Goal: Task Accomplishment & Management: Use online tool/utility

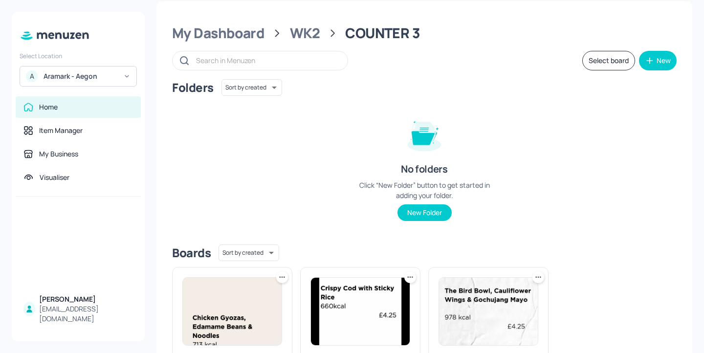
scroll to position [12, 0]
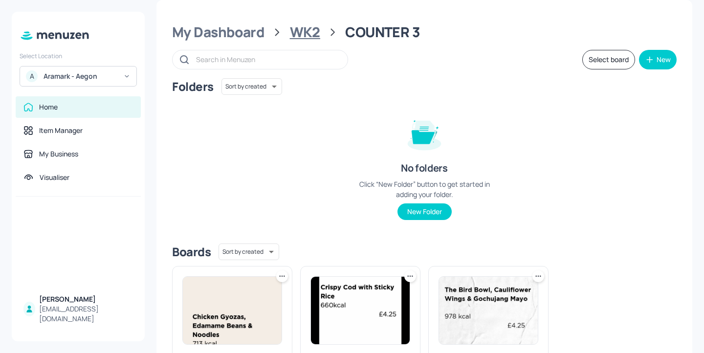
click at [311, 34] on div "WK2" at bounding box center [305, 32] width 30 height 18
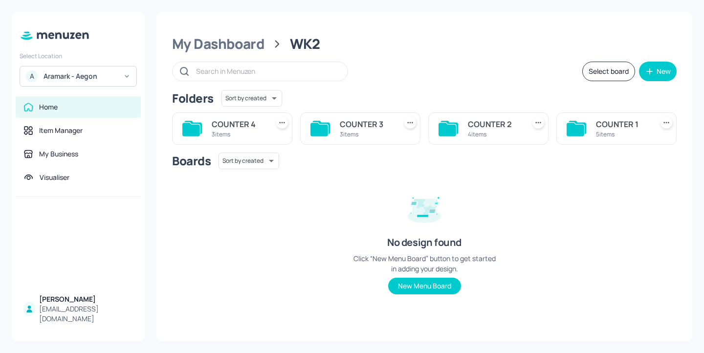
scroll to position [0, 0]
click at [495, 132] on div "4 items" at bounding box center [494, 134] width 53 height 8
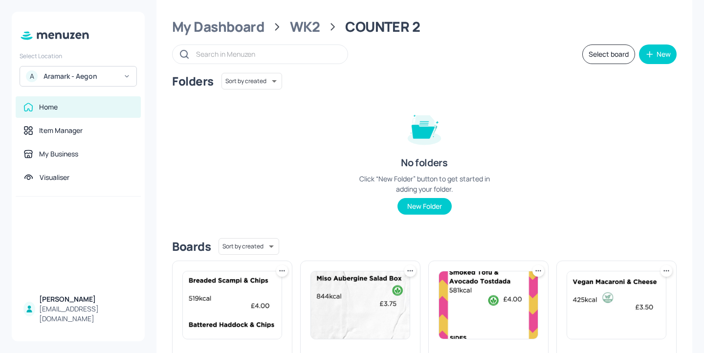
scroll to position [132, 0]
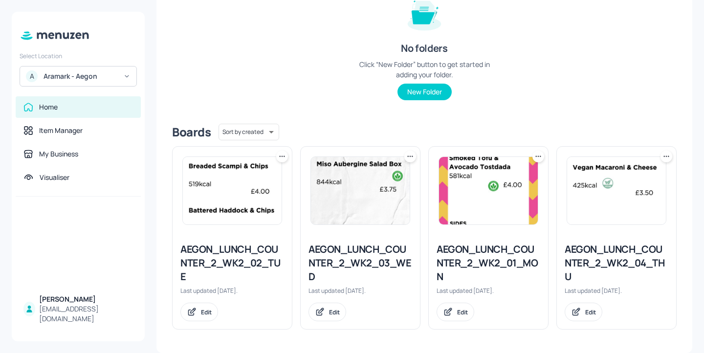
click at [609, 262] on div "AEGON_LUNCH_COUNTER_2_WK2_04_THU" at bounding box center [617, 263] width 104 height 41
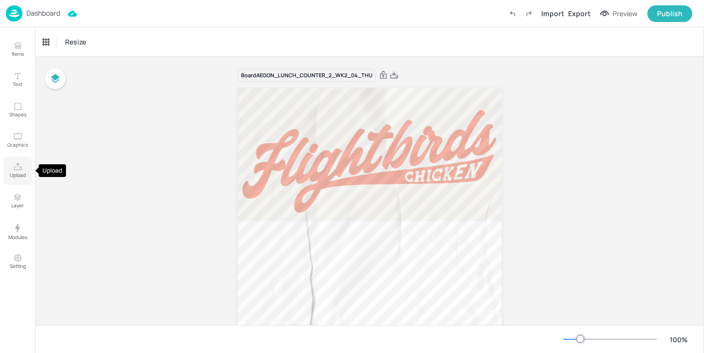
click at [12, 176] on p "Upload" at bounding box center [18, 175] width 16 height 7
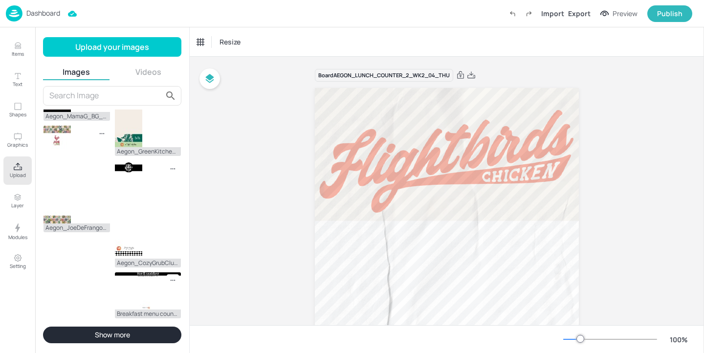
scroll to position [528, 0]
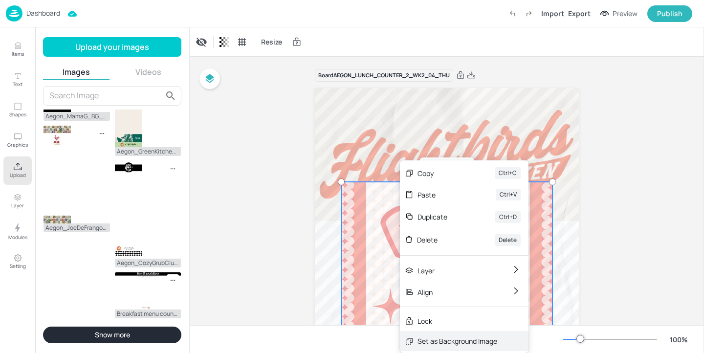
click at [460, 331] on div "Set as Background Image" at bounding box center [464, 341] width 129 height 20
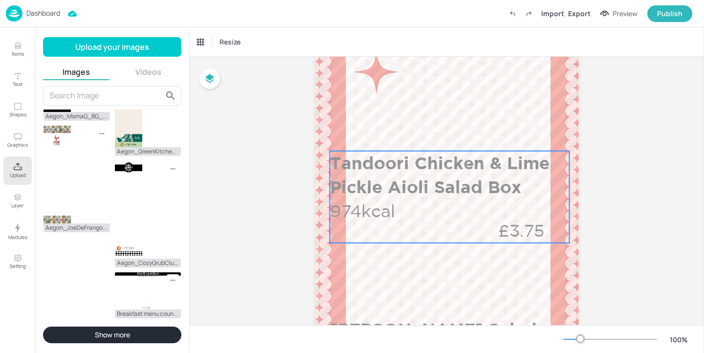
scroll to position [199, 0]
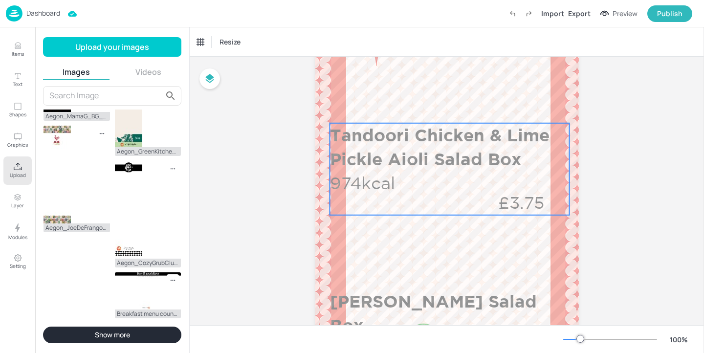
click at [481, 196] on p "£3.75" at bounding box center [521, 203] width 96 height 24
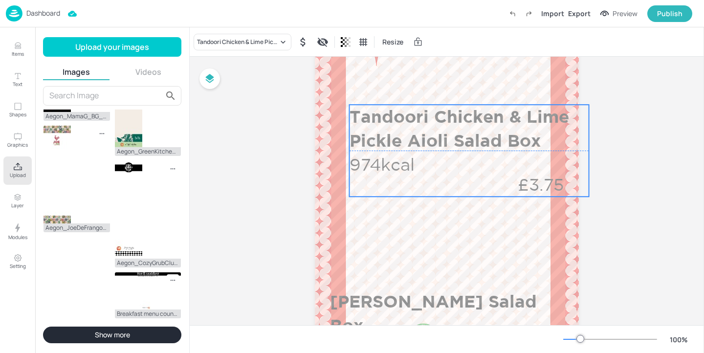
drag, startPoint x: 481, startPoint y: 196, endPoint x: 501, endPoint y: 177, distance: 27.0
click at [501, 177] on p "£3.75" at bounding box center [541, 185] width 96 height 24
click at [49, 17] on p "Dashboard" at bounding box center [43, 13] width 34 height 7
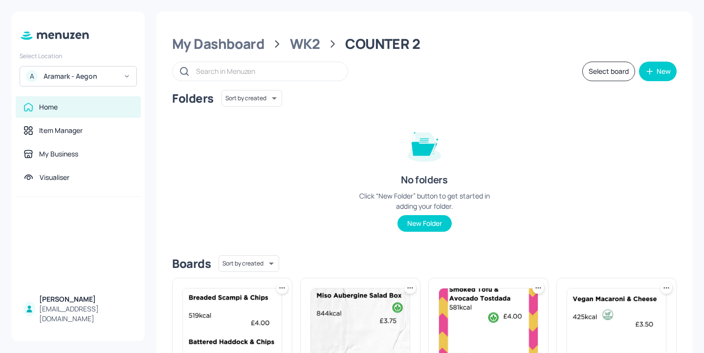
click at [320, 44] on div "My Dashboard WK2 COUNTER 2" at bounding box center [424, 44] width 505 height 18
click at [307, 44] on div "WK2" at bounding box center [305, 44] width 30 height 18
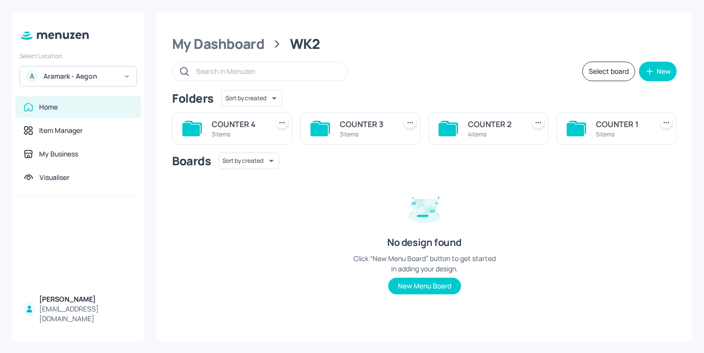
click at [377, 132] on div "3 items" at bounding box center [366, 134] width 53 height 8
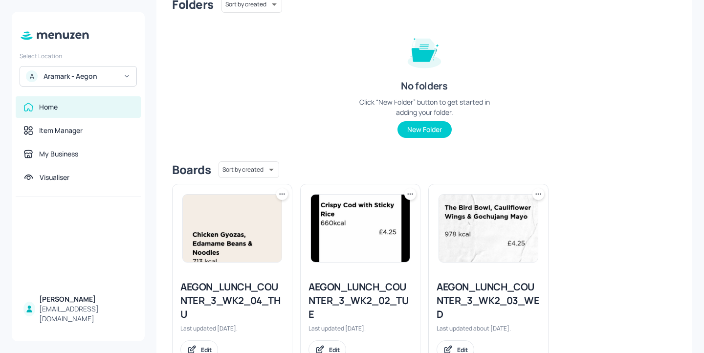
scroll to position [132, 0]
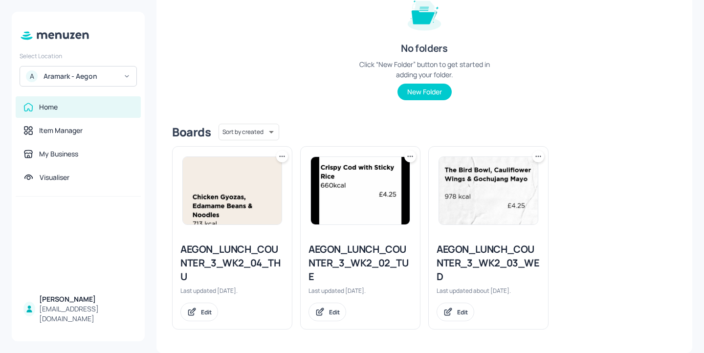
click at [261, 256] on div "AEGON_LUNCH_COUNTER_3_WK2_04_THU" at bounding box center [232, 263] width 104 height 41
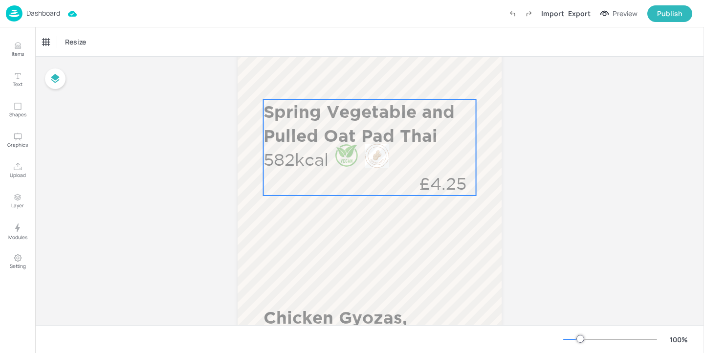
click at [339, 154] on div at bounding box center [346, 156] width 24 height 24
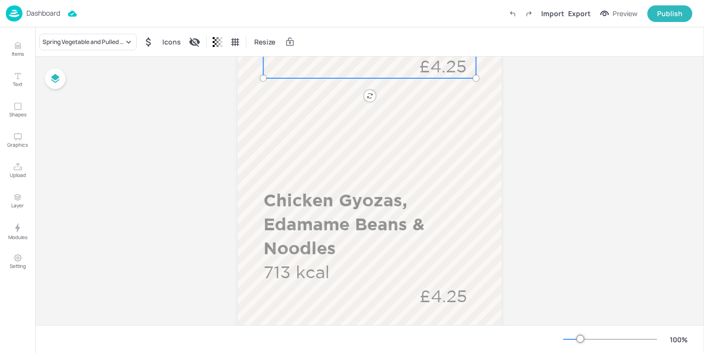
scroll to position [380, 0]
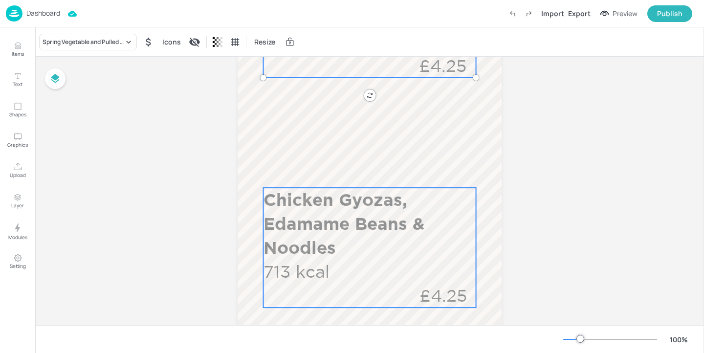
click at [332, 212] on p "Chicken Gyozas, Edamame Beans & Noodles" at bounding box center [370, 224] width 213 height 72
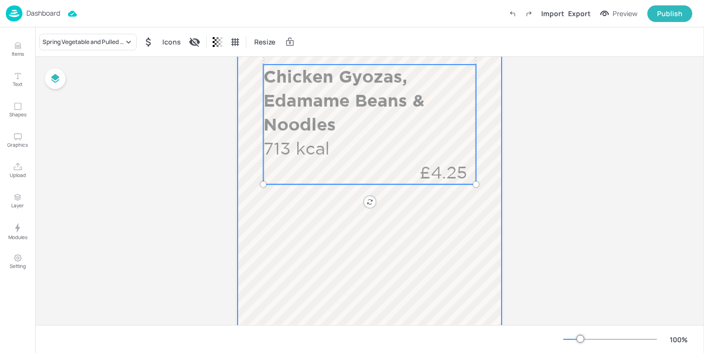
scroll to position [435, 0]
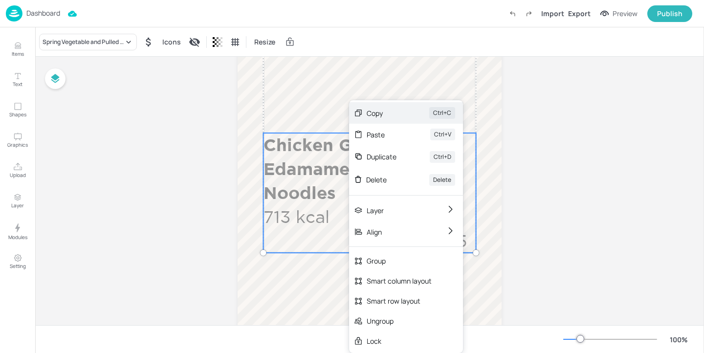
click at [396, 115] on div "Copy" at bounding box center [384, 113] width 35 height 10
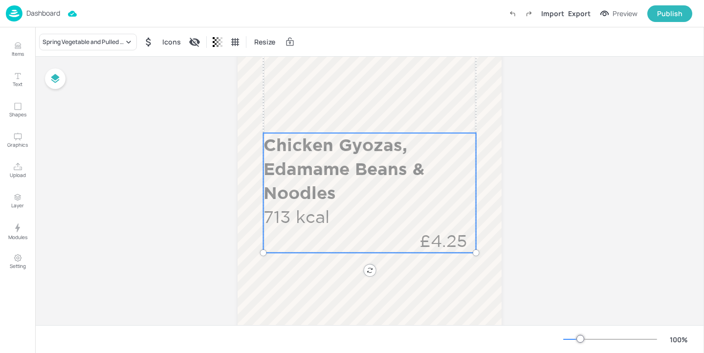
click at [57, 15] on p "Dashboard" at bounding box center [43, 13] width 34 height 7
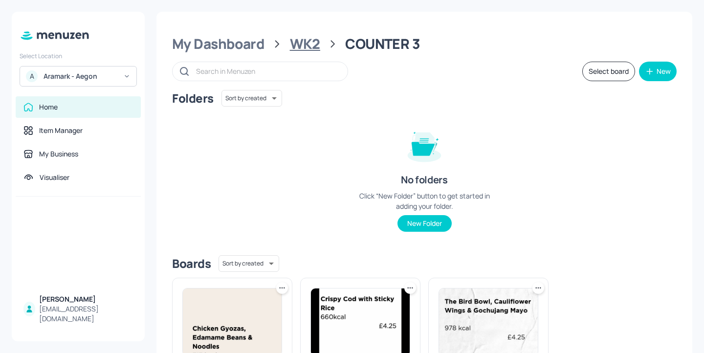
click at [306, 47] on div "WK2" at bounding box center [305, 44] width 30 height 18
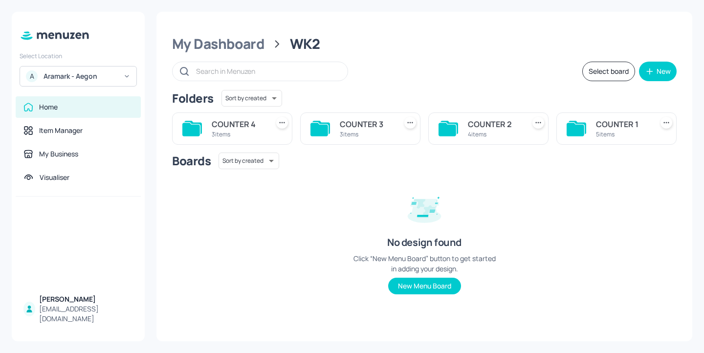
click at [492, 128] on div "COUNTER 2" at bounding box center [494, 124] width 53 height 12
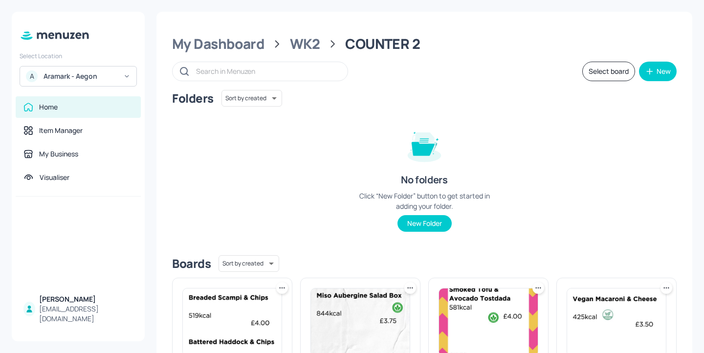
scroll to position [132, 0]
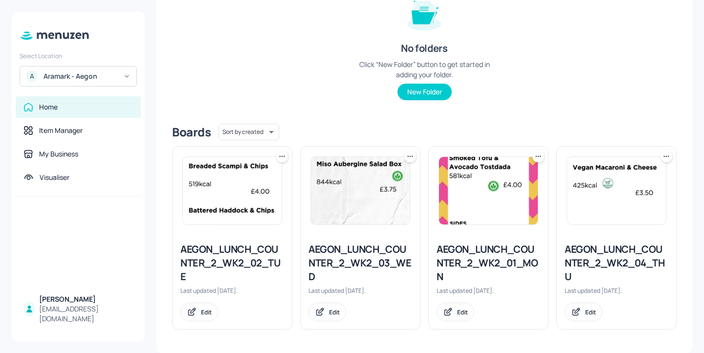
drag, startPoint x: 254, startPoint y: 254, endPoint x: 329, endPoint y: 123, distance: 151.6
click at [329, 122] on div "Folders Sort by created id ​ No folders Click “New Folder” button to get starte…" at bounding box center [424, 143] width 505 height 371
click at [629, 260] on div "AEGON_LUNCH_COUNTER_2_WK2_04_THU" at bounding box center [617, 263] width 104 height 41
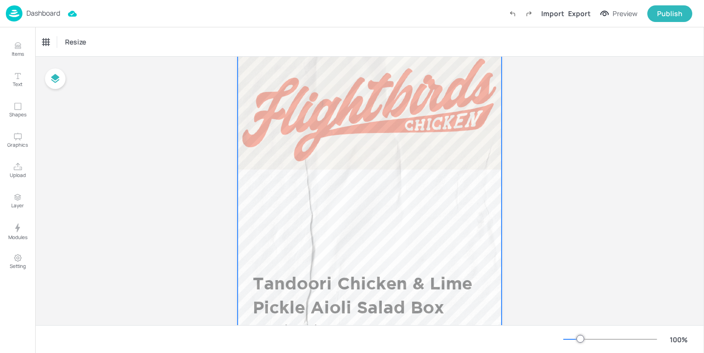
scroll to position [193, 0]
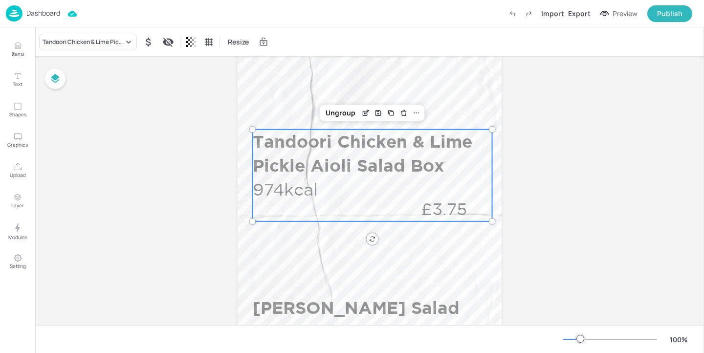
click at [391, 158] on p "Tandoori Chicken & Lime Pickle Aioli Salad Box" at bounding box center [370, 154] width 235 height 48
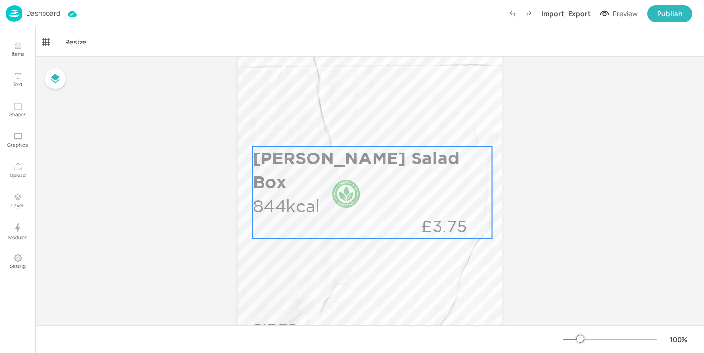
click at [369, 187] on div "Miso Aubergine Salad Box 844kcal £3.75" at bounding box center [373, 192] width 240 height 92
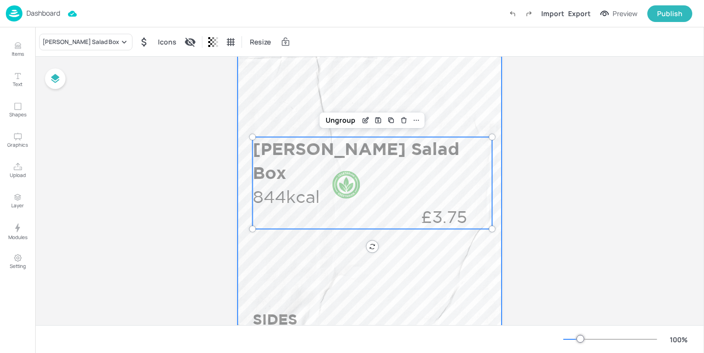
scroll to position [336, 0]
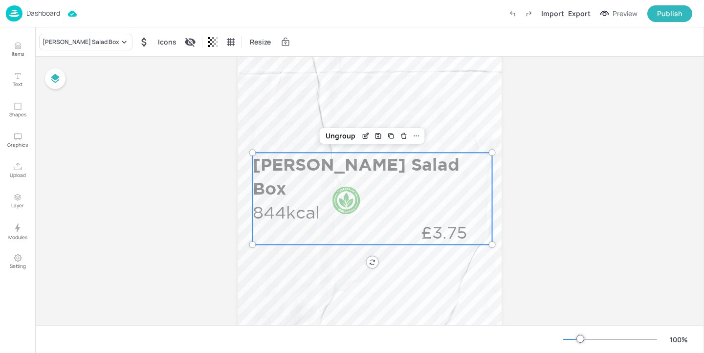
click at [509, 14] on label "Undo (Ctrl + Z)" at bounding box center [512, 13] width 17 height 17
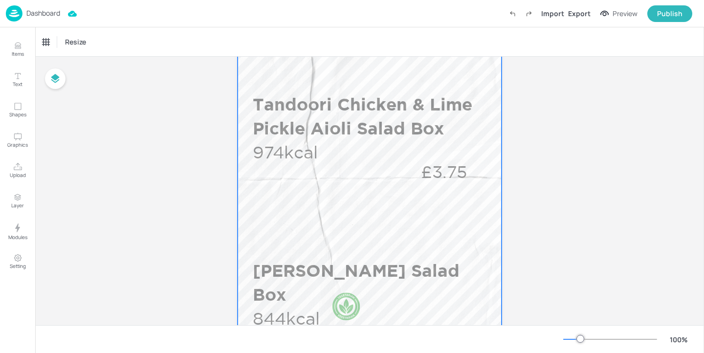
scroll to position [231, 0]
click at [426, 229] on div at bounding box center [370, 326] width 264 height 939
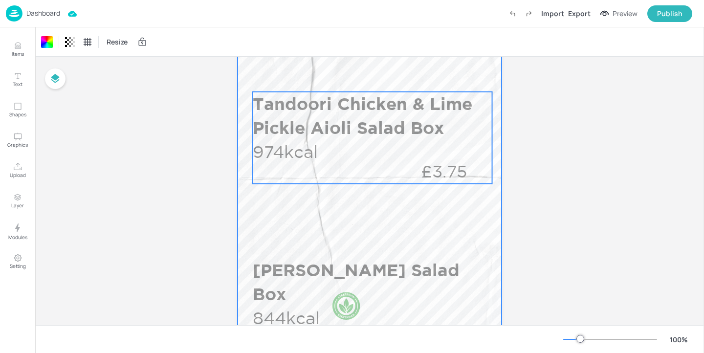
click at [414, 119] on p "Tandoori Chicken & Lime Pickle Aioli Salad Box" at bounding box center [370, 116] width 235 height 48
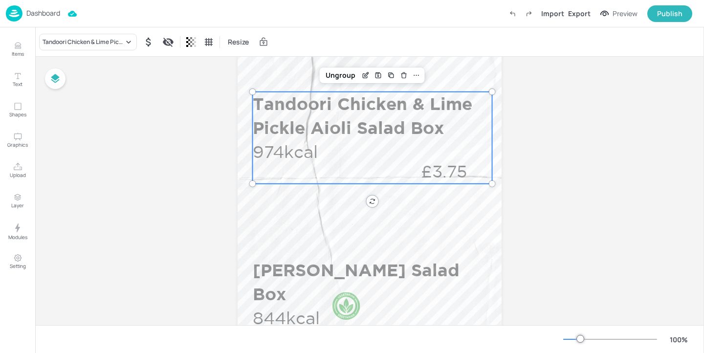
scroll to position [410, 0]
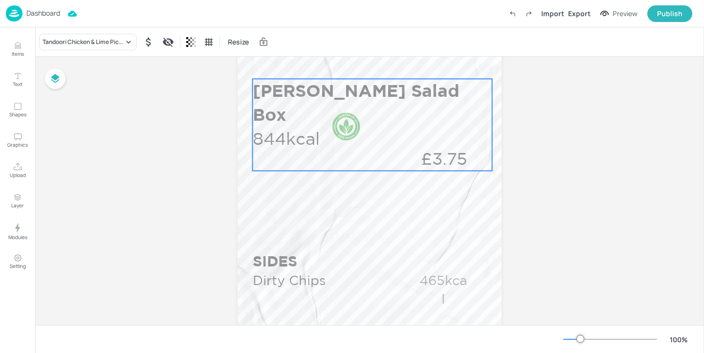
click at [413, 133] on div "Miso Aubergine Salad Box 844kcal £3.75" at bounding box center [373, 125] width 240 height 92
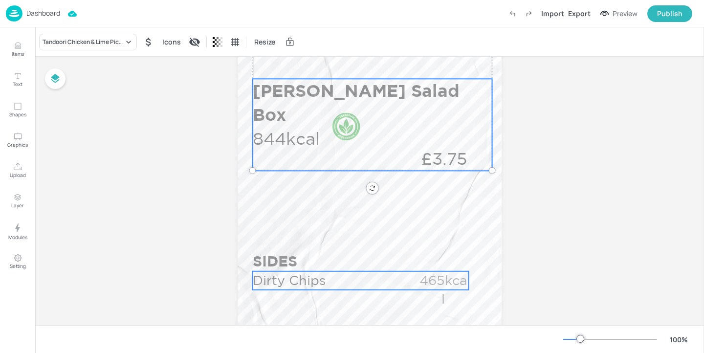
click at [362, 276] on p "Dirty Chips" at bounding box center [327, 280] width 149 height 19
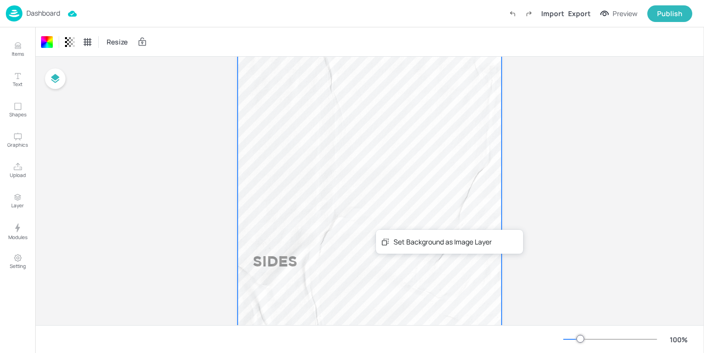
click at [300, 254] on p "SIDES" at bounding box center [286, 261] width 66 height 21
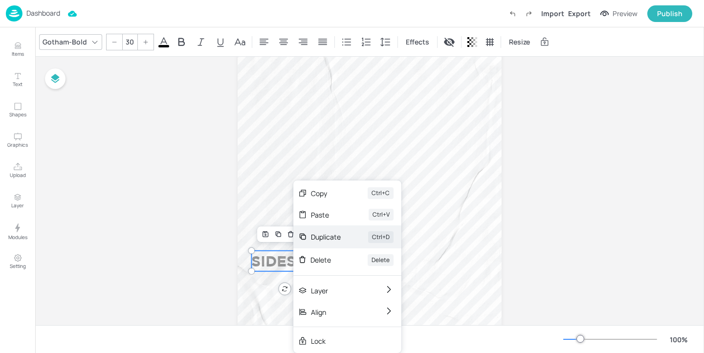
click at [334, 234] on div "Duplicate" at bounding box center [326, 237] width 30 height 10
type input "--"
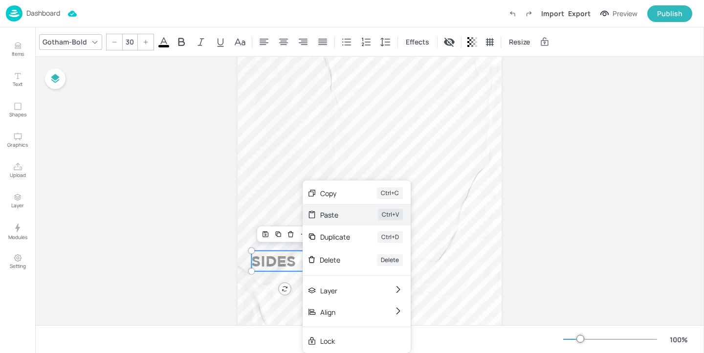
click at [347, 213] on div "Paste" at bounding box center [335, 215] width 30 height 10
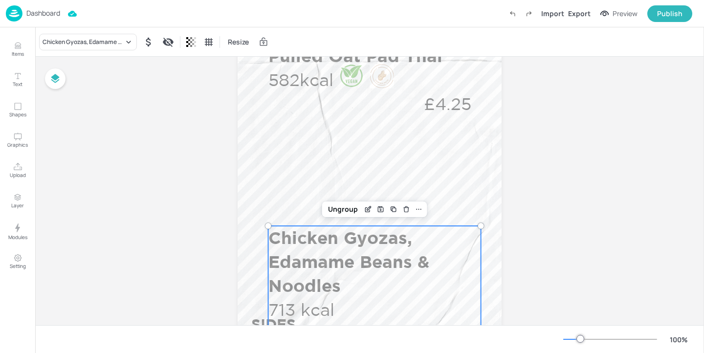
scroll to position [310, 0]
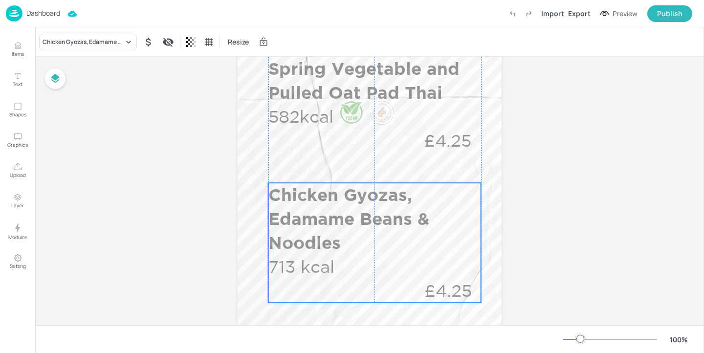
drag, startPoint x: 379, startPoint y: 295, endPoint x: 379, endPoint y: 215, distance: 79.7
click at [379, 215] on p "Chicken Gyozas, Edamame Beans & Noodles" at bounding box center [374, 219] width 213 height 72
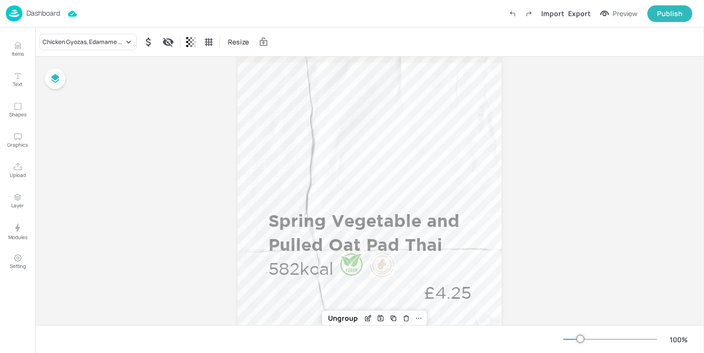
scroll to position [141, 0]
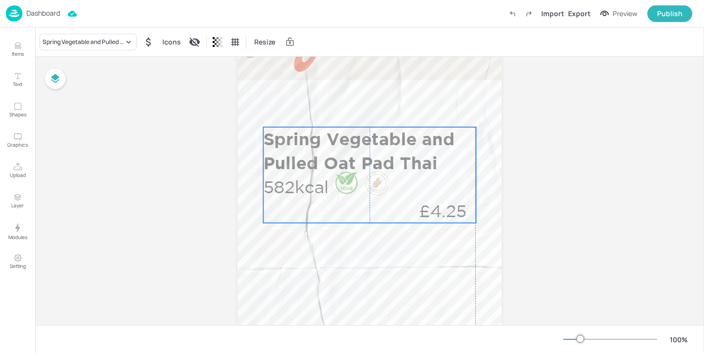
drag, startPoint x: 355, startPoint y: 241, endPoint x: 350, endPoint y: 142, distance: 99.4
click at [350, 142] on p "Spring Vegetable and Pulled Oat Pad Thai" at bounding box center [370, 151] width 213 height 48
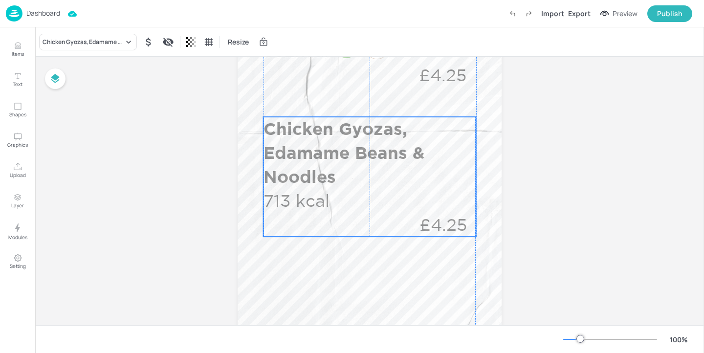
drag, startPoint x: 357, startPoint y: 235, endPoint x: 352, endPoint y: 147, distance: 88.7
click at [352, 147] on p "Chicken Gyozas, Edamame Beans & Noodles" at bounding box center [370, 153] width 213 height 72
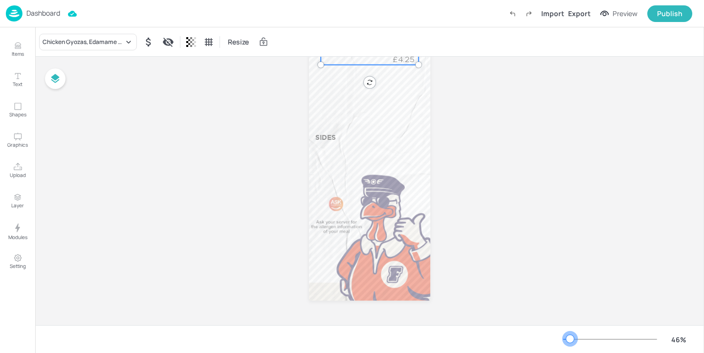
scroll to position [50, 0]
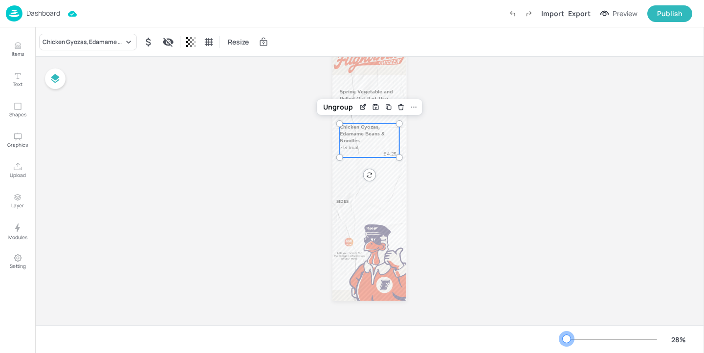
drag, startPoint x: 578, startPoint y: 337, endPoint x: 567, endPoint y: 338, distance: 11.8
click at [567, 338] on div at bounding box center [567, 339] width 8 height 8
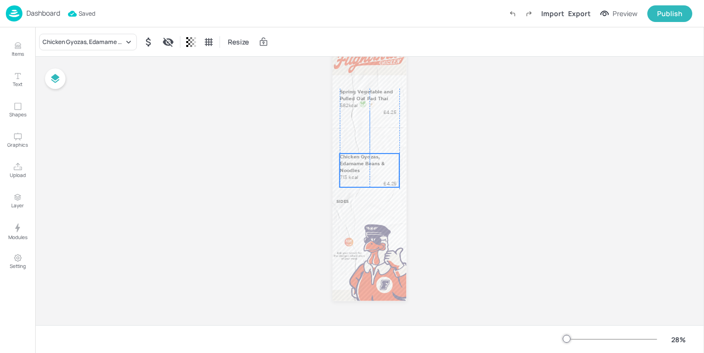
drag, startPoint x: 359, startPoint y: 138, endPoint x: 358, endPoint y: 168, distance: 29.4
click at [358, 168] on p "Chicken Gyozas, Edamame Beans & Noodles" at bounding box center [370, 164] width 60 height 20
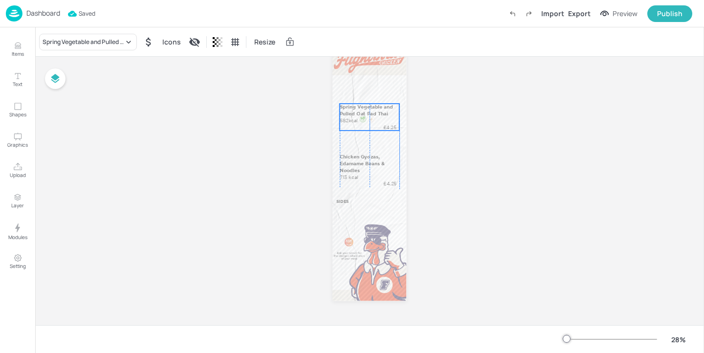
drag, startPoint x: 360, startPoint y: 90, endPoint x: 360, endPoint y: 105, distance: 15.2
click at [360, 105] on p "Spring Vegetable and Pulled Oat Pad Thai" at bounding box center [370, 110] width 60 height 13
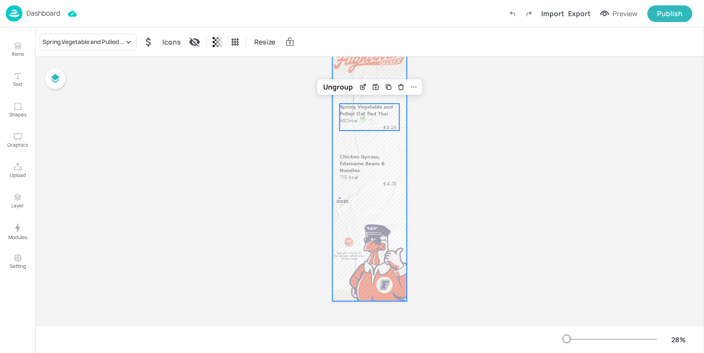
click at [341, 197] on div at bounding box center [369, 169] width 74 height 263
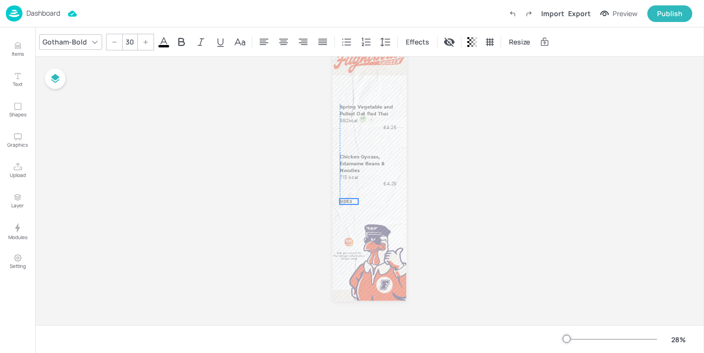
click at [343, 200] on p "SIDES" at bounding box center [349, 202] width 19 height 6
click at [11, 167] on button "Upload" at bounding box center [17, 170] width 28 height 28
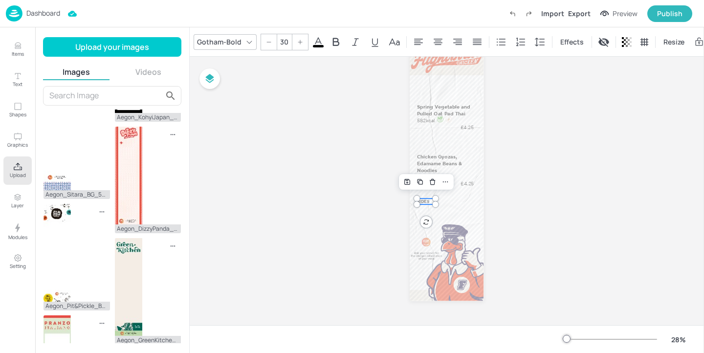
scroll to position [419, 0]
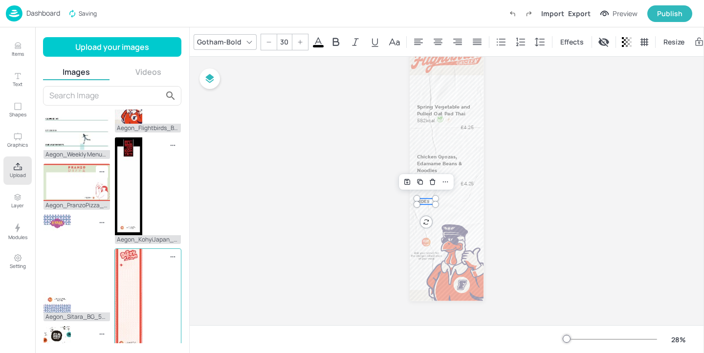
click at [143, 313] on div "Aegon_DizzyPanda_BG_540x1920.jpg" at bounding box center [147, 302] width 67 height 108
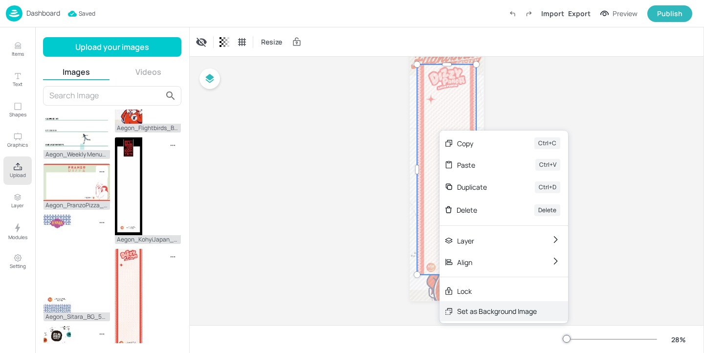
click at [462, 316] on div "Set as Background Image" at bounding box center [504, 311] width 129 height 20
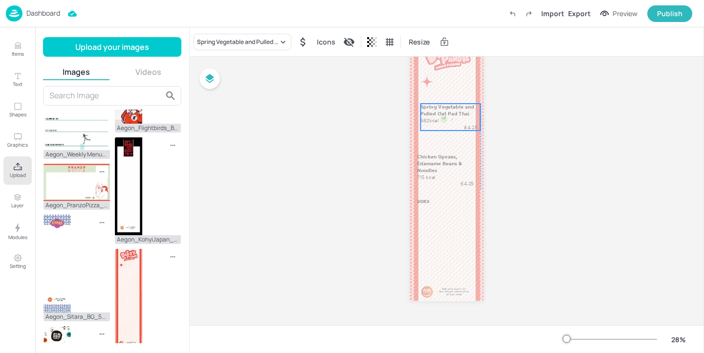
click at [446, 126] on div "Spring Vegetable and Pulled Oat Pad Thai 582kcal £4.25" at bounding box center [451, 117] width 60 height 27
click at [423, 91] on div "Ungroup" at bounding box center [419, 87] width 38 height 13
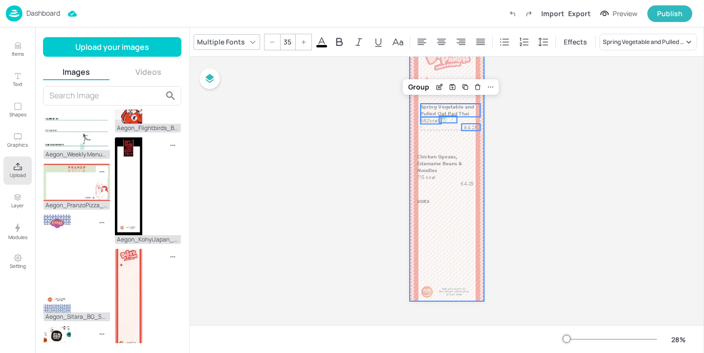
click at [480, 109] on div at bounding box center [447, 169] width 74 height 263
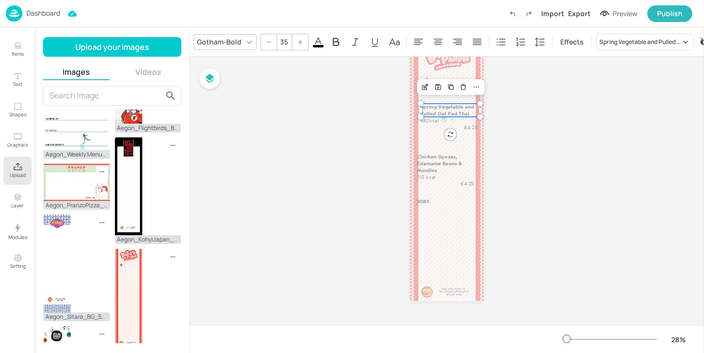
click at [475, 111] on div "SIDES Spring Vegetable and Pulled Oat Pad Thai 582kcal £4.25 Chicken Gyozas, Ed…" at bounding box center [447, 169] width 74 height 263
click at [475, 111] on div at bounding box center [475, 110] width 3 height 9
type input "35"
drag, startPoint x: 472, startPoint y: 126, endPoint x: 466, endPoint y: 128, distance: 6.0
click at [466, 128] on p "£4.25" at bounding box center [466, 127] width 18 height 7
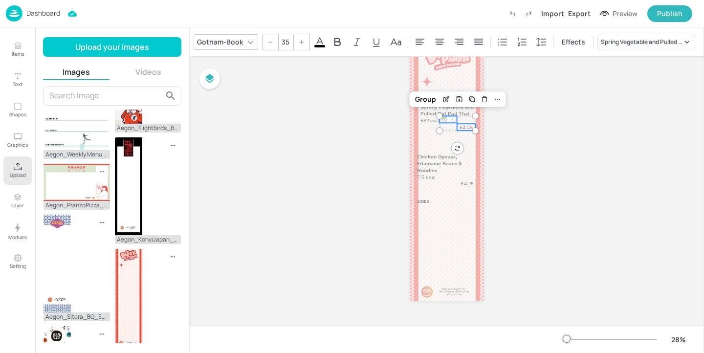
click at [449, 121] on div at bounding box center [452, 119] width 7 height 7
click at [426, 120] on p "582kcal" at bounding box center [431, 120] width 21 height 7
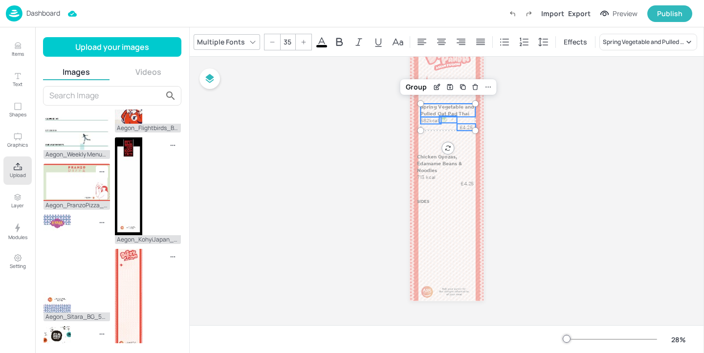
click at [427, 113] on p "Spring Vegetable and Pulled Oat Pad Thai" at bounding box center [448, 110] width 55 height 13
click at [415, 89] on div "Group" at bounding box center [416, 87] width 29 height 13
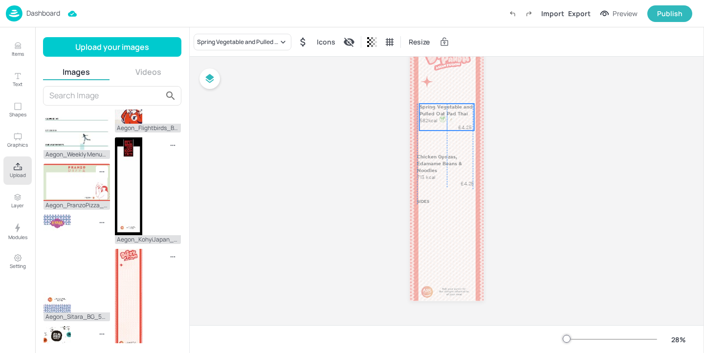
click at [443, 114] on p "Spring Vegetable and Pulled Oat Pad Thai" at bounding box center [447, 110] width 55 height 13
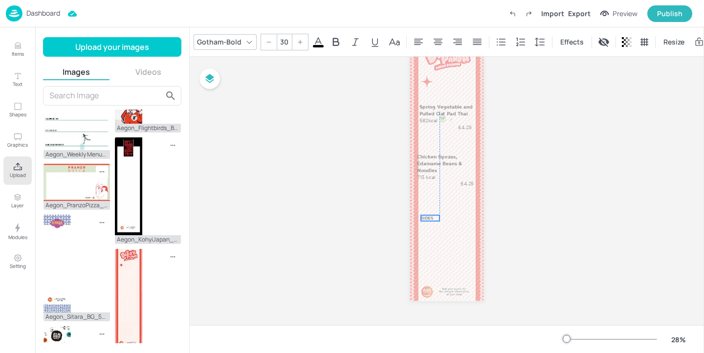
drag, startPoint x: 427, startPoint y: 199, endPoint x: 431, endPoint y: 216, distance: 17.0
click at [431, 216] on p "SIDES" at bounding box center [430, 218] width 19 height 6
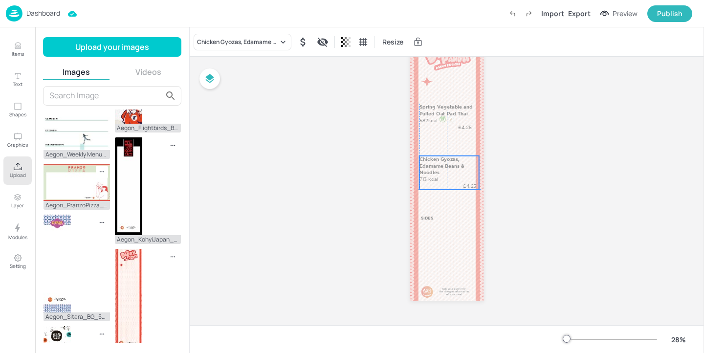
click at [439, 164] on p "Chicken Gyozas, Edamame Beans & Noodles" at bounding box center [450, 166] width 60 height 20
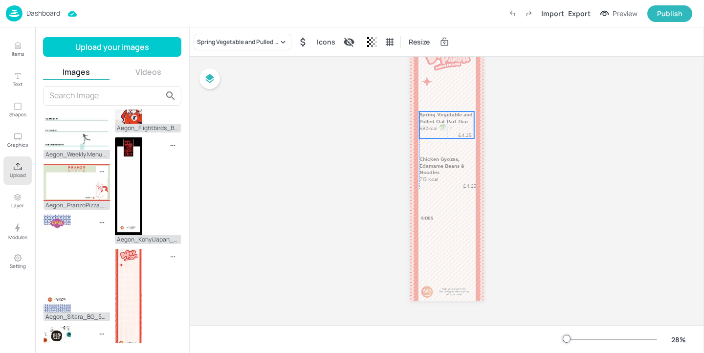
drag, startPoint x: 443, startPoint y: 117, endPoint x: 442, endPoint y: 126, distance: 8.9
click at [442, 126] on div at bounding box center [443, 127] width 7 height 7
click at [439, 168] on p "Chicken Gyozas, Edamame Beans & Noodles" at bounding box center [450, 166] width 60 height 20
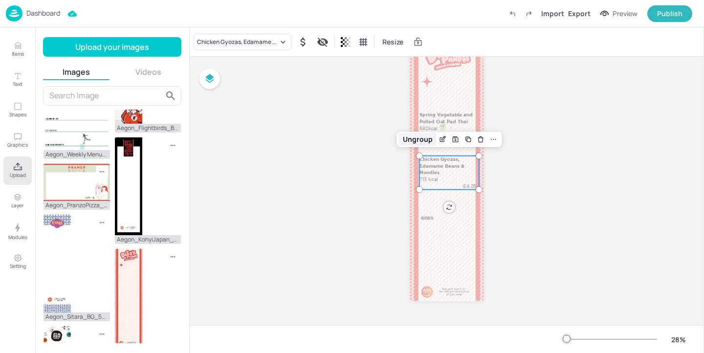
click at [423, 139] on div "Ungroup" at bounding box center [418, 139] width 38 height 13
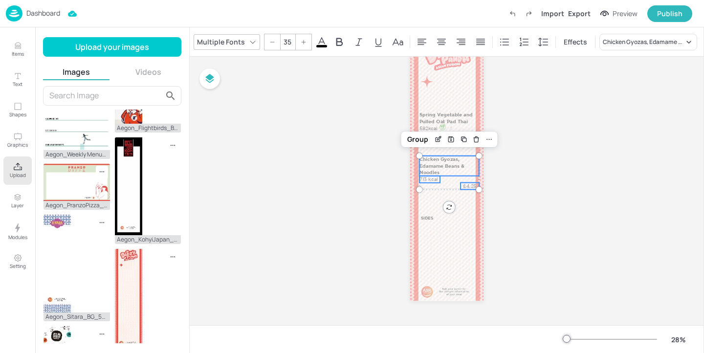
click at [476, 167] on p "Chicken Gyozas, Edamame Beans & Noodles" at bounding box center [450, 166] width 60 height 20
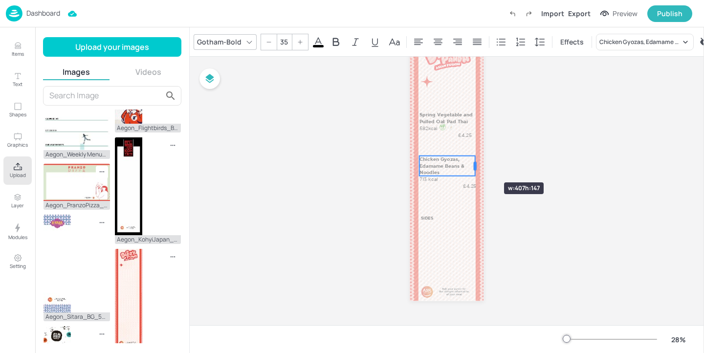
click at [474, 165] on div at bounding box center [475, 165] width 3 height 9
type input "35"
drag, startPoint x: 466, startPoint y: 186, endPoint x: 461, endPoint y: 187, distance: 5.5
click at [461, 187] on p "£4.25" at bounding box center [466, 186] width 18 height 7
click at [436, 179] on p "713 kcal" at bounding box center [430, 179] width 21 height 7
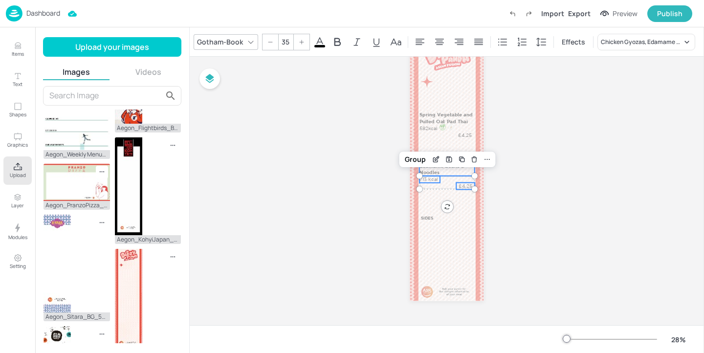
click at [442, 171] on p "Chicken Gyozas, Edamame Beans & Noodles" at bounding box center [447, 166] width 55 height 20
click at [418, 137] on div "Group" at bounding box center [415, 139] width 29 height 13
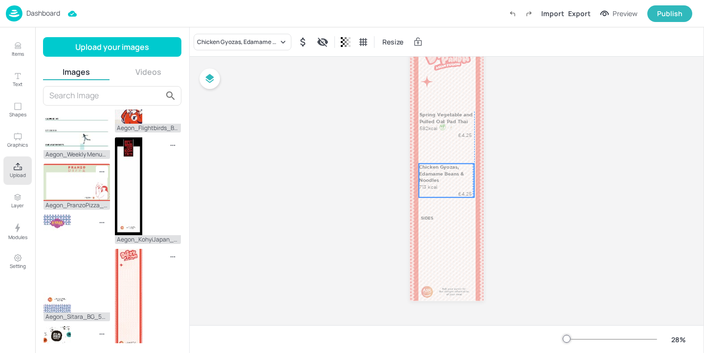
drag, startPoint x: 448, startPoint y: 170, endPoint x: 445, endPoint y: 177, distance: 8.2
click at [445, 177] on p "Chicken Gyozas, Edamame Beans & Noodles" at bounding box center [446, 174] width 55 height 20
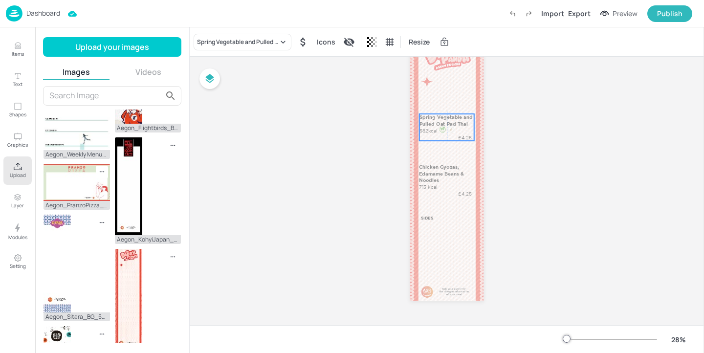
click at [451, 132] on div at bounding box center [451, 129] width 7 height 7
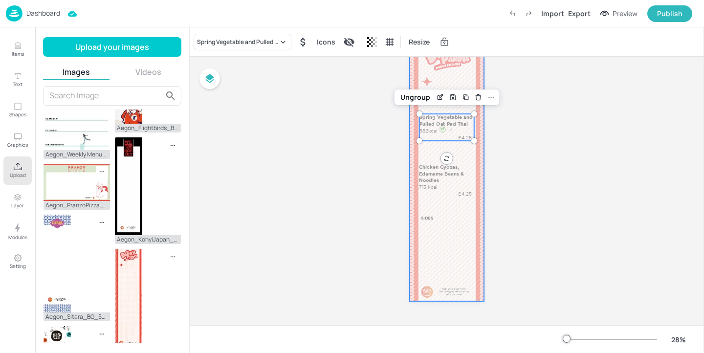
click at [463, 246] on div at bounding box center [447, 169] width 74 height 263
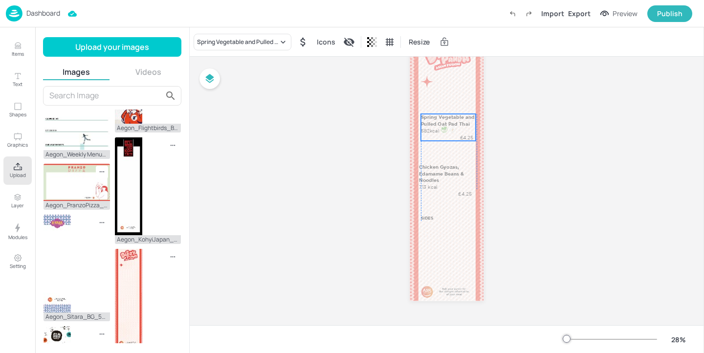
click at [453, 125] on p "Spring Vegetable and Pulled Oat Pad Thai" at bounding box center [448, 120] width 55 height 13
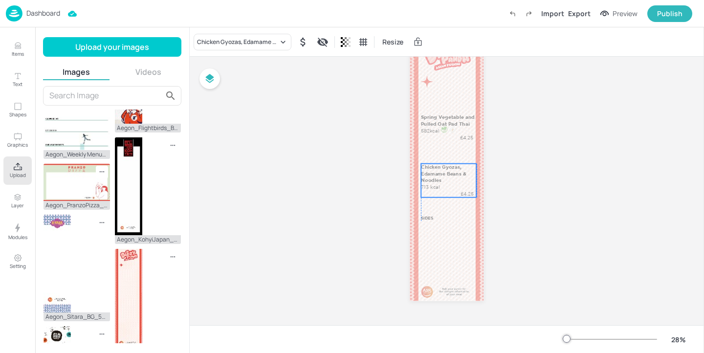
click at [449, 175] on p "Chicken Gyozas, Edamame Beans & Noodles" at bounding box center [448, 174] width 55 height 20
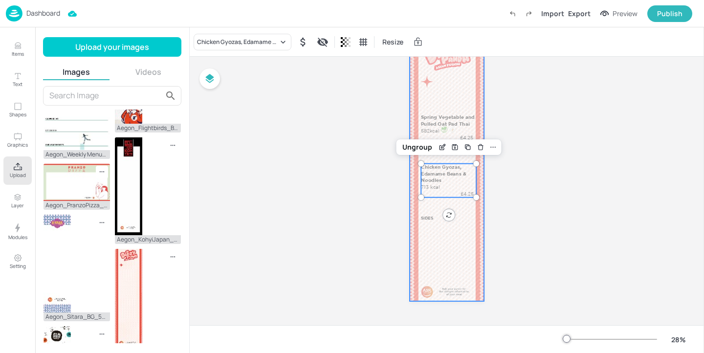
click at [467, 248] on div at bounding box center [447, 169] width 74 height 263
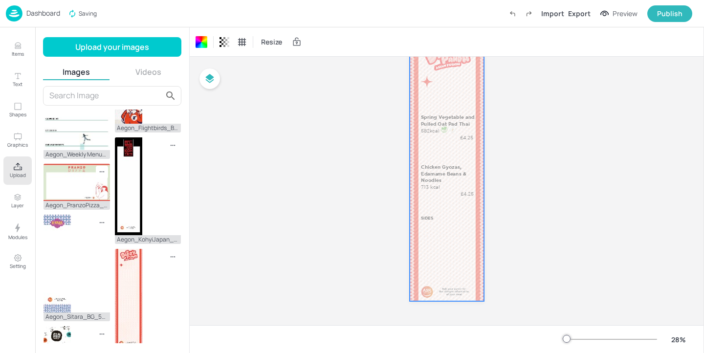
scroll to position [0, 0]
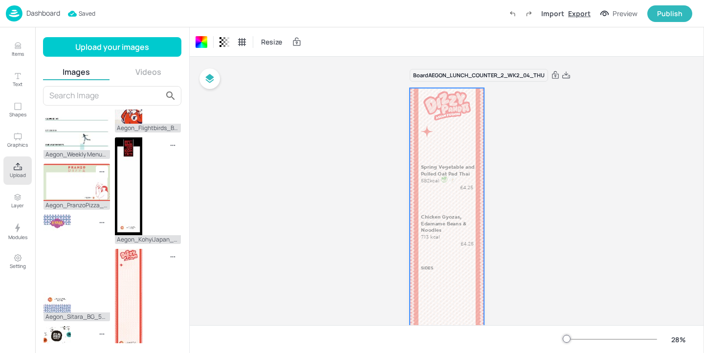
click at [585, 12] on div "Export" at bounding box center [579, 13] width 22 height 10
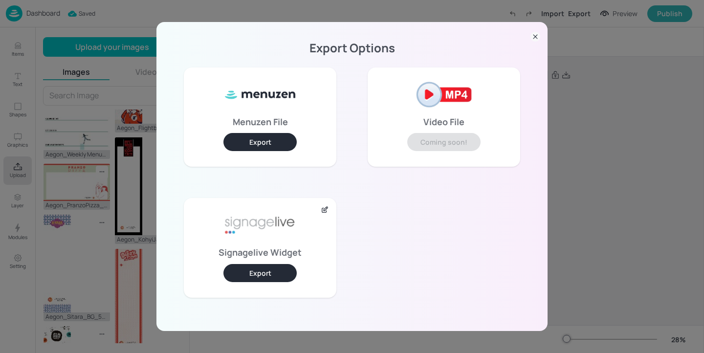
click at [285, 274] on button "Export" at bounding box center [259, 273] width 73 height 18
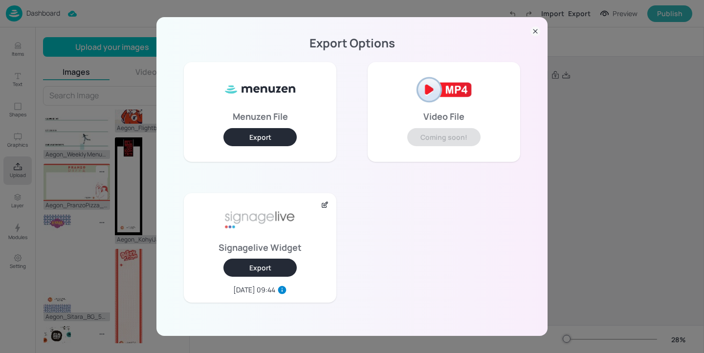
click at [583, 162] on div "Export Options Menuzen File Export Video File Coming soon! Signagelive Widget E…" at bounding box center [352, 176] width 704 height 353
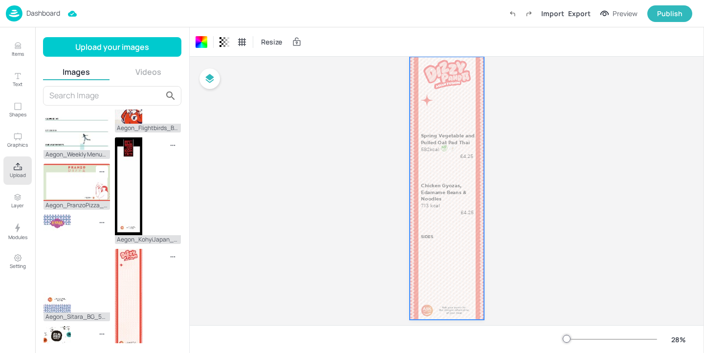
scroll to position [50, 0]
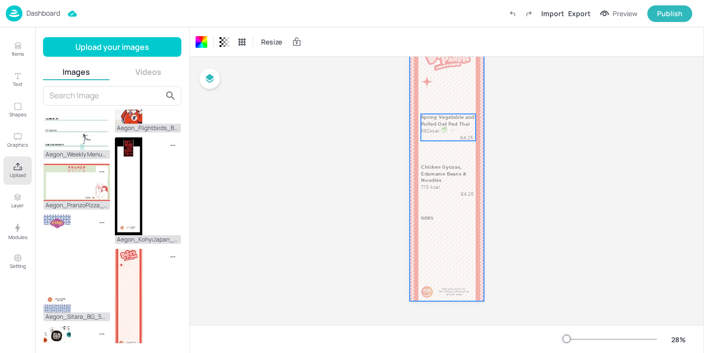
click at [454, 132] on div at bounding box center [452, 129] width 7 height 7
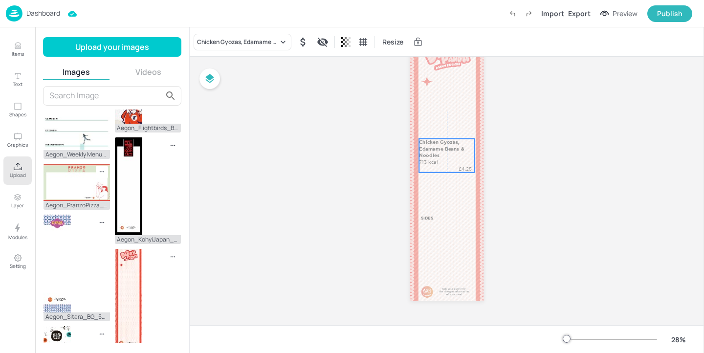
drag, startPoint x: 443, startPoint y: 177, endPoint x: 441, endPoint y: 152, distance: 25.1
click at [441, 152] on p "Chicken Gyozas, Edamame Beans & Noodles" at bounding box center [447, 149] width 55 height 20
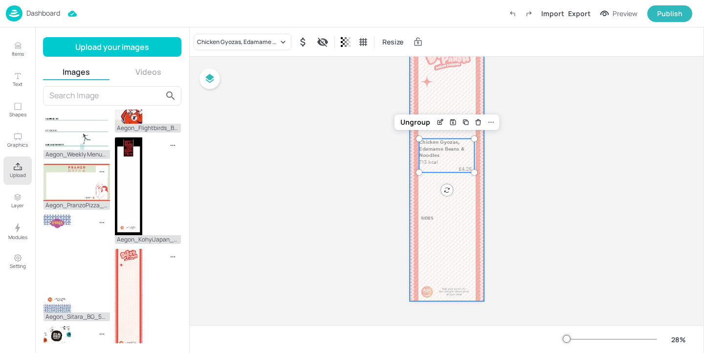
click at [464, 217] on div at bounding box center [447, 169] width 74 height 263
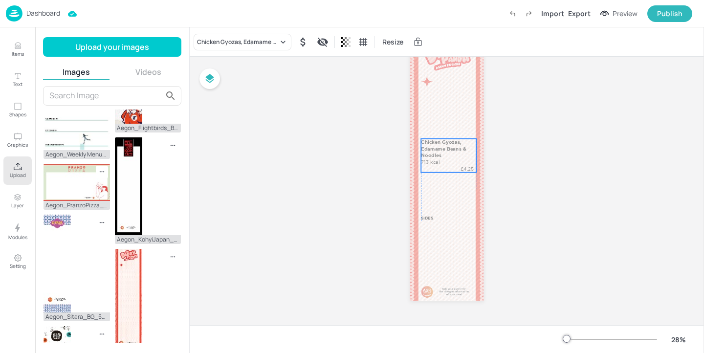
click at [464, 167] on p "£4.25" at bounding box center [467, 169] width 18 height 7
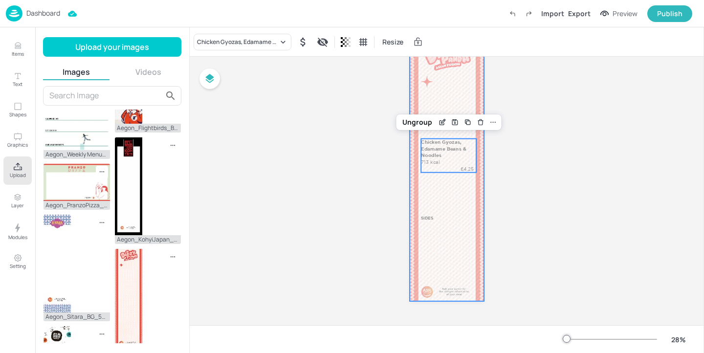
click at [459, 205] on div at bounding box center [447, 169] width 74 height 263
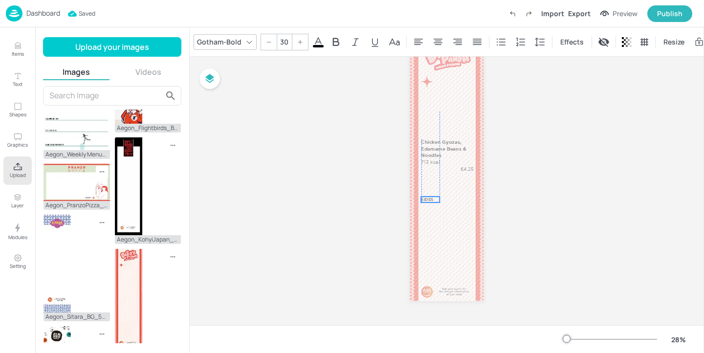
drag, startPoint x: 425, startPoint y: 216, endPoint x: 424, endPoint y: 198, distance: 18.6
click at [424, 198] on p "SIDES" at bounding box center [430, 200] width 19 height 6
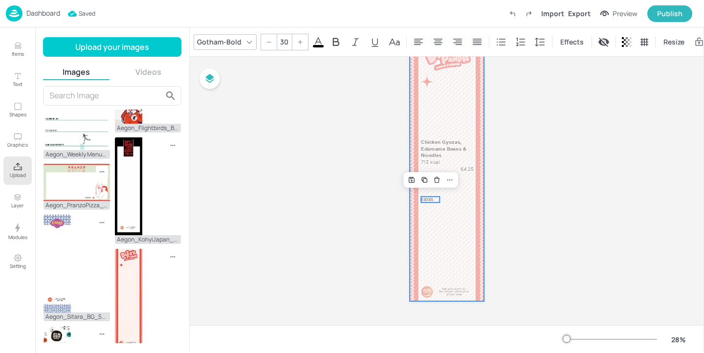
click at [462, 225] on div at bounding box center [447, 169] width 74 height 263
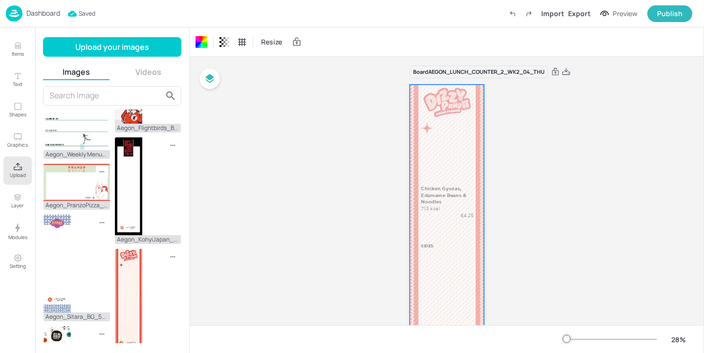
scroll to position [0, 0]
click at [585, 12] on div "Export" at bounding box center [579, 13] width 22 height 10
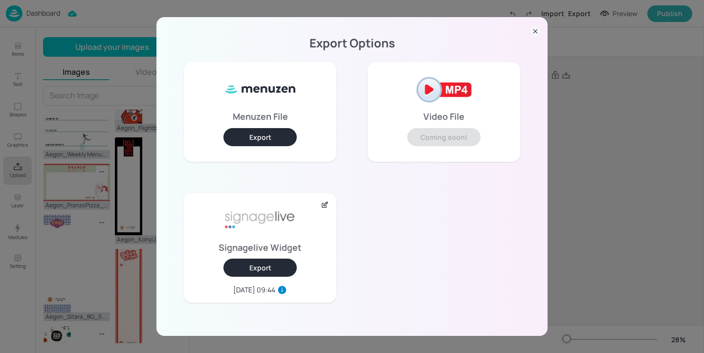
click at [277, 266] on button "Export" at bounding box center [259, 268] width 73 height 18
click at [606, 163] on div "Export Options Menuzen File Export Video File Coming soon! Signagelive Widget E…" at bounding box center [352, 176] width 704 height 353
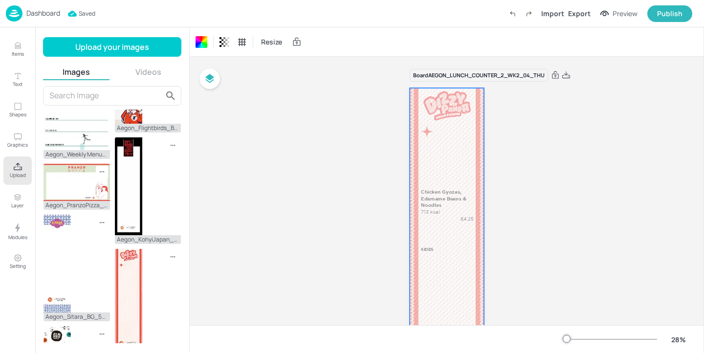
click at [42, 10] on p "Dashboard" at bounding box center [43, 13] width 34 height 7
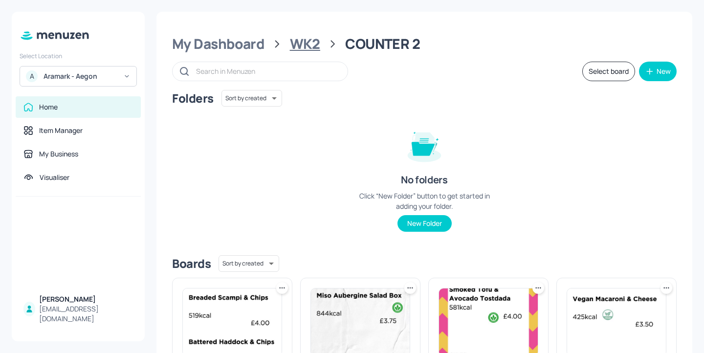
click at [295, 47] on div "WK2" at bounding box center [305, 44] width 30 height 18
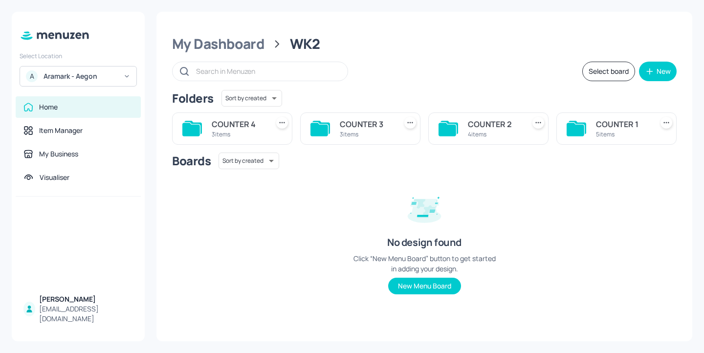
click at [355, 124] on div "COUNTER 3" at bounding box center [366, 124] width 53 height 12
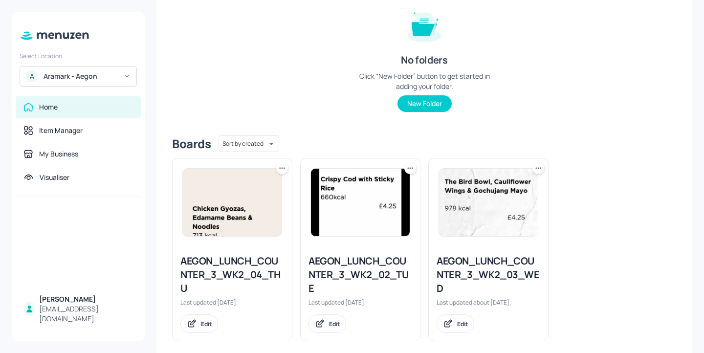
scroll to position [127, 0]
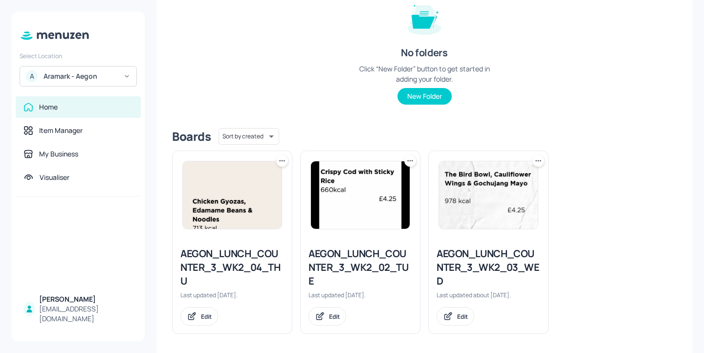
click at [252, 261] on div "AEGON_LUNCH_COUNTER_3_WK2_04_THU" at bounding box center [232, 267] width 104 height 41
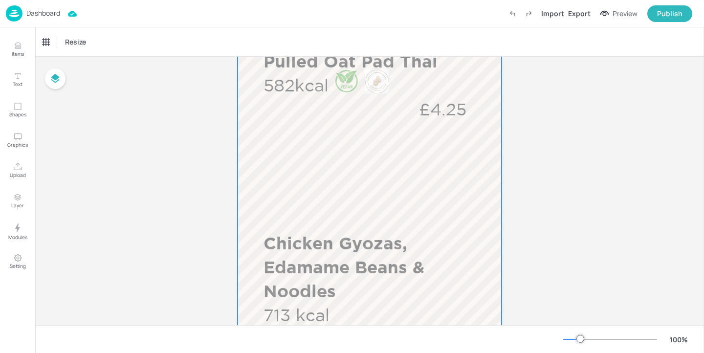
scroll to position [382, 0]
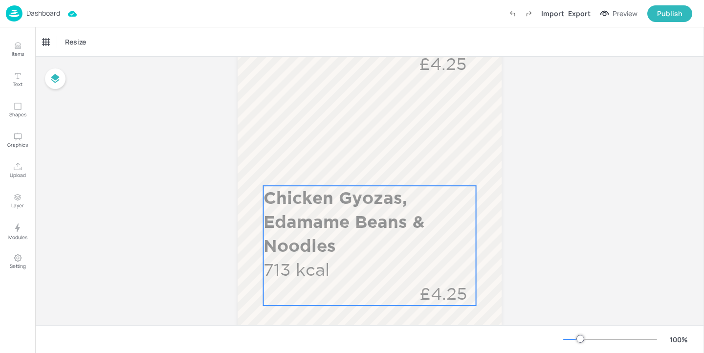
click at [329, 211] on p "Chicken Gyozas, Edamame Beans & Noodles" at bounding box center [370, 222] width 213 height 72
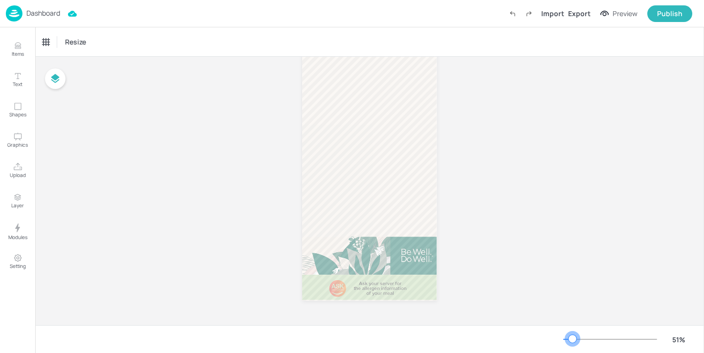
scroll to position [69, 0]
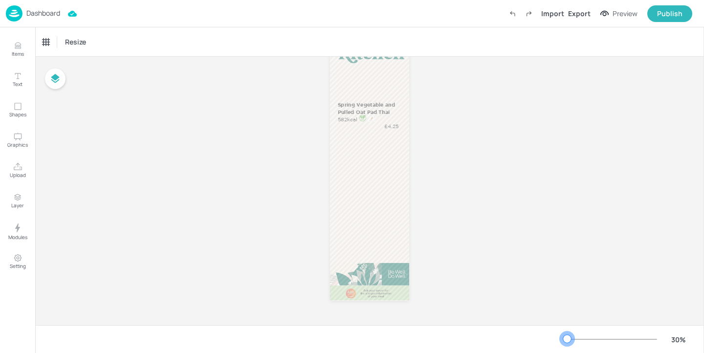
drag, startPoint x: 581, startPoint y: 339, endPoint x: 567, endPoint y: 340, distance: 13.8
click at [567, 340] on div at bounding box center [567, 339] width 8 height 8
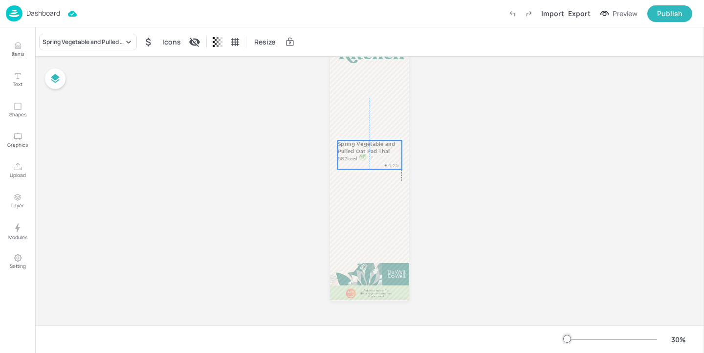
drag, startPoint x: 375, startPoint y: 122, endPoint x: 376, endPoint y: 160, distance: 38.6
click at [376, 160] on div "Spring Vegetable and Pulled Oat Pad Thai 582kcal £4.25" at bounding box center [370, 154] width 64 height 29
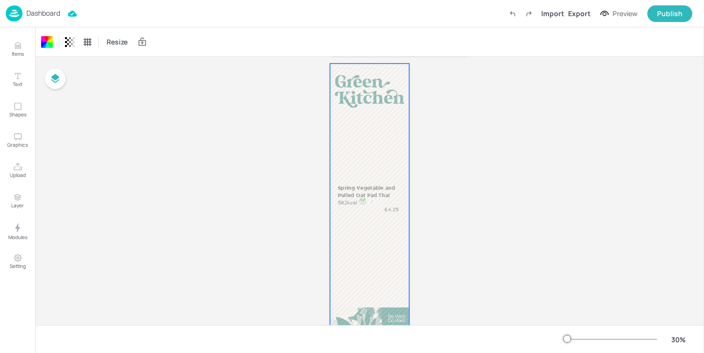
scroll to position [0, 0]
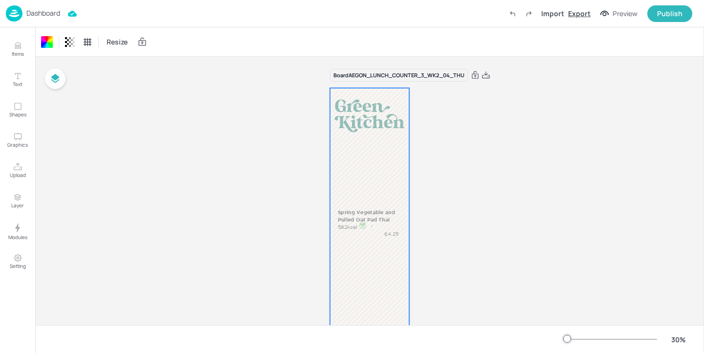
click at [580, 16] on div "Export" at bounding box center [579, 13] width 22 height 10
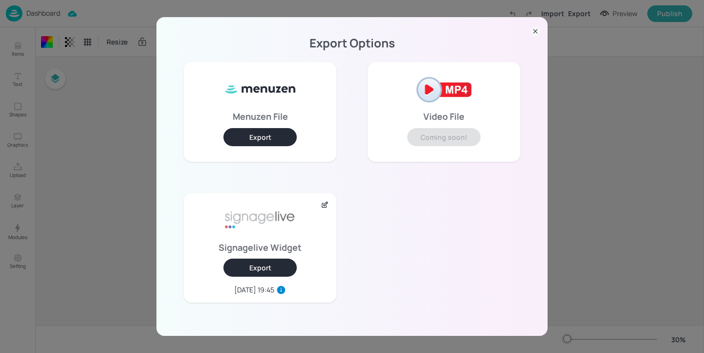
click at [264, 268] on button "Export" at bounding box center [259, 268] width 73 height 18
click at [121, 172] on div "Export Options Menuzen File Export Video File Coming soon! Signagelive Widget E…" at bounding box center [352, 176] width 704 height 353
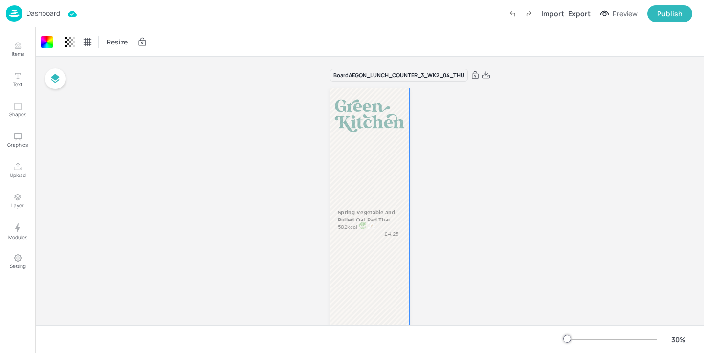
click at [44, 12] on p "Dashboard" at bounding box center [43, 13] width 34 height 7
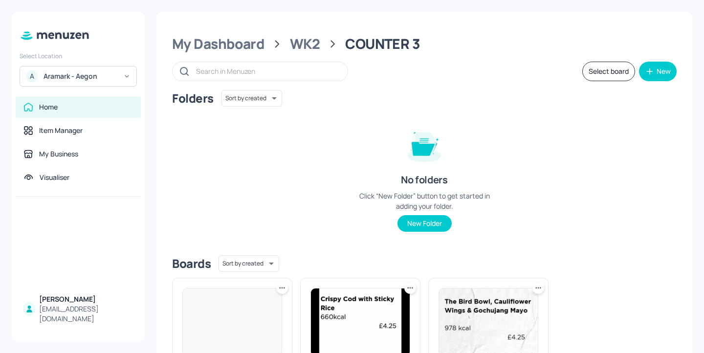
click at [105, 79] on div "Aramark - Aegon" at bounding box center [81, 76] width 74 height 10
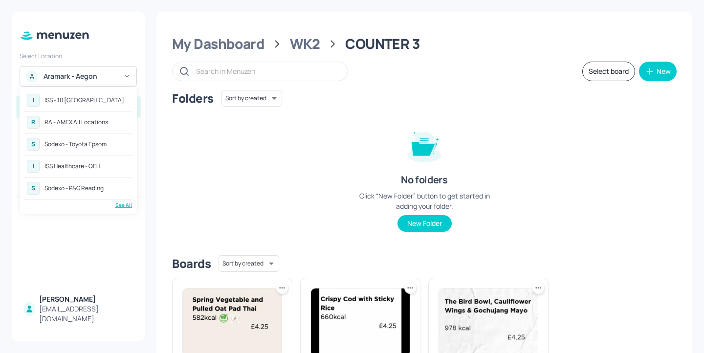
click at [190, 110] on div at bounding box center [352, 176] width 704 height 353
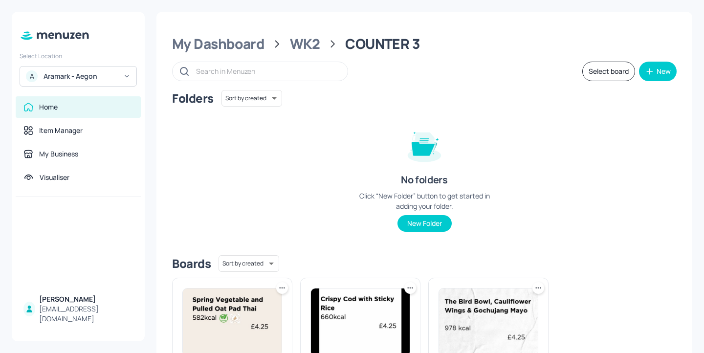
click at [93, 68] on div "A Aramark - Aegon" at bounding box center [78, 76] width 117 height 21
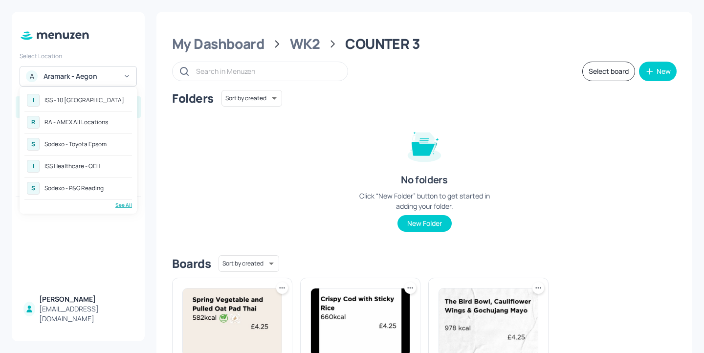
click at [121, 205] on div "See All" at bounding box center [78, 204] width 108 height 7
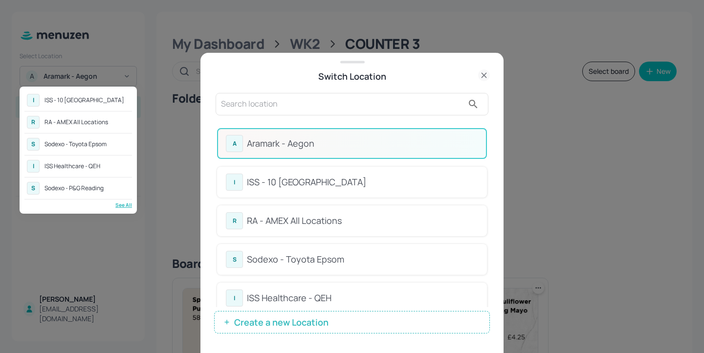
click at [364, 126] on div at bounding box center [352, 176] width 704 height 353
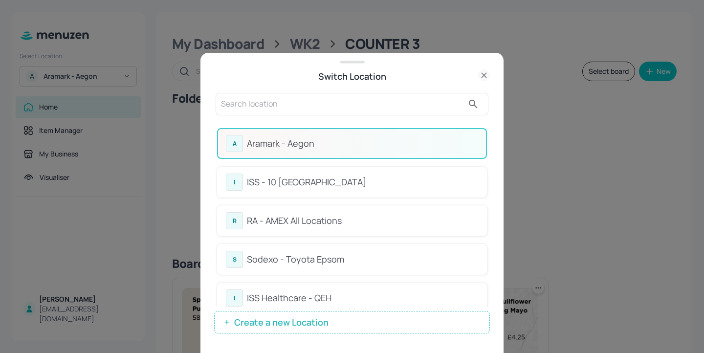
click at [317, 101] on input "text" at bounding box center [342, 104] width 243 height 16
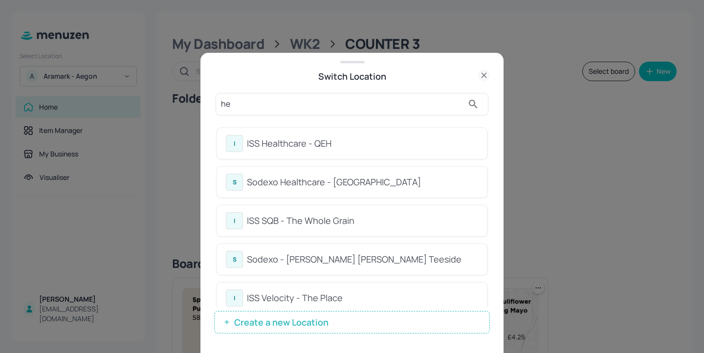
type input "h"
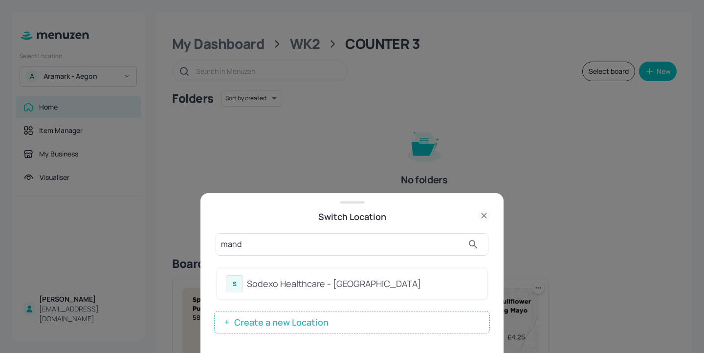
type input "mand"
click at [444, 282] on div "Sodexo Healthcare - Stoke Mandeville" at bounding box center [362, 283] width 231 height 13
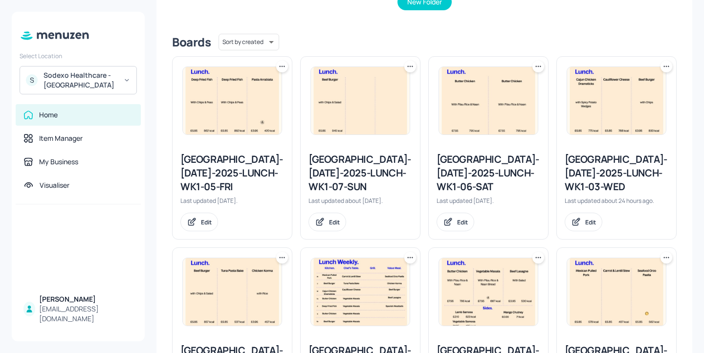
scroll to position [323, 0]
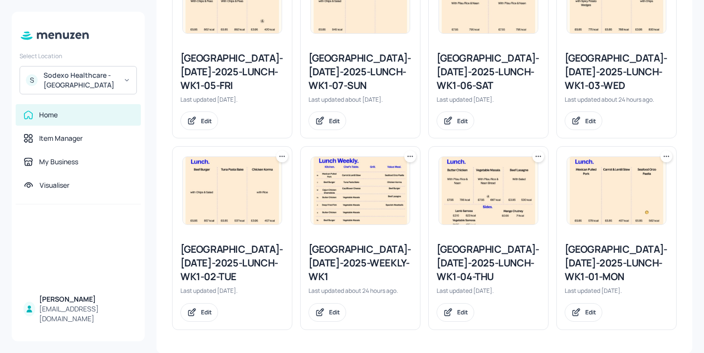
click at [478, 248] on div "Stoke Mandeville-JUL-2025-LUNCH-WK1-04-THU" at bounding box center [489, 263] width 104 height 41
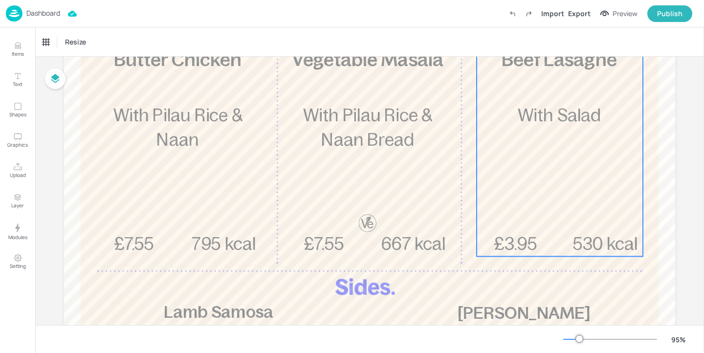
scroll to position [187, 0]
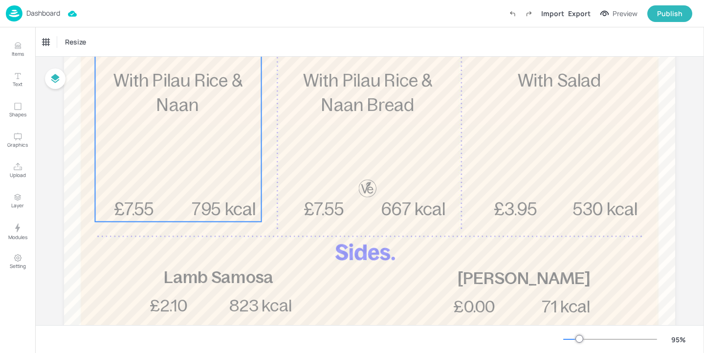
click at [210, 167] on div "£7.55 Butter Chicken With Pilau Rice & Naan 795 kcal" at bounding box center [178, 117] width 166 height 210
click at [89, 39] on icon at bounding box center [89, 42] width 10 height 10
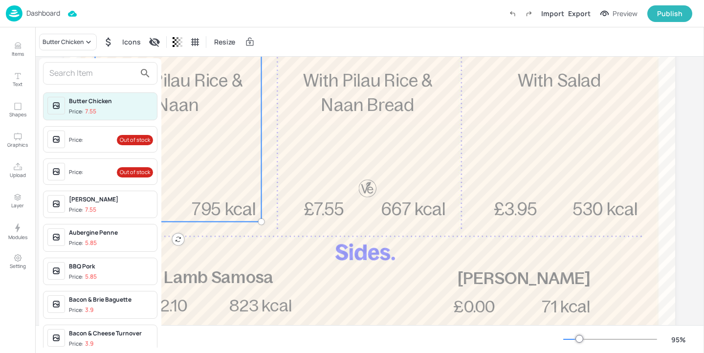
click at [86, 72] on input "text" at bounding box center [92, 74] width 86 height 16
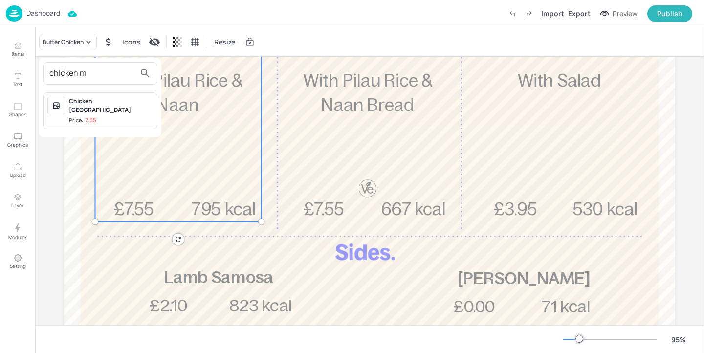
type input "chicken m"
click at [216, 134] on div at bounding box center [352, 176] width 704 height 353
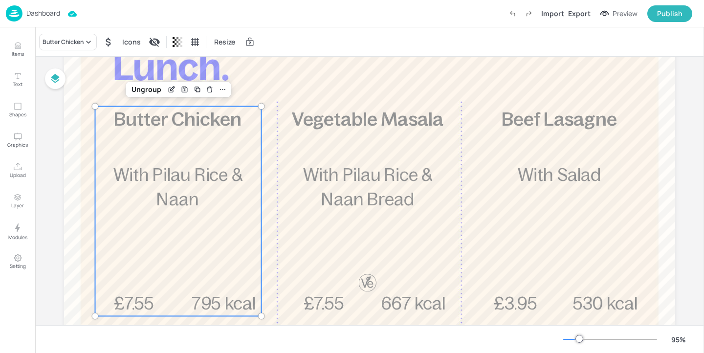
scroll to position [86, 0]
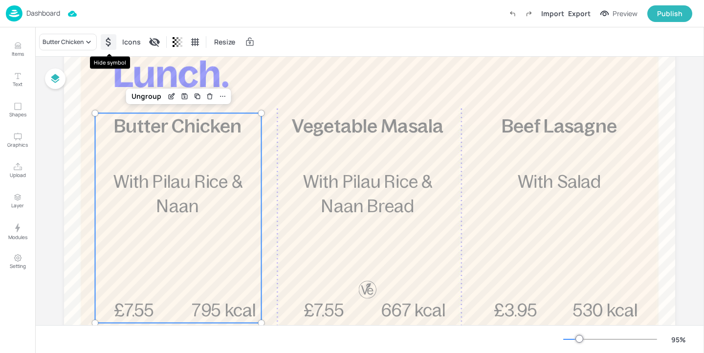
click at [103, 49] on div "Hide symbol" at bounding box center [109, 42] width 16 height 16
click at [103, 49] on div "Show symbol" at bounding box center [109, 42] width 16 height 16
click at [73, 43] on div "Butter Chicken" at bounding box center [63, 42] width 41 height 9
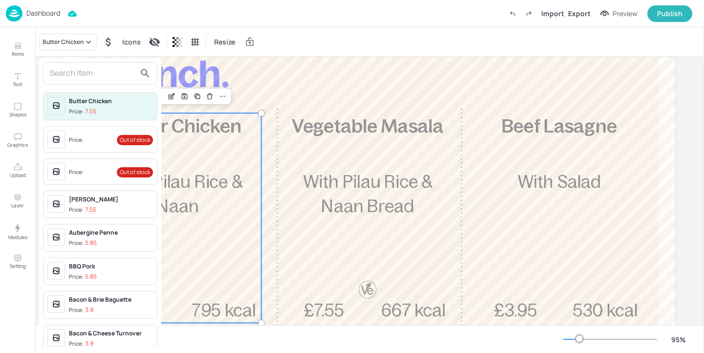
click at [83, 69] on input "text" at bounding box center [92, 74] width 86 height 16
type input "c"
click at [123, 23] on div at bounding box center [352, 176] width 704 height 353
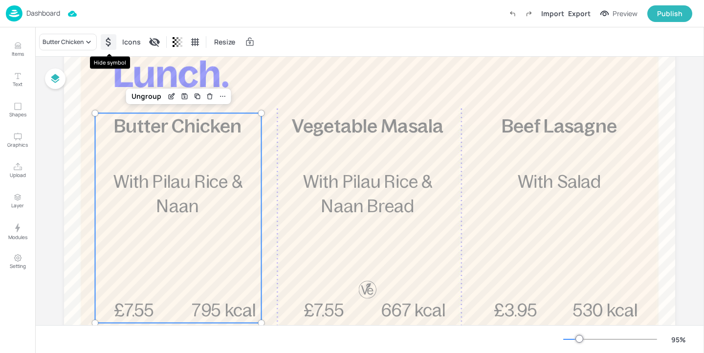
click at [110, 38] on icon "Hide symbol" at bounding box center [109, 42] width 12 height 12
click at [110, 38] on icon "Show symbol" at bounding box center [109, 42] width 12 height 12
click at [68, 41] on div "Butter Chicken" at bounding box center [63, 42] width 41 height 9
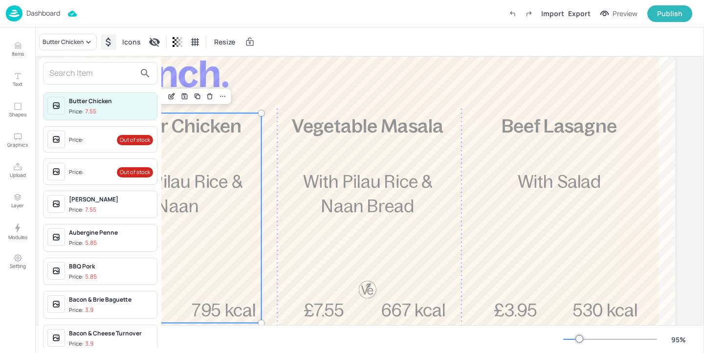
click at [66, 67] on input "text" at bounding box center [92, 74] width 86 height 16
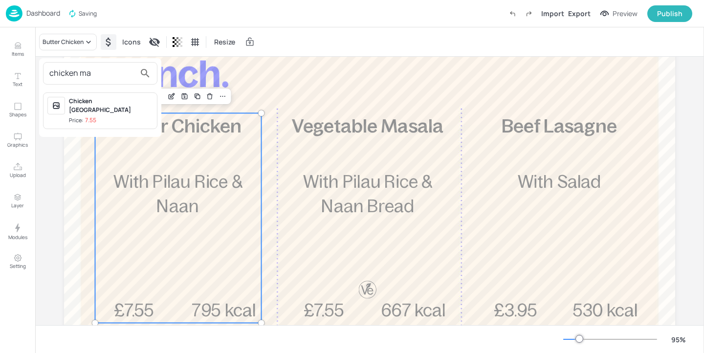
type input "chicken ma"
click at [110, 104] on div "Chicken Madras" at bounding box center [111, 106] width 84 height 18
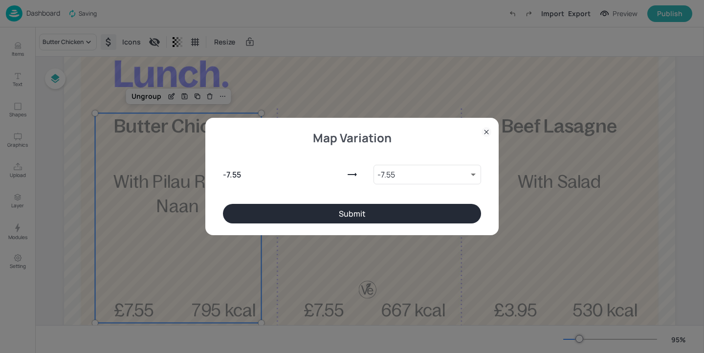
click at [332, 213] on button "Submit" at bounding box center [352, 214] width 258 height 20
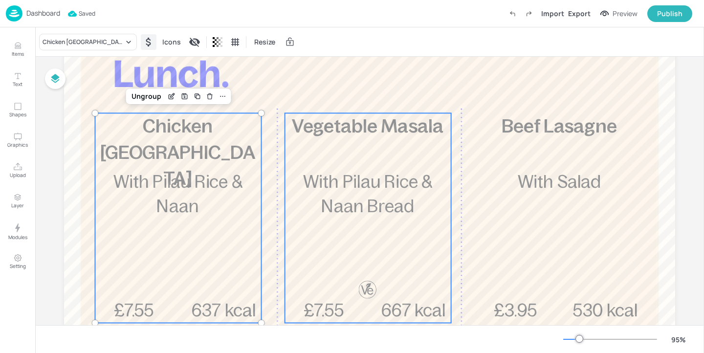
click at [332, 213] on span "With Pilau Rice & Naan Bread" at bounding box center [367, 194] width 129 height 44
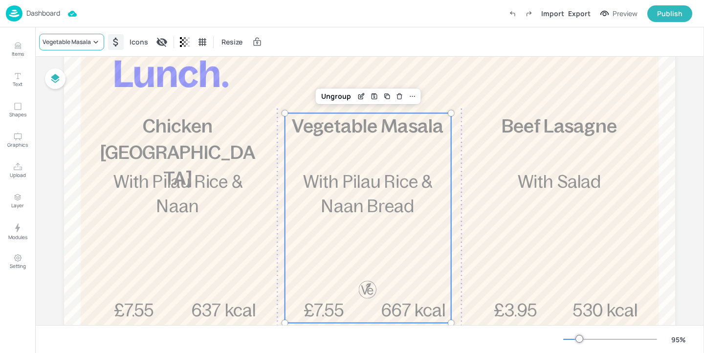
click at [76, 47] on div "Vegetable Masala" at bounding box center [71, 42] width 65 height 17
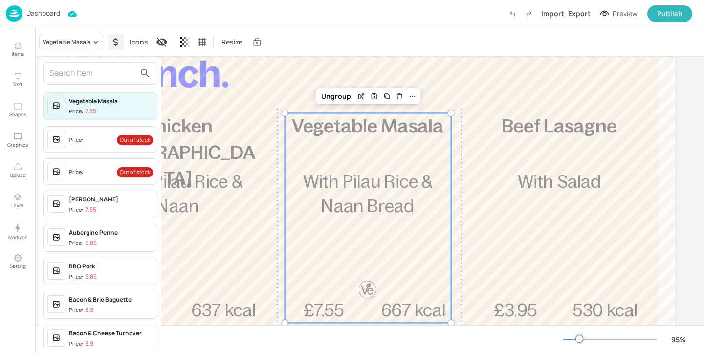
click at [95, 76] on input "text" at bounding box center [92, 74] width 86 height 16
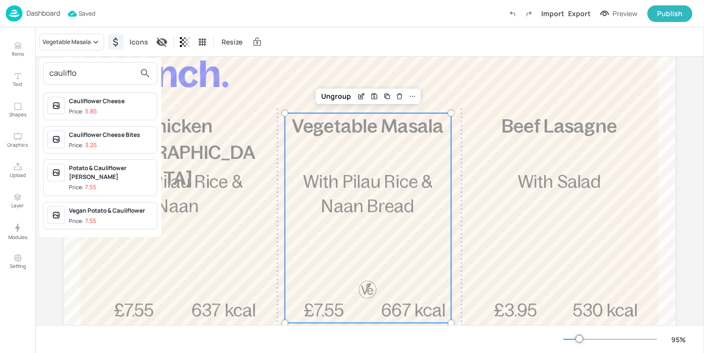
type input "cauliflo"
click at [127, 169] on div "Potato & Cauliflower Curry" at bounding box center [111, 173] width 84 height 18
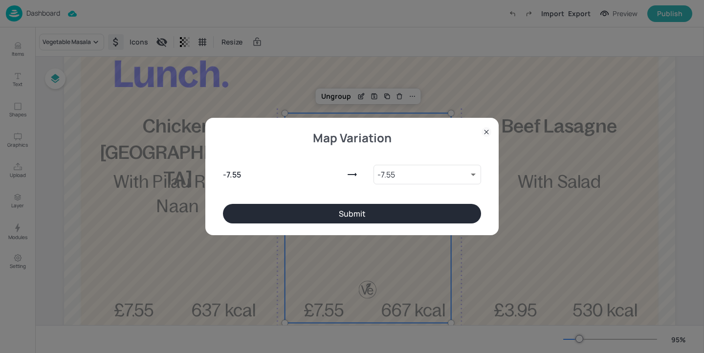
click at [371, 213] on button "Submit" at bounding box center [352, 214] width 258 height 20
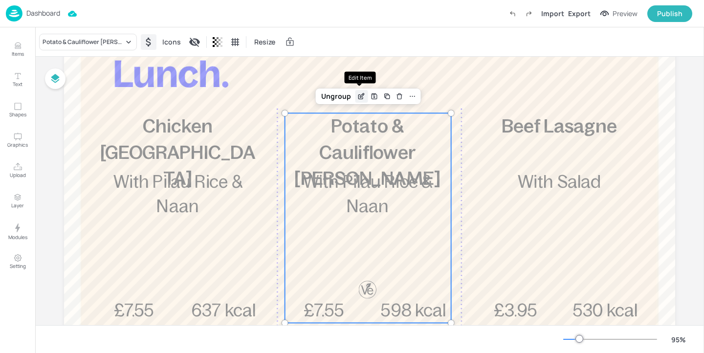
click at [360, 97] on icon "Edit Item" at bounding box center [362, 95] width 4 height 4
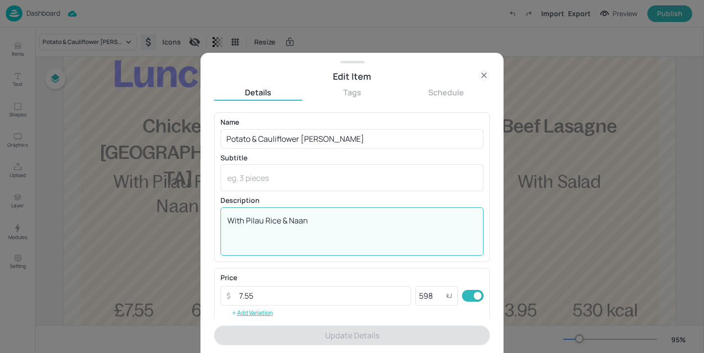
drag, startPoint x: 312, startPoint y: 222, endPoint x: 290, endPoint y: 222, distance: 22.5
click at [290, 222] on textarea "With Pilau Rice & Naan" at bounding box center [351, 231] width 249 height 32
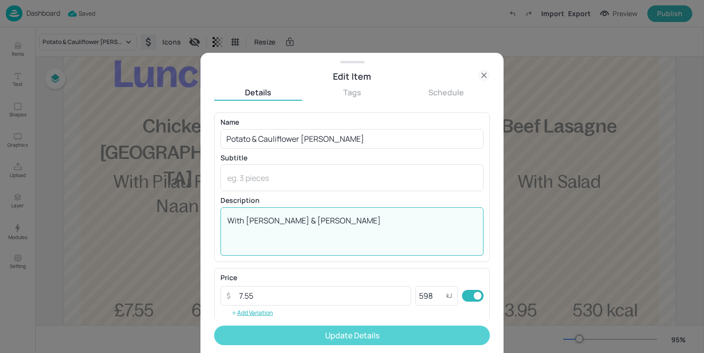
type textarea "With Pilau Rice & Khobez"
click at [323, 337] on button "Update Details" at bounding box center [352, 336] width 276 height 20
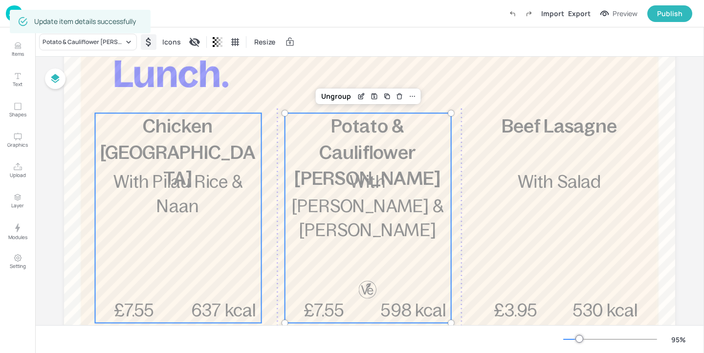
click at [172, 154] on div "£7.55 Chicken Madras With Pilau Rice & Naan 637 kcal" at bounding box center [178, 218] width 166 height 210
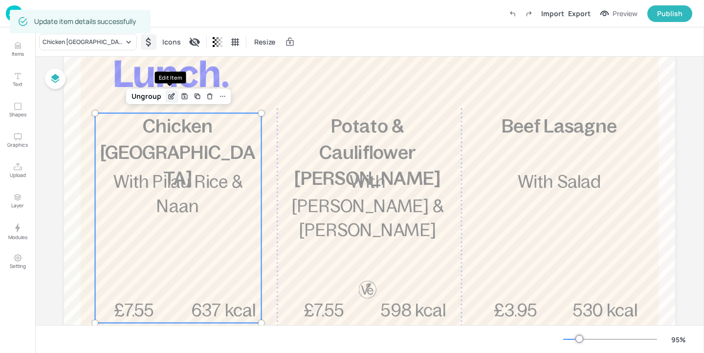
click at [169, 99] on icon "Edit Item" at bounding box center [171, 97] width 4 height 4
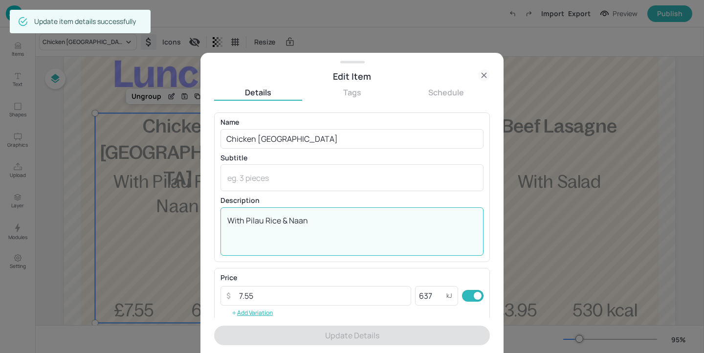
drag, startPoint x: 320, startPoint y: 222, endPoint x: 289, endPoint y: 222, distance: 30.3
click at [289, 222] on textarea "With Pilau Rice & Naan" at bounding box center [351, 231] width 249 height 32
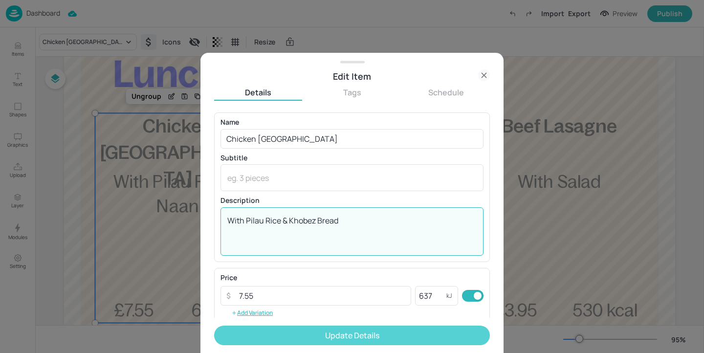
type textarea "With Pilau Rice & Khobez Bread"
click at [320, 334] on button "Update Details" at bounding box center [352, 336] width 276 height 20
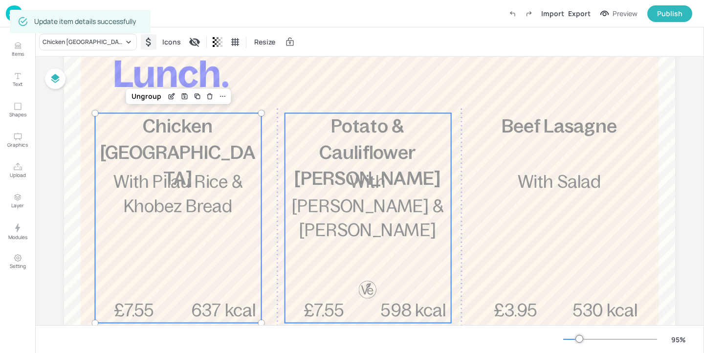
click at [391, 201] on span "With Pilau Rice & Khobez" at bounding box center [368, 205] width 152 height 67
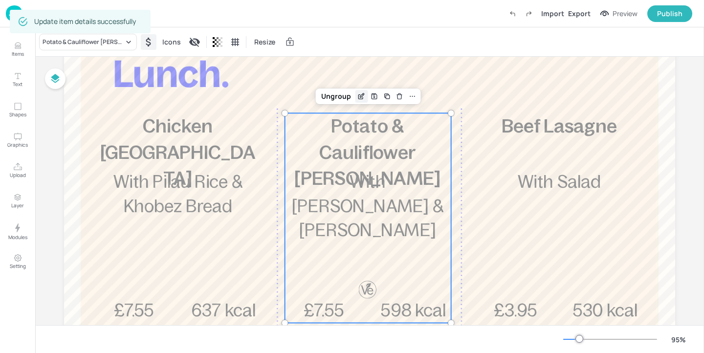
click at [355, 95] on div "Edit Item" at bounding box center [361, 96] width 13 height 13
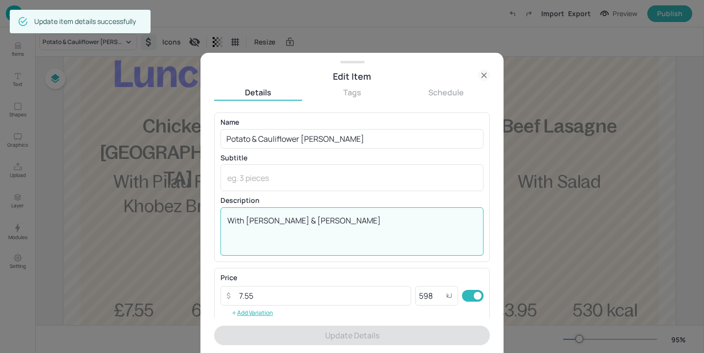
click at [356, 217] on textarea "With Pilau Rice & Khobez" at bounding box center [351, 231] width 249 height 32
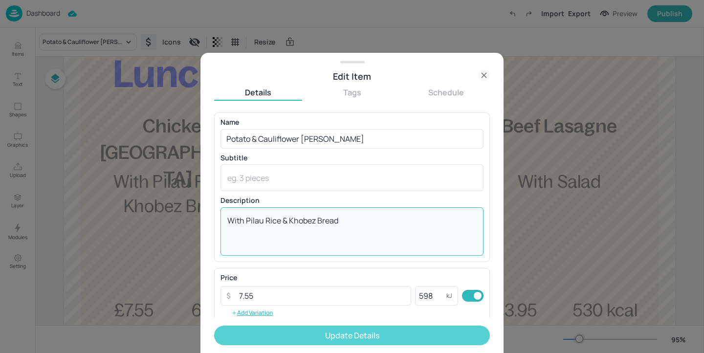
type textarea "With Pilau Rice & Khobez Bread"
click at [383, 339] on button "Update Details" at bounding box center [352, 336] width 276 height 20
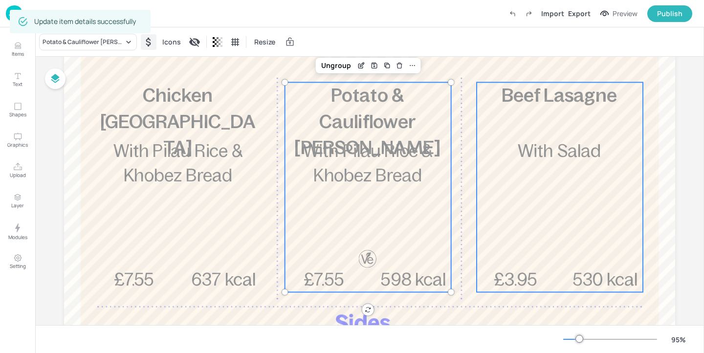
scroll to position [117, 0]
click at [559, 200] on div "£3.95 Beef Lasagne With Salad 530 kcal" at bounding box center [560, 186] width 166 height 210
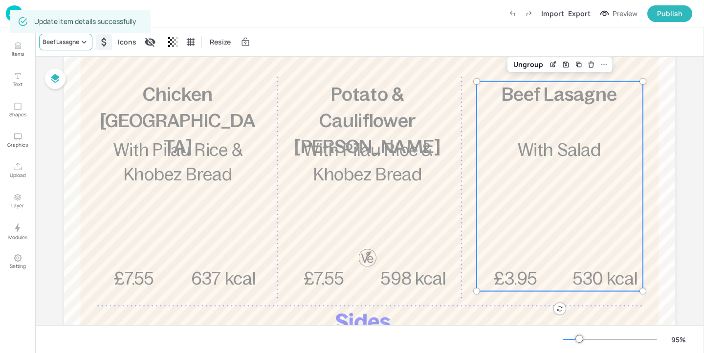
click at [58, 44] on div "Beef Lasagne" at bounding box center [61, 42] width 37 height 9
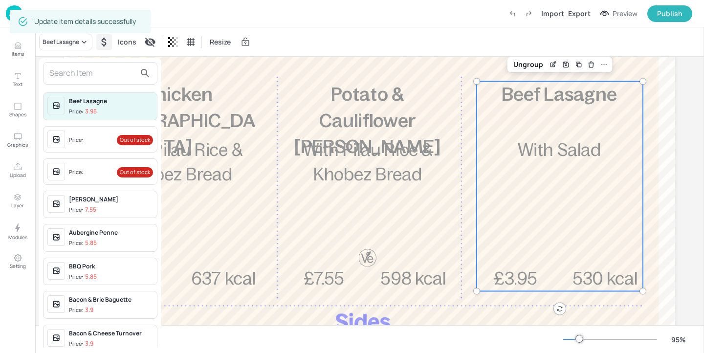
click at [88, 74] on input "text" at bounding box center [92, 74] width 86 height 16
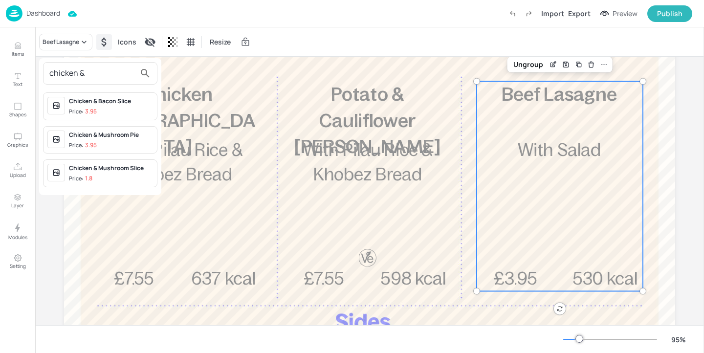
type input "chicken &"
click at [135, 109] on span "Price: 3.95" at bounding box center [111, 112] width 84 height 8
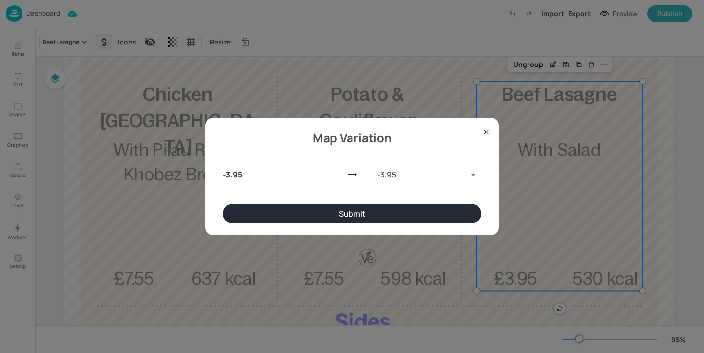
click at [412, 225] on div "Map Variation - 3.95 - 3.95 9298771 ​ Submit" at bounding box center [351, 176] width 293 height 117
click at [412, 222] on button "Submit" at bounding box center [352, 214] width 258 height 20
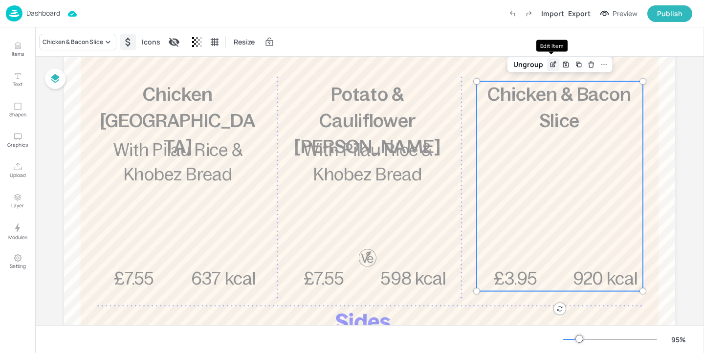
click at [554, 67] on icon "Edit Item" at bounding box center [553, 65] width 8 height 8
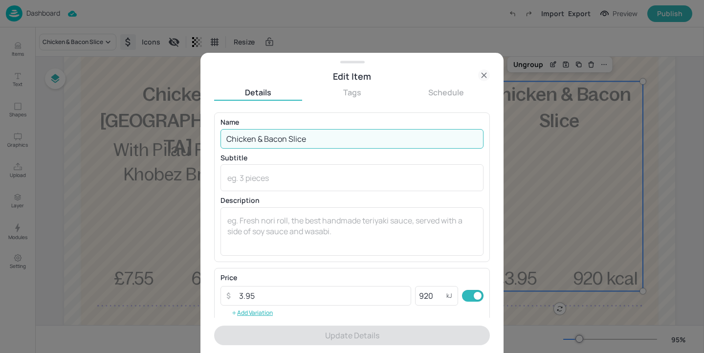
click at [348, 136] on input "Chicken & Bacon Slice" at bounding box center [352, 139] width 263 height 20
drag, startPoint x: 348, startPoint y: 137, endPoint x: 289, endPoint y: 136, distance: 58.7
click at [289, 136] on input "Chicken & Bacon Slice" at bounding box center [352, 139] width 263 height 20
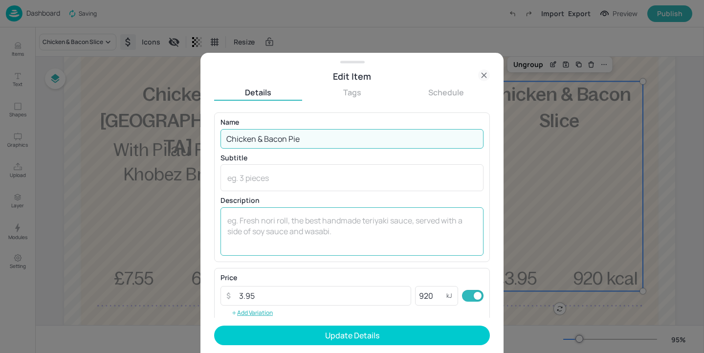
type input "Chicken & Bacon Pie"
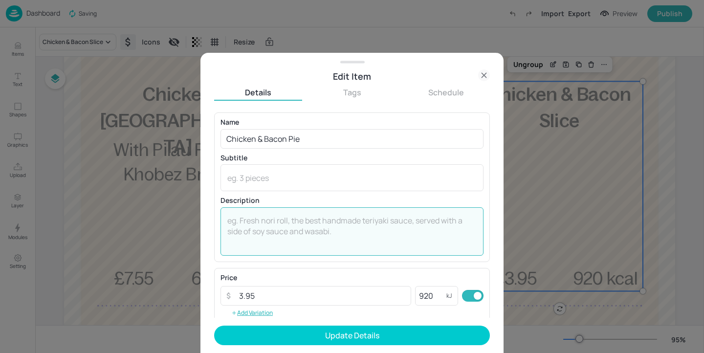
click at [262, 222] on textarea at bounding box center [351, 231] width 249 height 32
type textarea "With Chips"
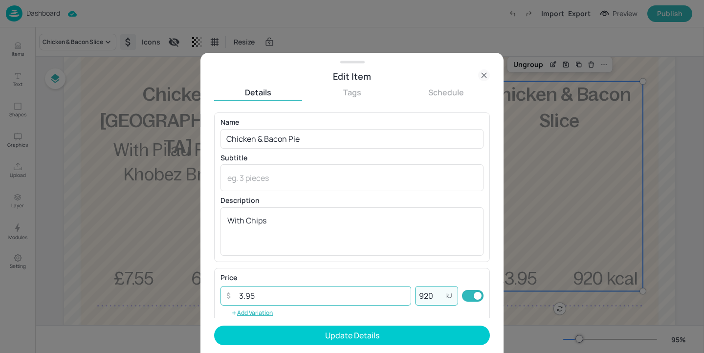
drag, startPoint x: 432, startPoint y: 302, endPoint x: 400, endPoint y: 298, distance: 32.0
click at [400, 298] on div "​ 3.95 ​ 920 kJ ​" at bounding box center [352, 296] width 263 height 20
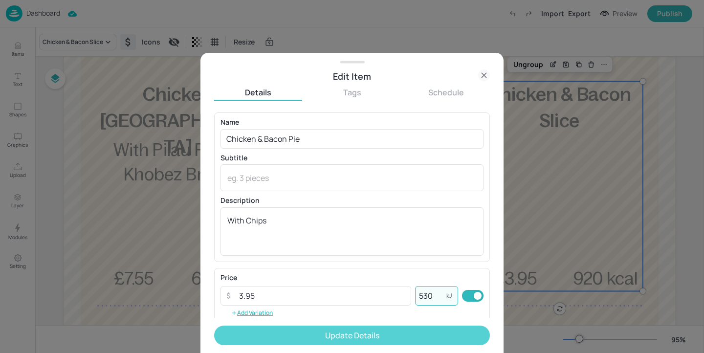
type input "530"
click at [374, 338] on button "Update Details" at bounding box center [352, 336] width 276 height 20
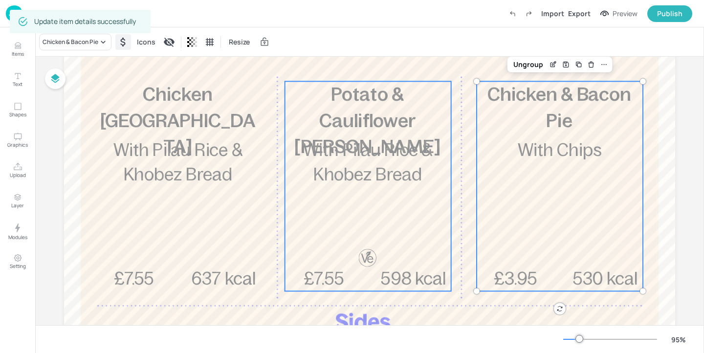
click at [407, 191] on div "£7.55 Potato & Cauliflower Curry With Pilau Rice & Khobez Bread 598 kcal" at bounding box center [368, 186] width 166 height 210
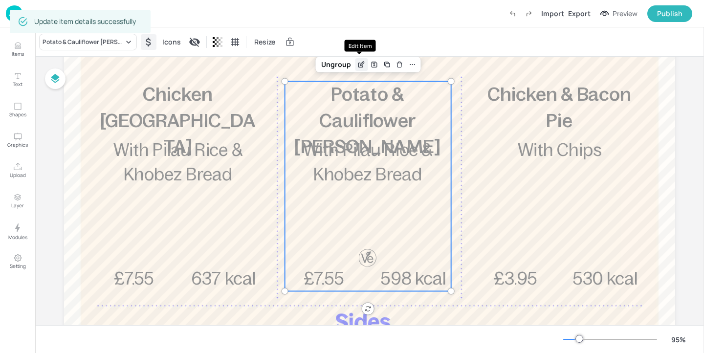
click at [362, 63] on icon "Edit Item" at bounding box center [362, 64] width 4 height 4
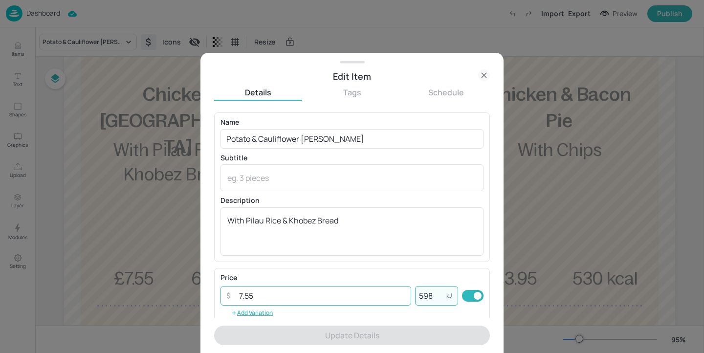
drag, startPoint x: 438, startPoint y: 299, endPoint x: 406, endPoint y: 299, distance: 31.8
click at [406, 299] on div "​ 7.55 ​ 598 kJ ​" at bounding box center [352, 296] width 263 height 20
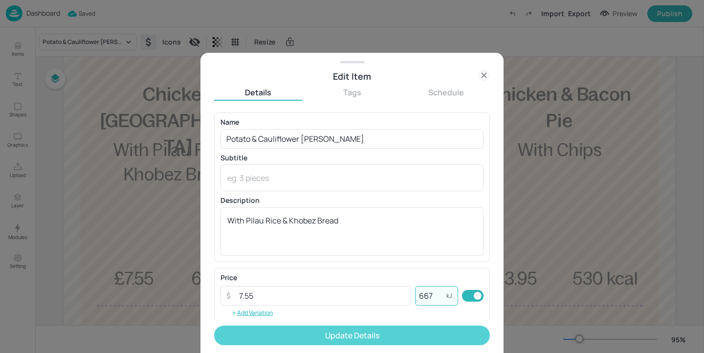
type input "667"
click at [417, 333] on button "Update Details" at bounding box center [352, 336] width 276 height 20
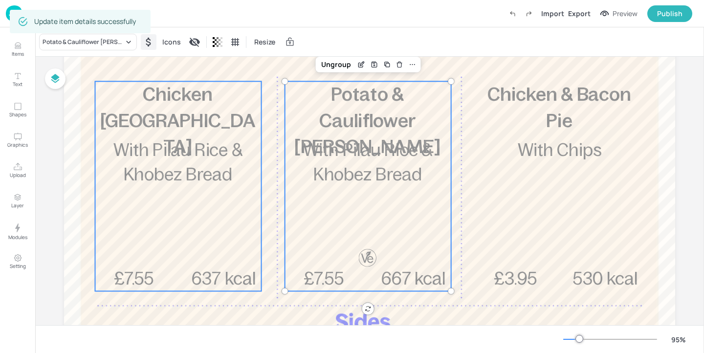
click at [227, 254] on div "£7.55 Chicken Madras With Pilau Rice & Khobez Bread 637 kcal" at bounding box center [178, 186] width 166 height 210
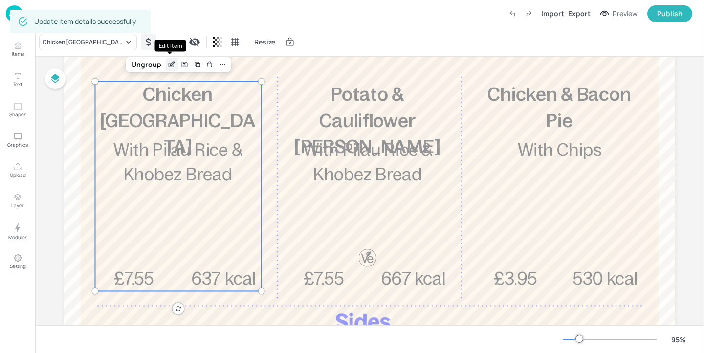
click at [169, 63] on icon "Edit Item" at bounding box center [172, 65] width 8 height 8
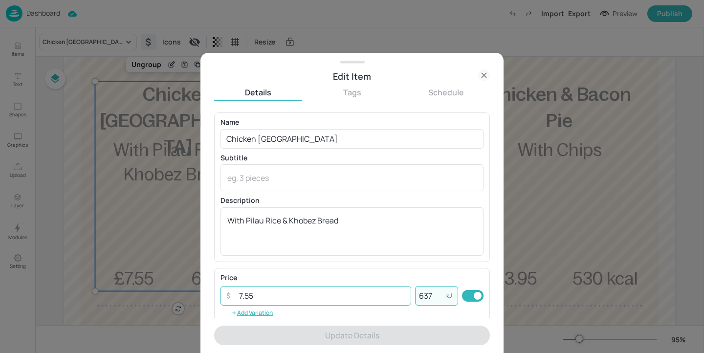
drag, startPoint x: 435, startPoint y: 293, endPoint x: 379, endPoint y: 286, distance: 56.2
click at [379, 286] on div "​ 7.55 ​ 637 kJ ​" at bounding box center [352, 296] width 263 height 20
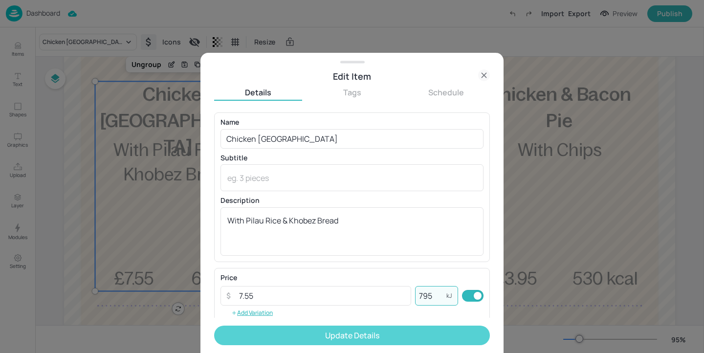
type input "795"
click at [388, 337] on button "Update Details" at bounding box center [352, 336] width 276 height 20
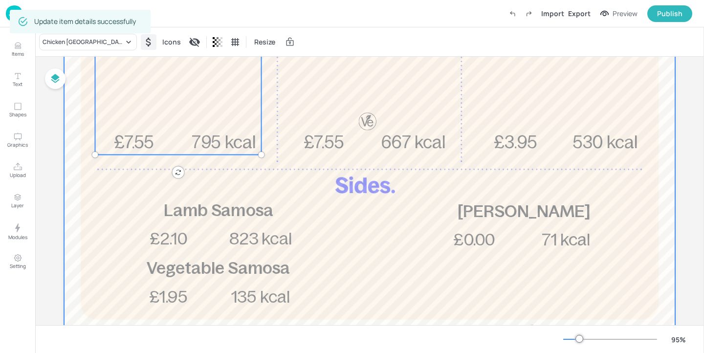
scroll to position [289, 0]
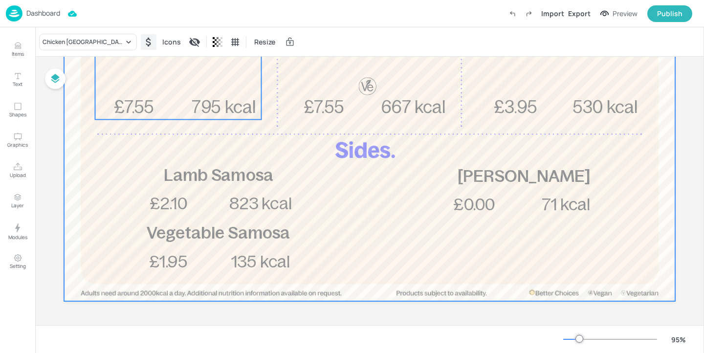
click at [650, 148] on div at bounding box center [369, 50] width 611 height 502
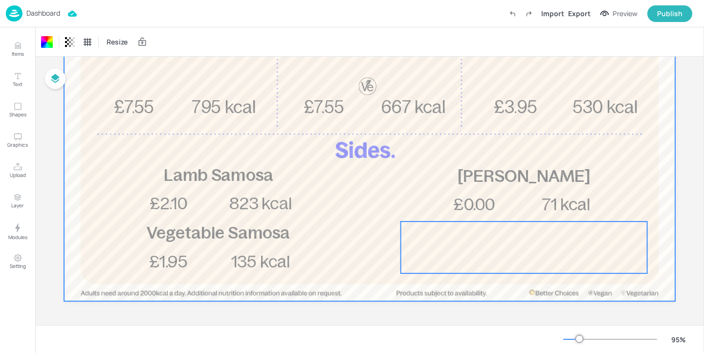
scroll to position [0, 0]
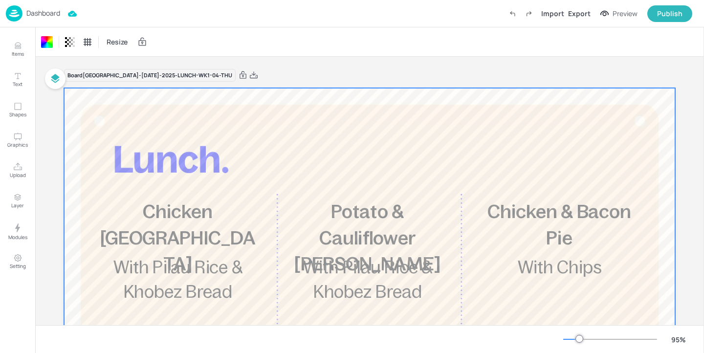
click at [266, 76] on div "Board Stoke Mandeville-JUL-2025-LUNCH-WK1-04-THU" at bounding box center [369, 75] width 611 height 14
click at [585, 15] on div "Export" at bounding box center [579, 13] width 22 height 10
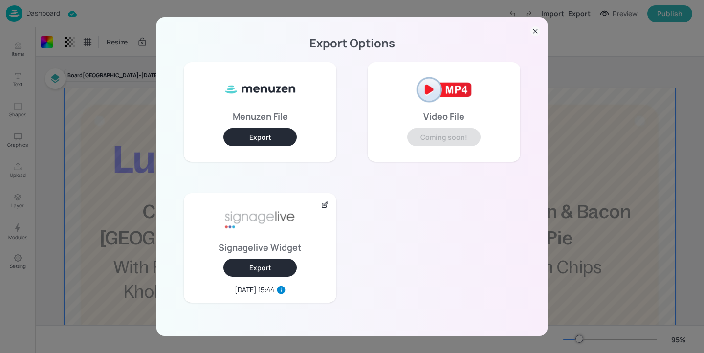
click at [260, 264] on button "Export" at bounding box center [259, 268] width 73 height 18
click at [122, 64] on div "Export Options Menuzen File Export Video File Coming soon! Signagelive Widget E…" at bounding box center [352, 176] width 704 height 353
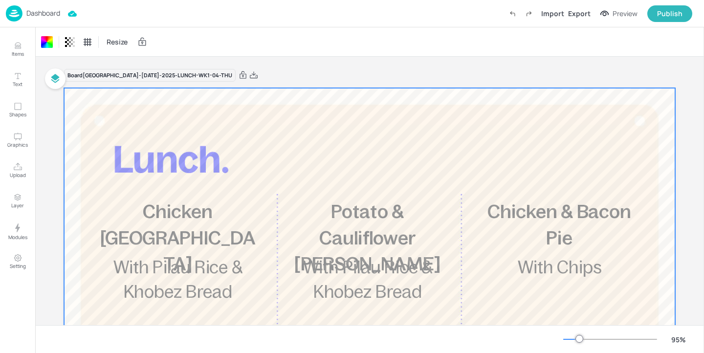
click at [55, 17] on p "Dashboard" at bounding box center [43, 13] width 34 height 7
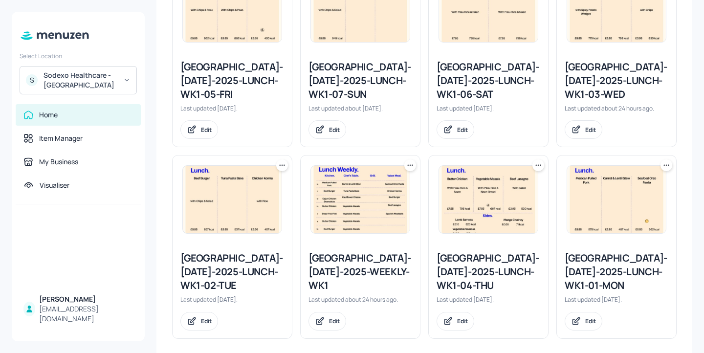
scroll to position [323, 0]
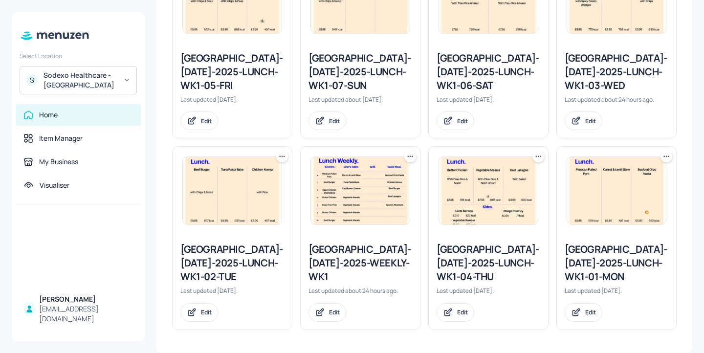
click at [343, 246] on div "Stoke Mandeville-JUL-2025-WEEKLY-WK1" at bounding box center [361, 263] width 104 height 41
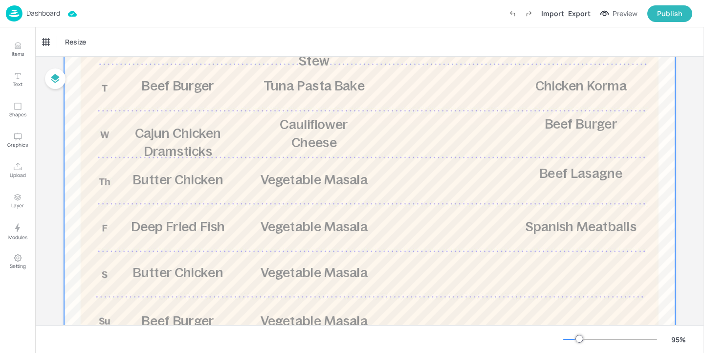
scroll to position [238, 0]
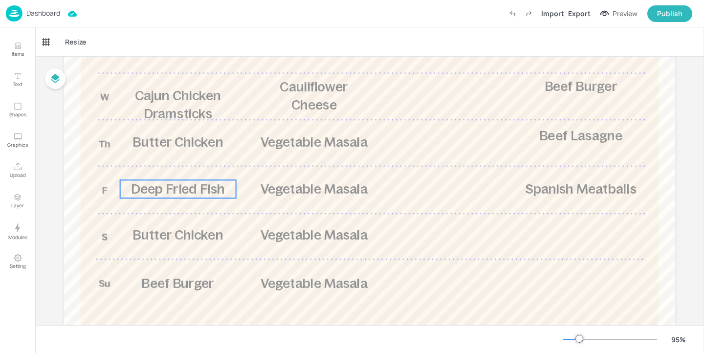
click at [195, 194] on span "Deep Fried Fish" at bounding box center [178, 188] width 94 height 15
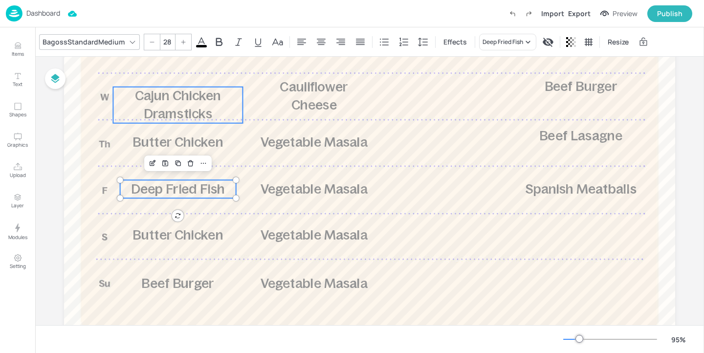
type input "28"
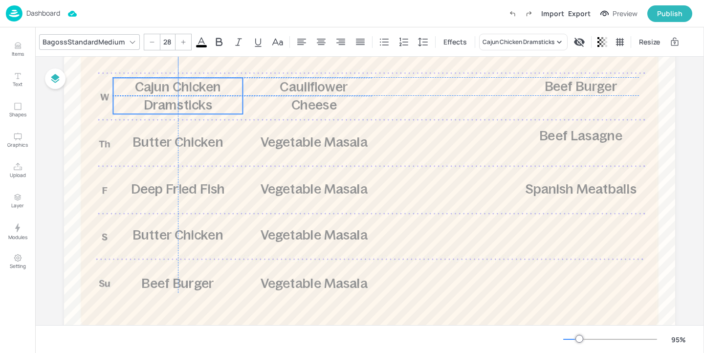
drag, startPoint x: 212, startPoint y: 118, endPoint x: 212, endPoint y: 110, distance: 8.3
click at [212, 110] on p "Cajun Chicken Dramsticks" at bounding box center [178, 96] width 130 height 37
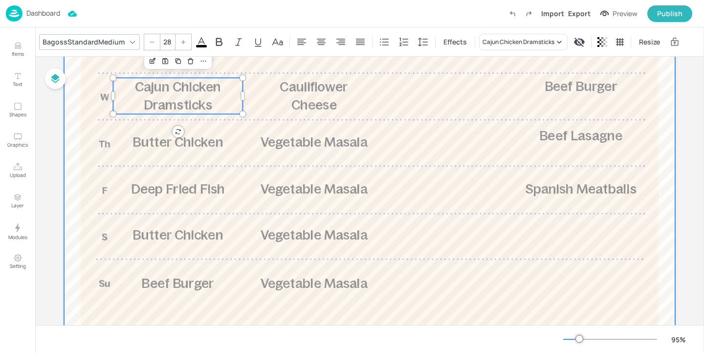
scroll to position [150, 0]
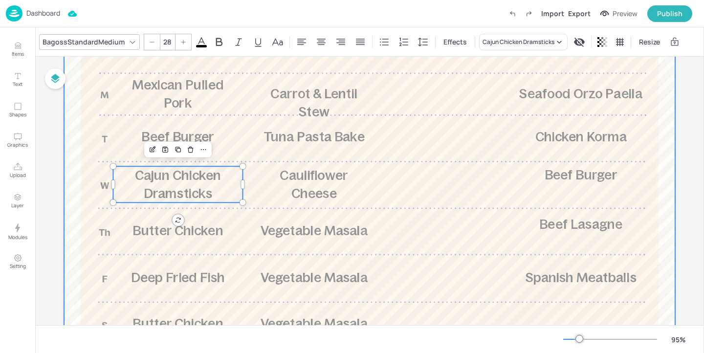
click at [244, 114] on div at bounding box center [369, 189] width 611 height 502
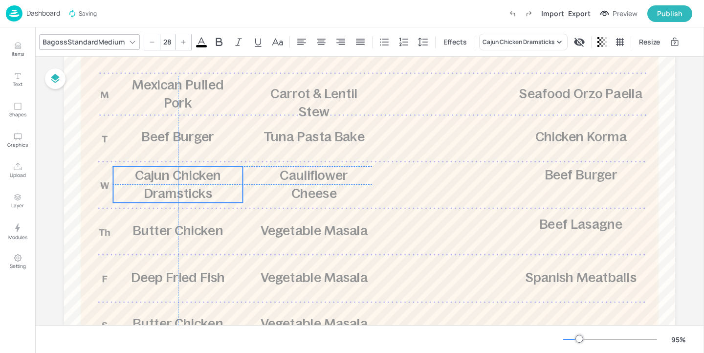
click at [219, 199] on p "Cajun Chicken Dramsticks" at bounding box center [178, 184] width 130 height 37
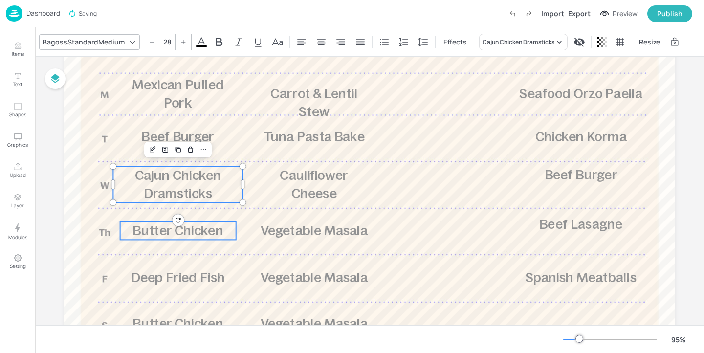
click at [205, 227] on span "Butter Chicken" at bounding box center [178, 230] width 90 height 15
type input "28"
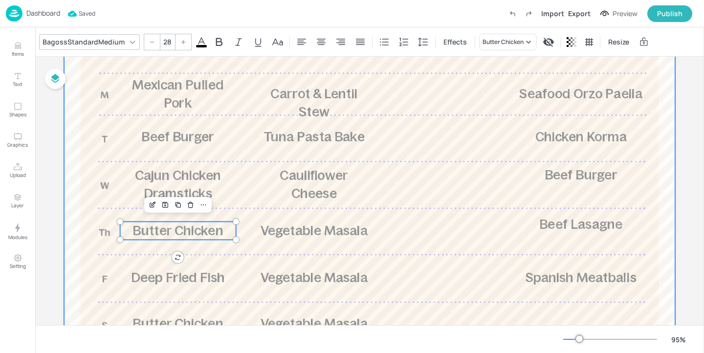
click at [226, 254] on div at bounding box center [369, 189] width 611 height 502
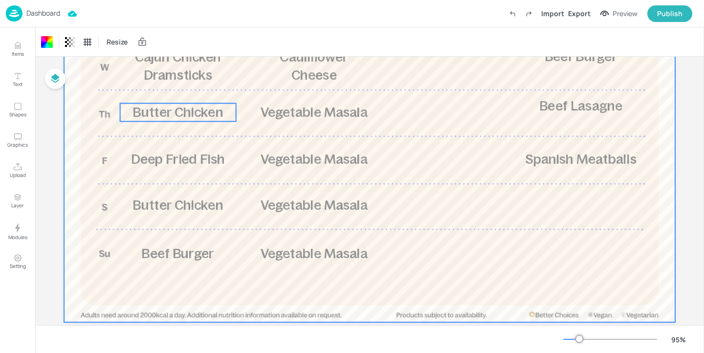
scroll to position [263, 0]
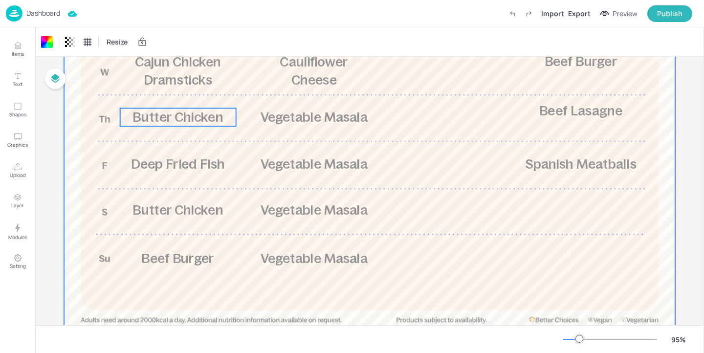
click at [191, 118] on span "Butter Chicken" at bounding box center [178, 117] width 90 height 15
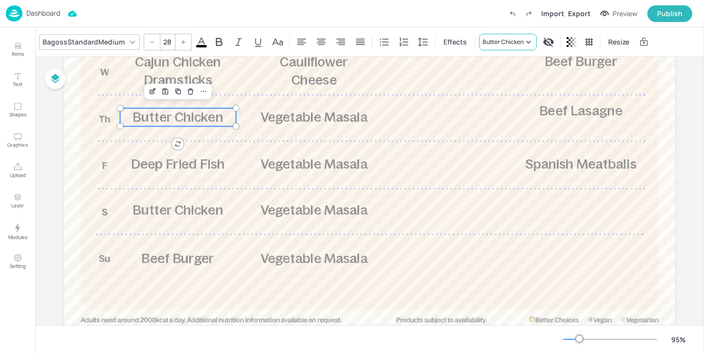
click at [521, 41] on div "Butter Chicken" at bounding box center [503, 42] width 41 height 9
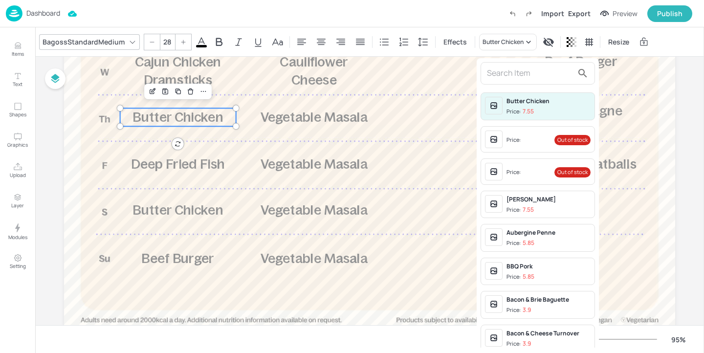
click at [511, 74] on input "text" at bounding box center [530, 74] width 86 height 16
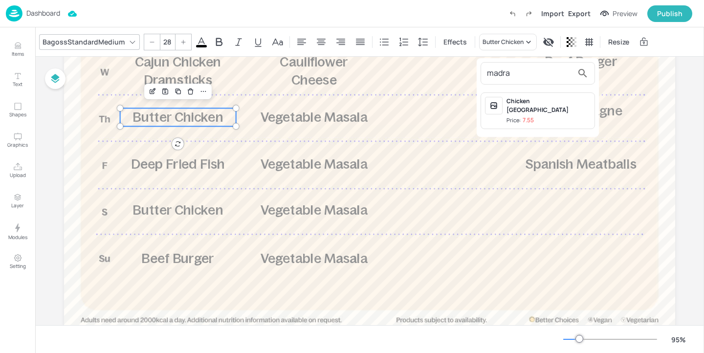
type input "madra"
click at [544, 107] on div "Chicken Madras Price: 7.55" at bounding box center [549, 111] width 84 height 28
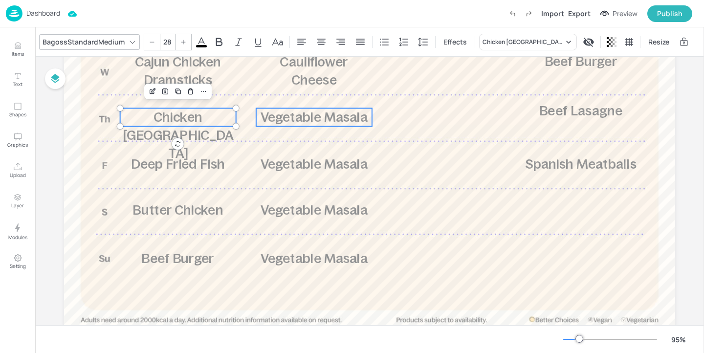
type input "28"
click at [327, 120] on span "Vegetable Masala" at bounding box center [315, 117] width 108 height 15
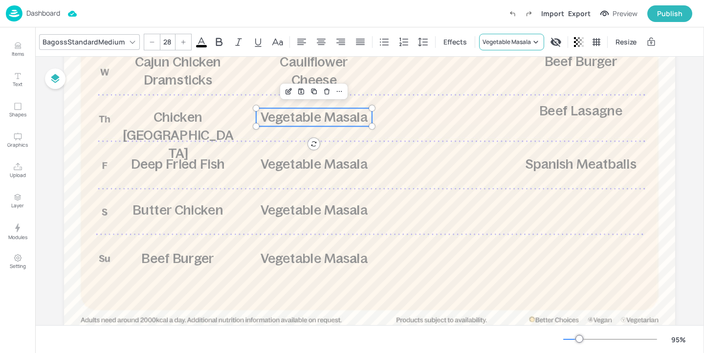
click at [522, 40] on div "Vegetable Masala" at bounding box center [507, 42] width 48 height 9
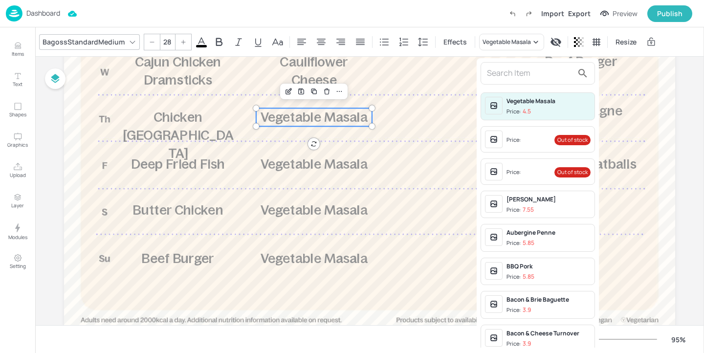
click at [515, 73] on input "text" at bounding box center [530, 74] width 86 height 16
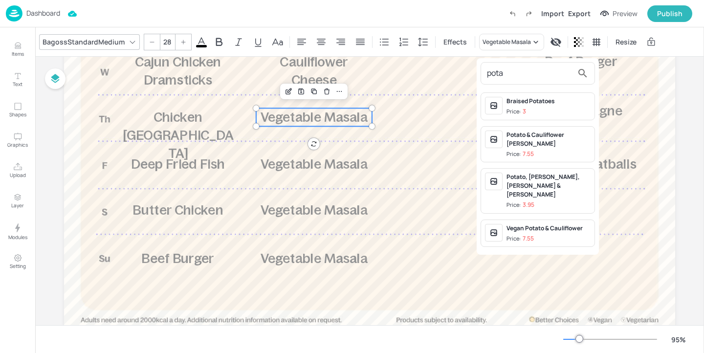
type input "pota"
click at [571, 136] on div "Potato & Cauliflower Curry" at bounding box center [549, 140] width 84 height 18
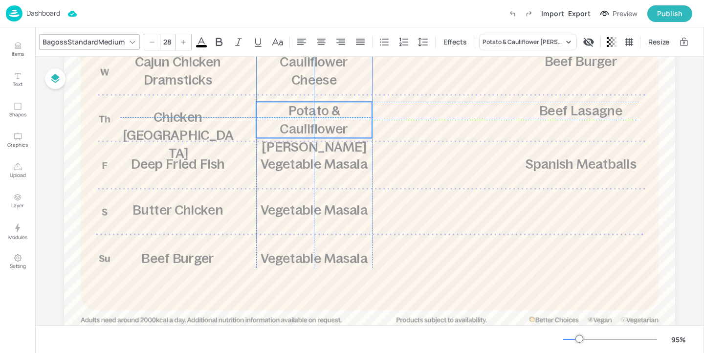
drag, startPoint x: 311, startPoint y: 132, endPoint x: 312, endPoint y: 123, distance: 8.4
click at [312, 123] on span "Potato & Cauliflower Curry" at bounding box center [314, 128] width 105 height 51
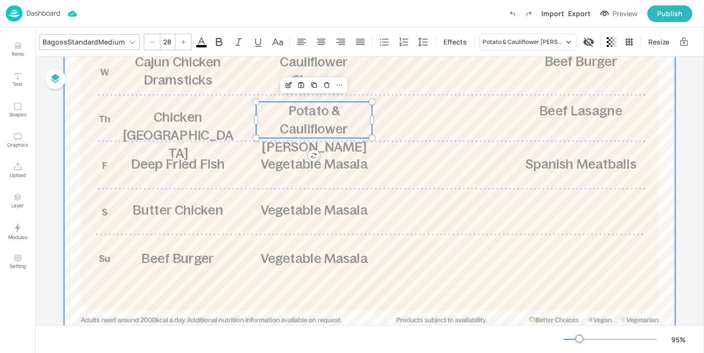
click at [562, 122] on div at bounding box center [369, 76] width 611 height 502
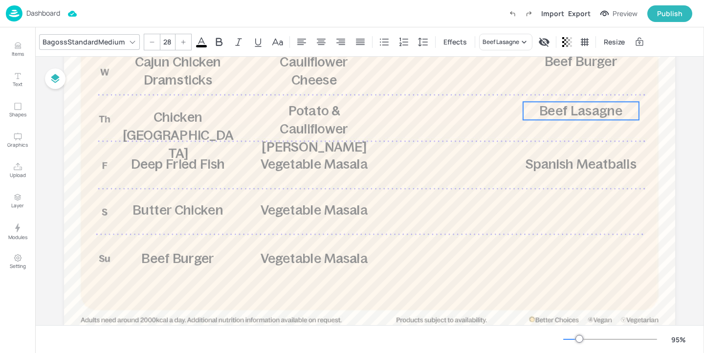
click at [581, 114] on span "Beef Lasagne" at bounding box center [580, 110] width 83 height 15
click at [507, 46] on div "Beef Lasagne" at bounding box center [501, 42] width 37 height 9
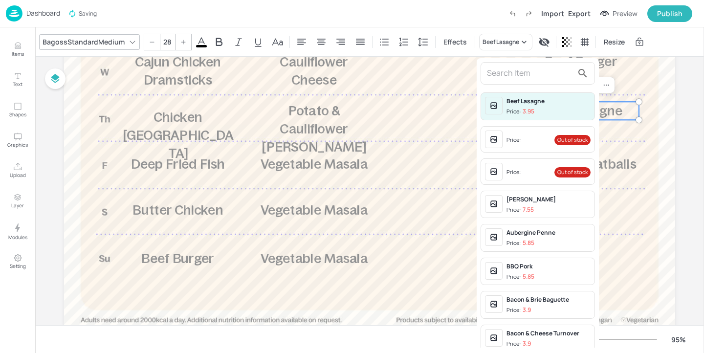
click at [512, 74] on input "text" at bounding box center [530, 74] width 86 height 16
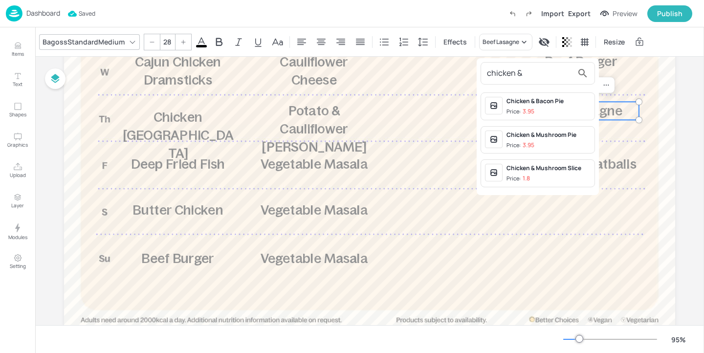
type input "chicken &"
click at [566, 103] on div "Chicken & Bacon Pie" at bounding box center [549, 101] width 84 height 9
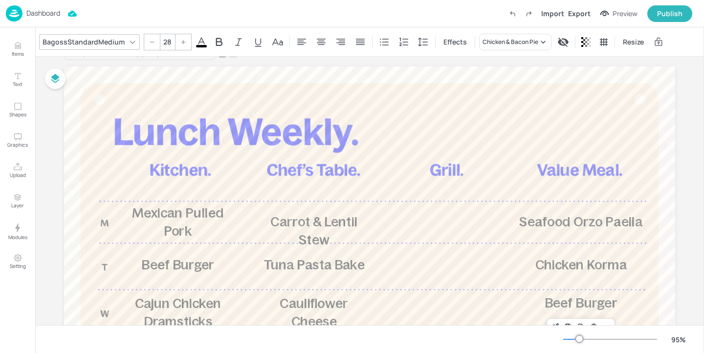
scroll to position [0, 0]
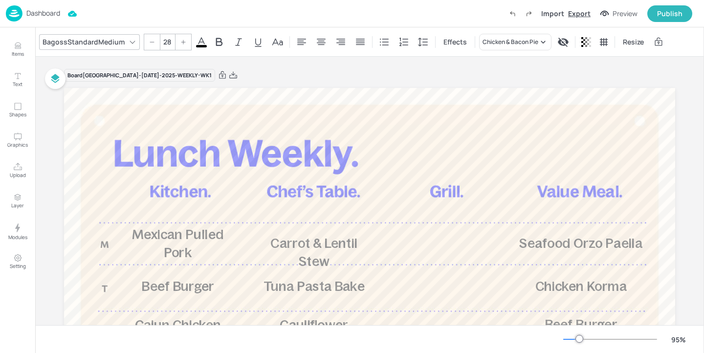
click at [582, 12] on div "Export" at bounding box center [579, 13] width 22 height 10
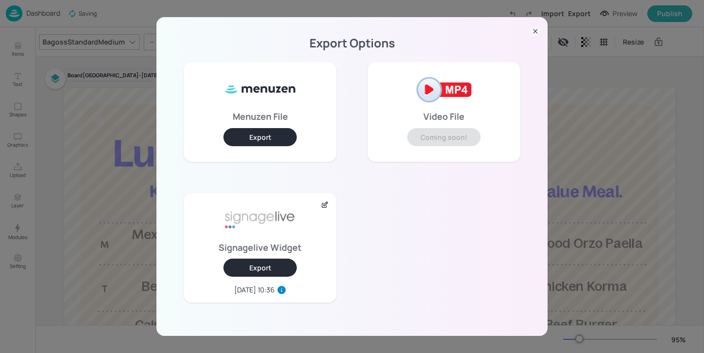
click at [281, 266] on button "Export" at bounding box center [259, 268] width 73 height 18
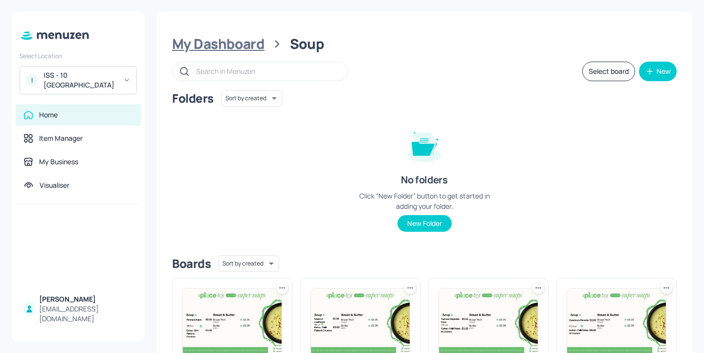
click at [228, 48] on div "My Dashboard" at bounding box center [218, 44] width 92 height 18
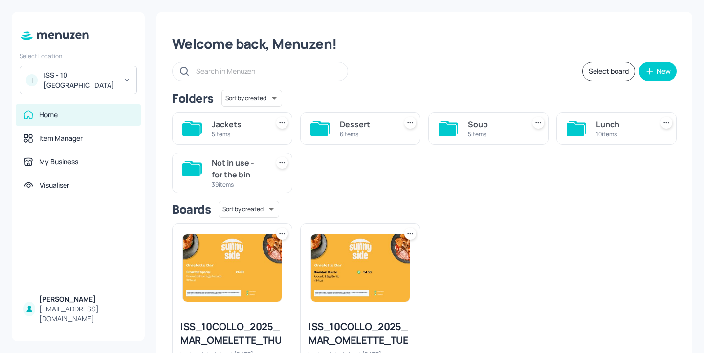
click at [106, 84] on div "ISS - 10 South Collonade" at bounding box center [81, 80] width 74 height 20
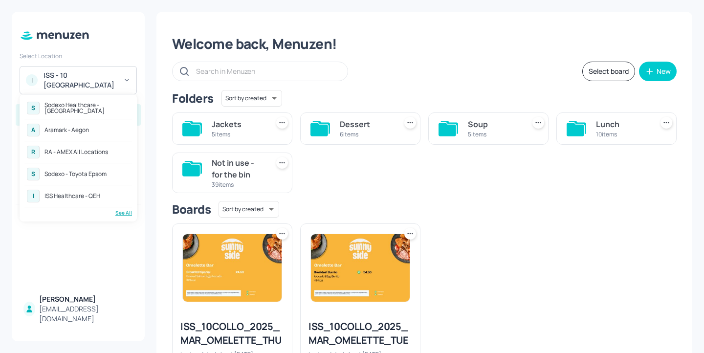
click at [117, 212] on div "See All" at bounding box center [78, 212] width 108 height 7
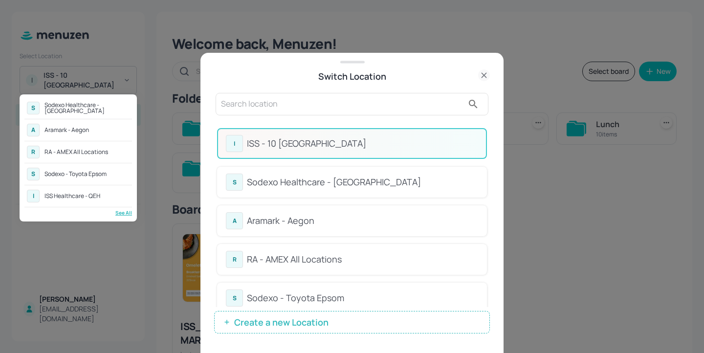
click at [261, 101] on div at bounding box center [352, 176] width 704 height 353
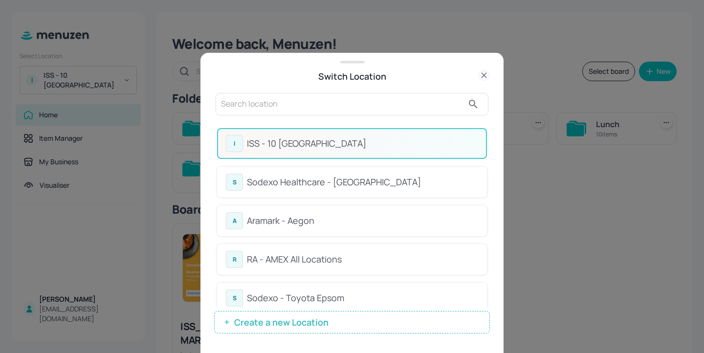
click at [243, 105] on input "text" at bounding box center [342, 104] width 243 height 16
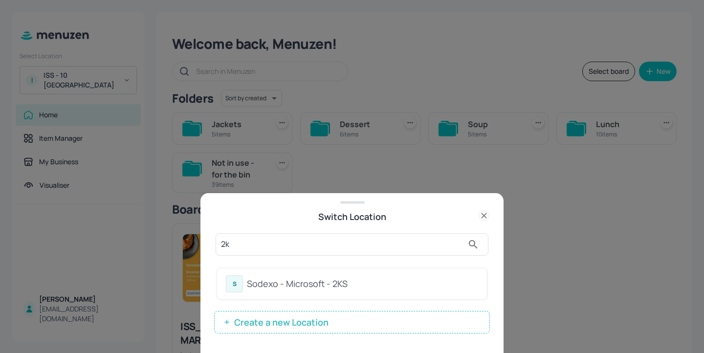
type input "2k"
click at [300, 285] on div "Sodexo - Microsoft - 2KS" at bounding box center [362, 283] width 231 height 13
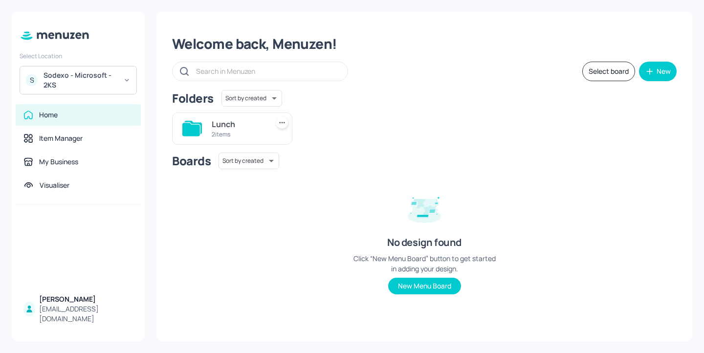
click at [231, 126] on div "Lunch" at bounding box center [238, 124] width 53 height 12
click at [220, 122] on div "1920x1080" at bounding box center [238, 124] width 53 height 12
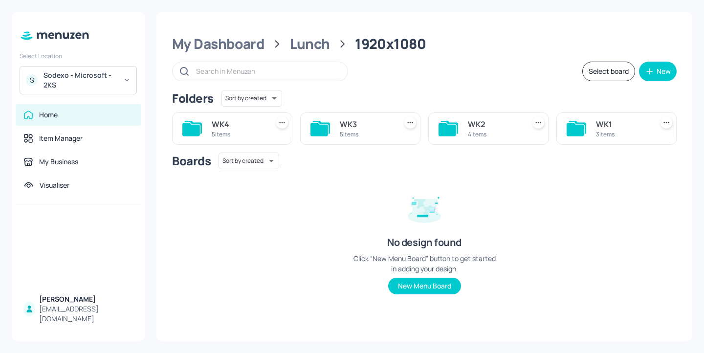
click at [233, 125] on div "WK4" at bounding box center [238, 124] width 53 height 12
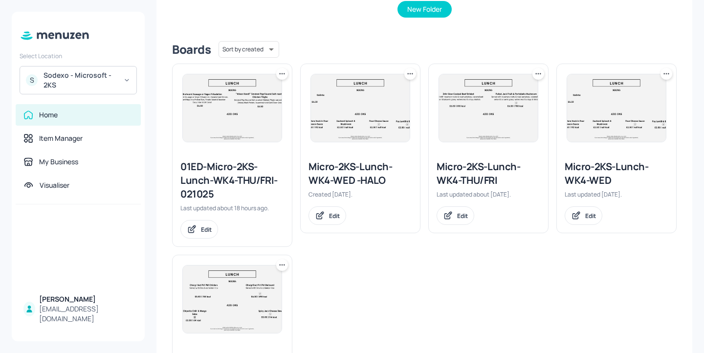
scroll to position [194, 0]
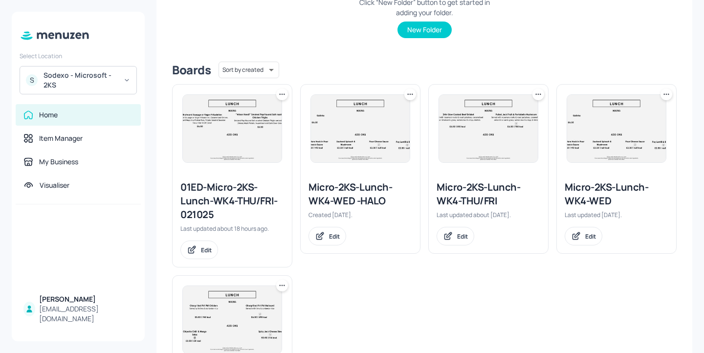
click at [536, 98] on icon at bounding box center [538, 94] width 10 height 10
click at [503, 124] on div "Duplicate" at bounding box center [499, 131] width 78 height 17
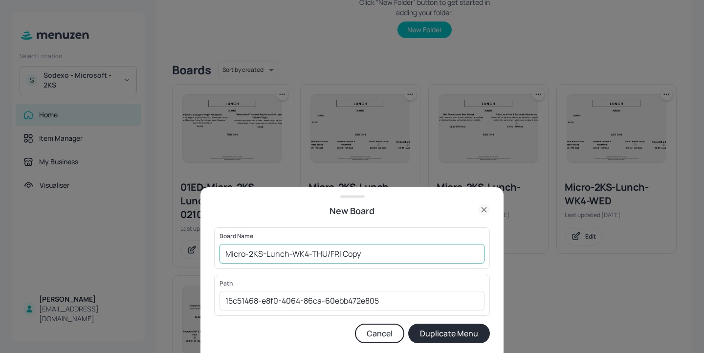
click at [222, 251] on input "Micro-2KS-Lunch-WK4-THU/FRI Copy" at bounding box center [352, 254] width 265 height 20
drag, startPoint x: 395, startPoint y: 253, endPoint x: 361, endPoint y: 252, distance: 33.3
click at [361, 252] on input "01ed-Micro-2KS-Lunch-WK4-THU/FRI Copy" at bounding box center [352, 254] width 265 height 20
type input "01ed-Micro-2KS-Lunch-WK4-THU-20251002"
click at [466, 333] on button "Duplicate Menu" at bounding box center [449, 334] width 82 height 20
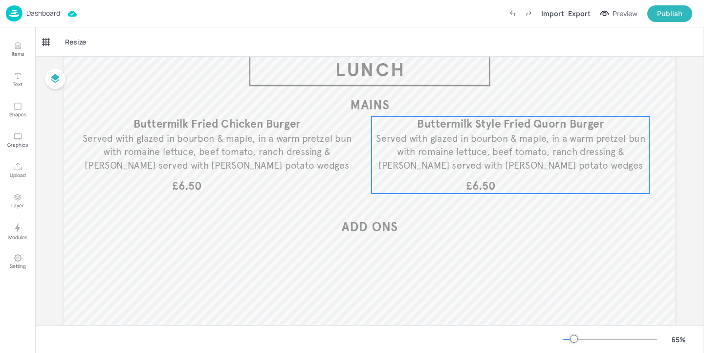
scroll to position [76, 0]
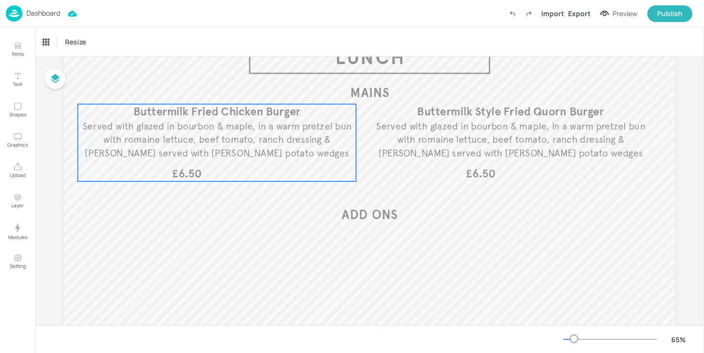
click at [339, 140] on span "Served with glazed in bourbon & maple, in a warm pretzel bun with romaine lettu…" at bounding box center [217, 139] width 269 height 39
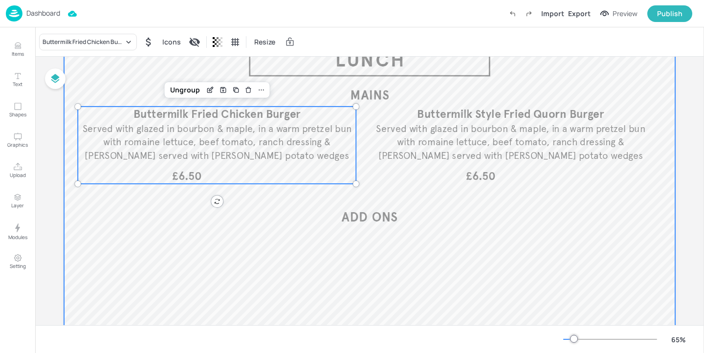
scroll to position [64, 0]
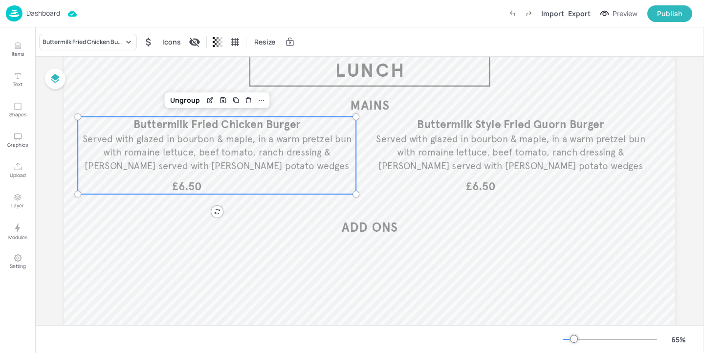
click at [250, 150] on span "Served with glazed in bourbon & maple, in a warm pretzel bun with romaine lettu…" at bounding box center [217, 152] width 269 height 39
click at [116, 54] on div "Buttermilk Fried Chicken Burger Icons Resize" at bounding box center [369, 41] width 669 height 29
click at [116, 50] on div "Buttermilk Fried Chicken Burger Icons Resize" at bounding box center [369, 41] width 669 height 29
click at [120, 44] on div "Buttermilk Fried Chicken Burger" at bounding box center [83, 42] width 81 height 9
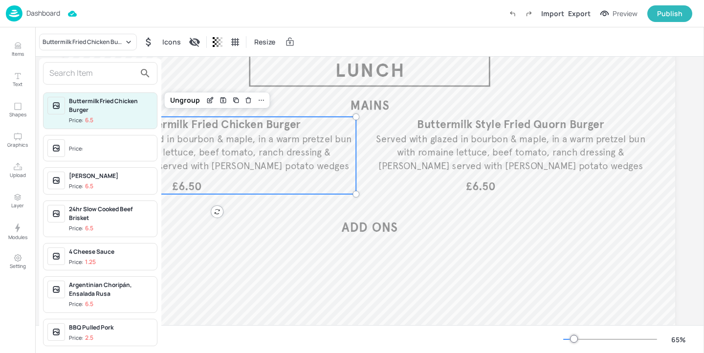
click at [103, 74] on input "text" at bounding box center [92, 74] width 86 height 16
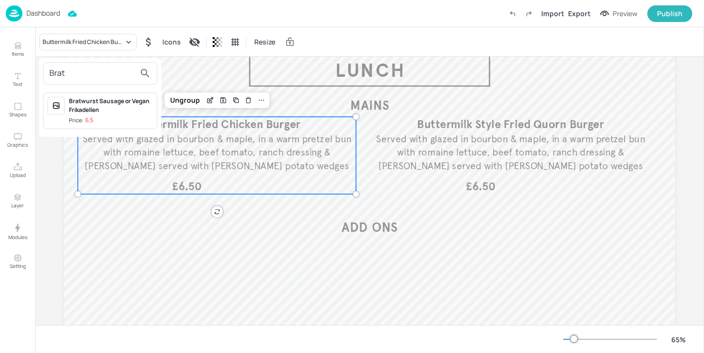
type input "Brat"
click at [124, 114] on div "Bratwurst Sausage or Vegan Frikadellen" at bounding box center [111, 106] width 84 height 18
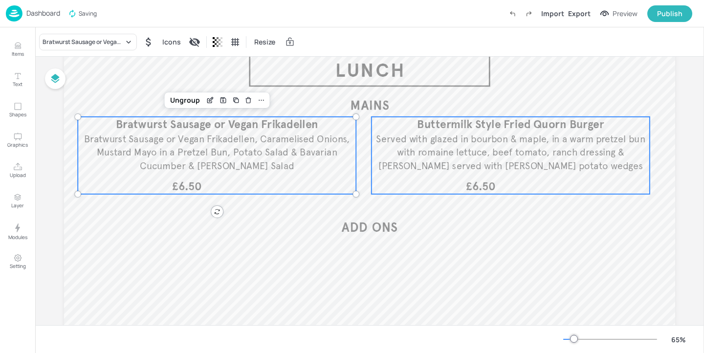
click at [450, 150] on span "Served with glazed in bourbon & maple, in a warm pretzel bun with romaine lettu…" at bounding box center [510, 152] width 269 height 39
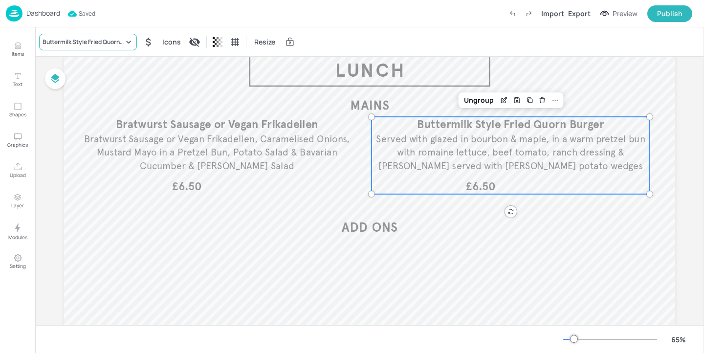
click at [94, 43] on div "Buttermilk Style Fried Quorn Burger" at bounding box center [83, 42] width 81 height 9
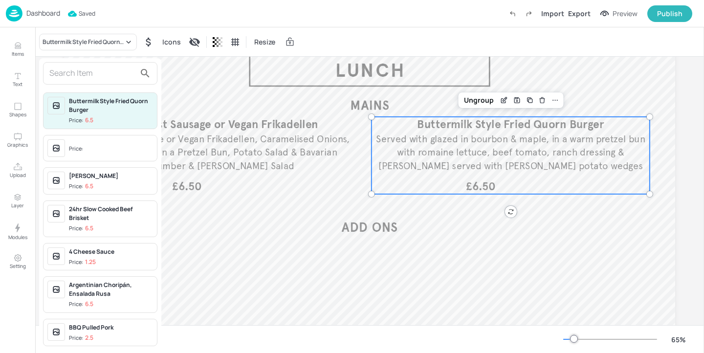
click at [89, 71] on input "text" at bounding box center [92, 74] width 86 height 16
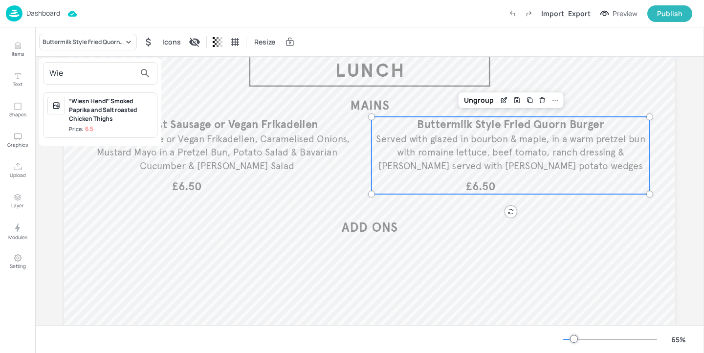
type input "Wie"
click at [115, 107] on div "“Wiesn Hendl’’ Smoked Paprika and Salt roasted Chicken Thighs" at bounding box center [111, 110] width 84 height 26
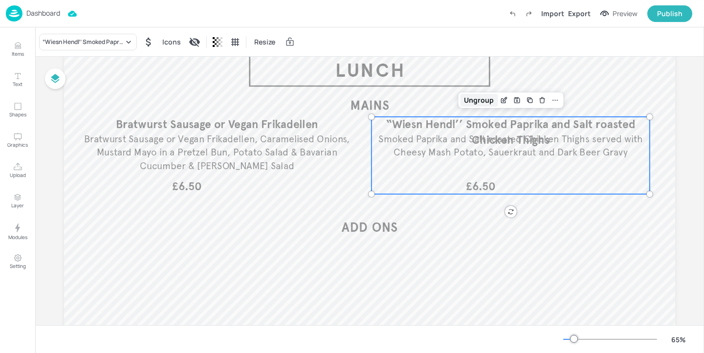
click at [491, 102] on div "Ungroup" at bounding box center [479, 100] width 38 height 13
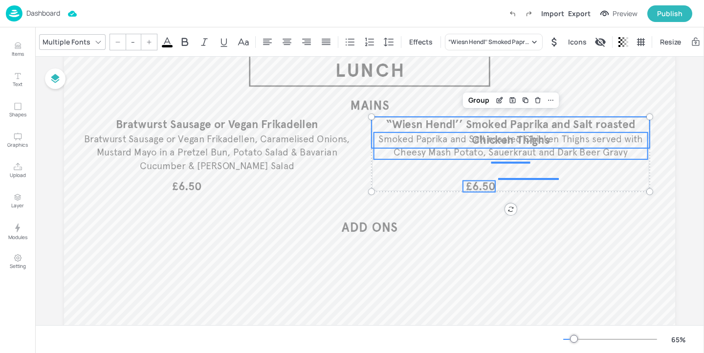
click at [448, 145] on span "Smoked Paprika and Salt roasted Chicken Thighs served with Cheesy Mash Potato, …" at bounding box center [510, 145] width 264 height 25
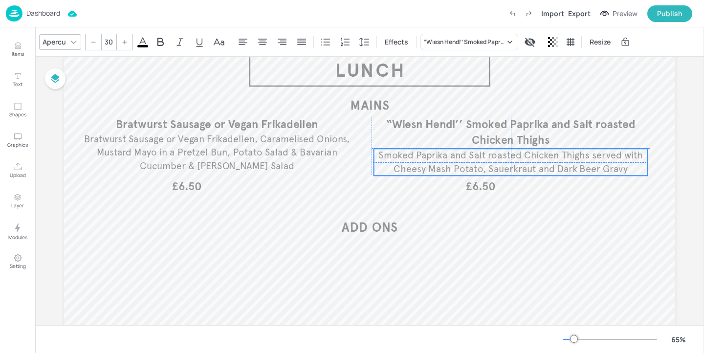
drag, startPoint x: 445, startPoint y: 153, endPoint x: 445, endPoint y: 168, distance: 15.7
click at [445, 168] on span "Smoked Paprika and Salt roasted Chicken Thighs served with Cheesy Mash Potato, …" at bounding box center [510, 162] width 264 height 25
type input "--"
click at [472, 187] on span "£6.50" at bounding box center [481, 186] width 30 height 11
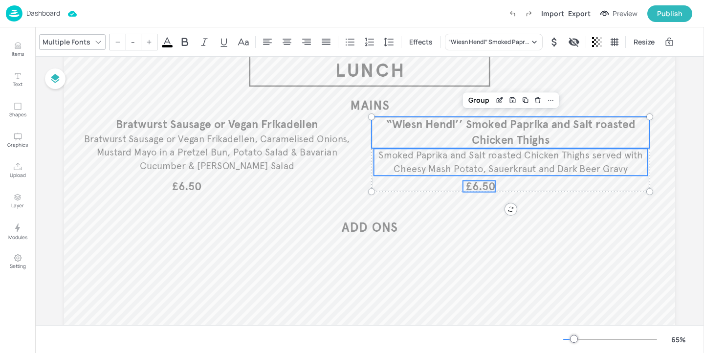
click at [410, 128] on span "“Wiesn Hendl’’ Smoked Paprika and Salt roasted Chicken Thighs" at bounding box center [510, 132] width 249 height 30
click at [469, 104] on div "Group" at bounding box center [479, 100] width 29 height 13
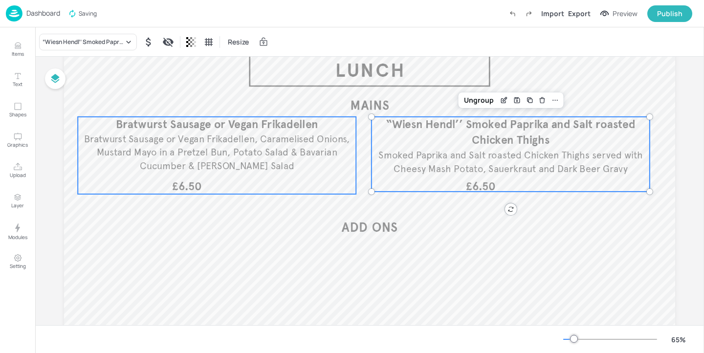
click at [222, 139] on span "Bratwurst Sausage or Vegan Frikadellen, Caramelised Onions, Mustard Mayo in a P…" at bounding box center [217, 152] width 266 height 39
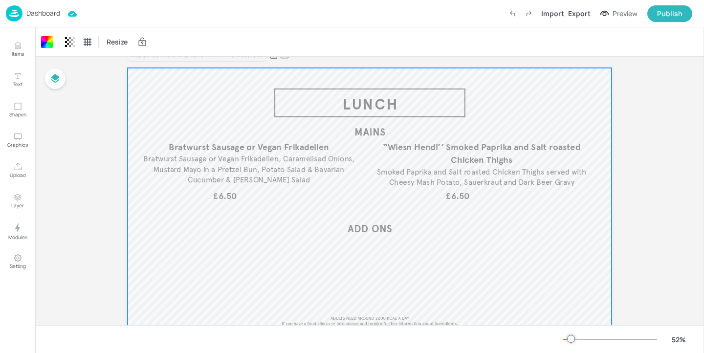
scroll to position [0, 0]
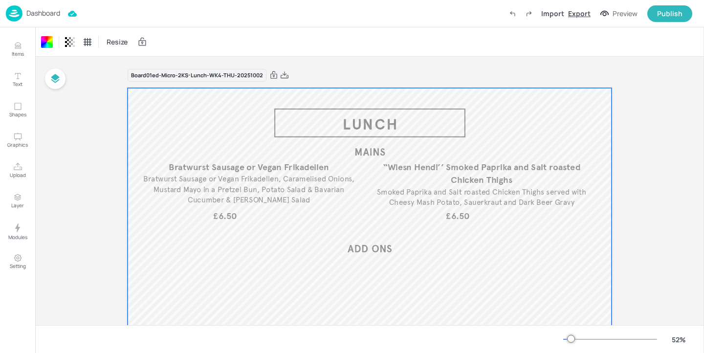
click at [583, 13] on div "Export" at bounding box center [579, 13] width 22 height 10
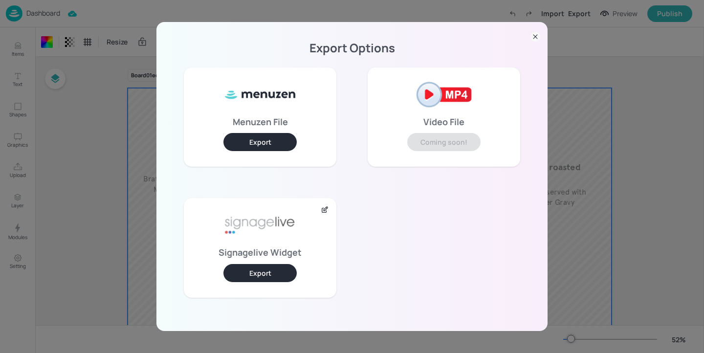
click at [268, 269] on button "Export" at bounding box center [259, 273] width 73 height 18
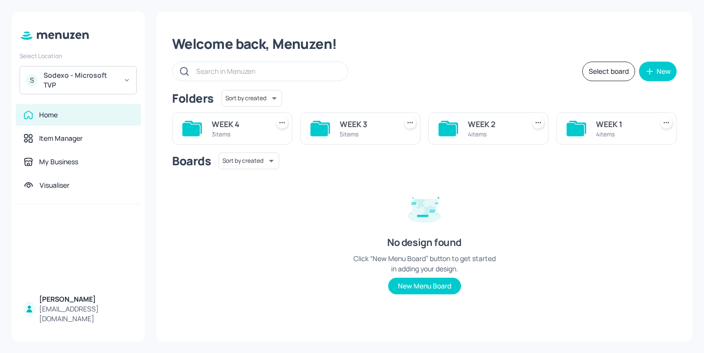
click at [240, 125] on div "WEEK 4" at bounding box center [238, 124] width 53 height 12
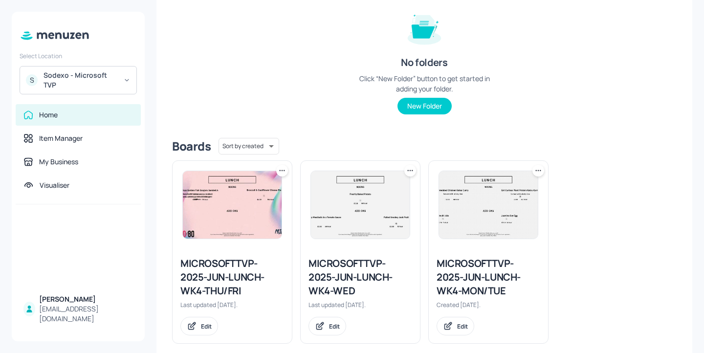
scroll to position [132, 0]
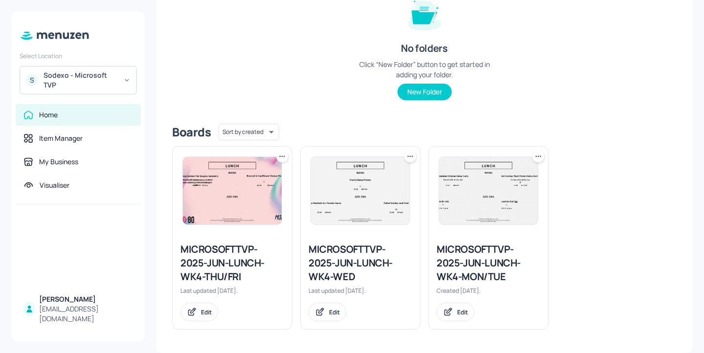
click at [281, 160] on icon at bounding box center [282, 157] width 10 height 10
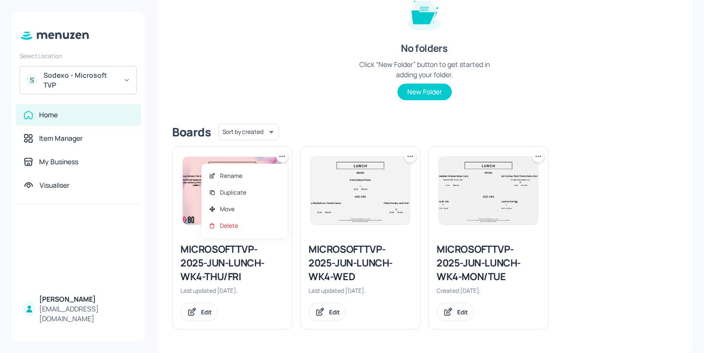
click at [298, 108] on div at bounding box center [352, 176] width 704 height 353
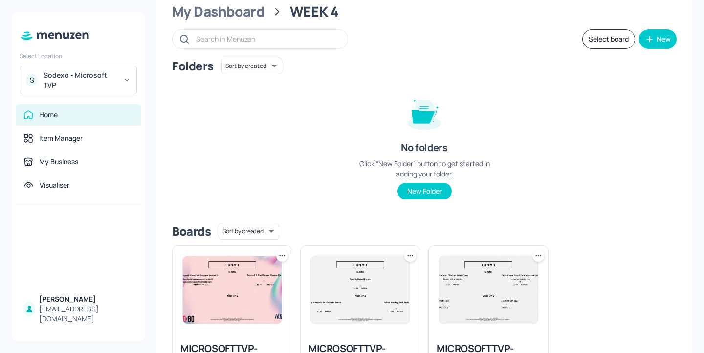
scroll to position [18, 0]
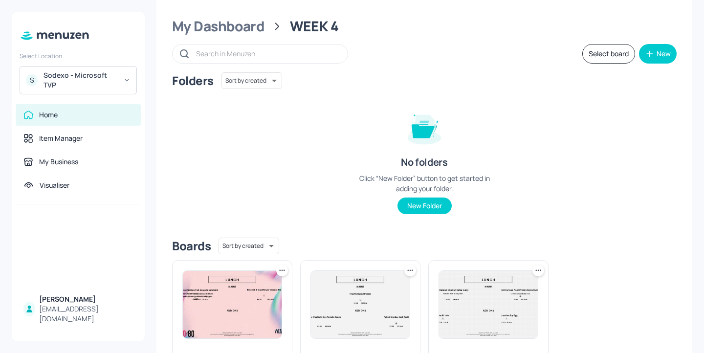
click at [306, 33] on div "WEEK 4" at bounding box center [314, 27] width 49 height 18
click at [253, 28] on div "My Dashboard" at bounding box center [218, 27] width 92 height 18
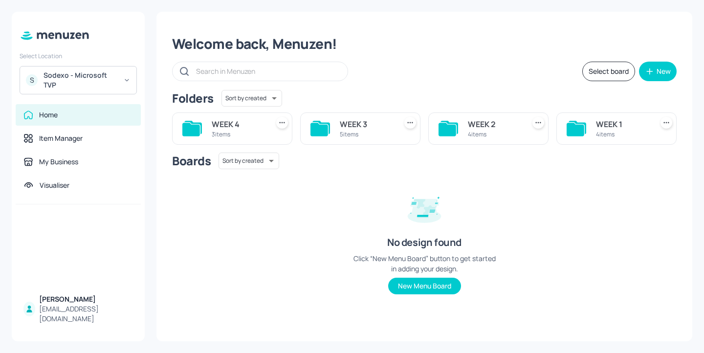
click at [374, 122] on div "WEEK 3" at bounding box center [366, 124] width 53 height 12
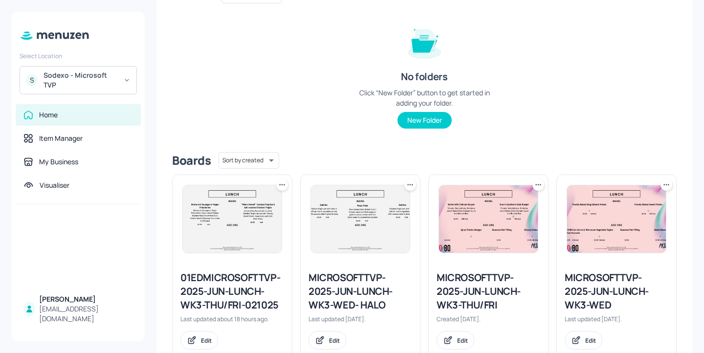
scroll to position [227, 0]
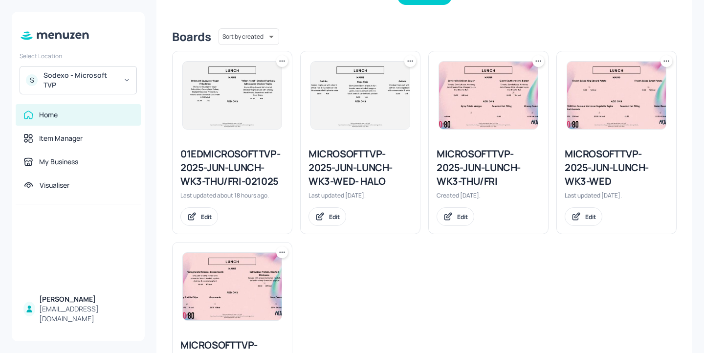
click at [252, 169] on div "01EDMICROSOFTTVP-2025-JUN-LUNCH-WK3-THU/FRI-021025" at bounding box center [232, 167] width 104 height 41
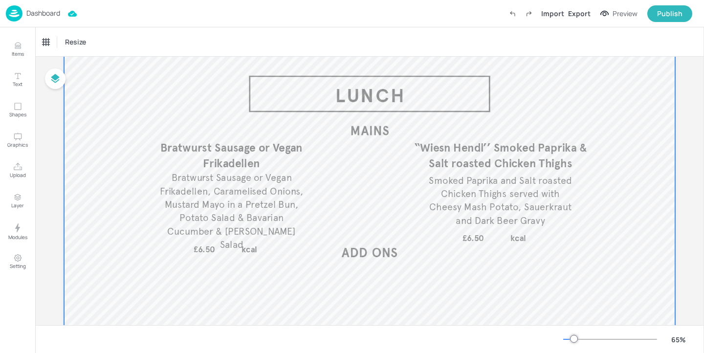
scroll to position [45, 0]
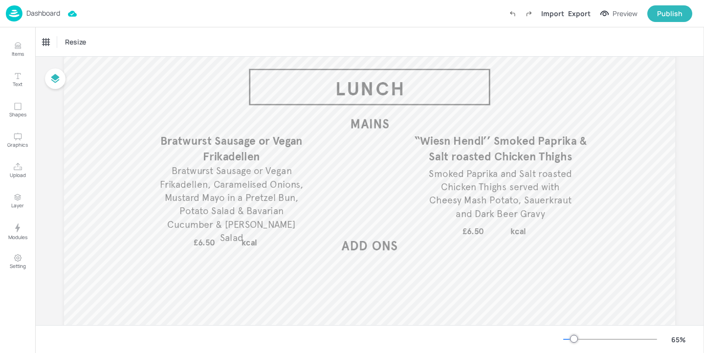
click at [55, 10] on p "Dashboard" at bounding box center [43, 13] width 34 height 7
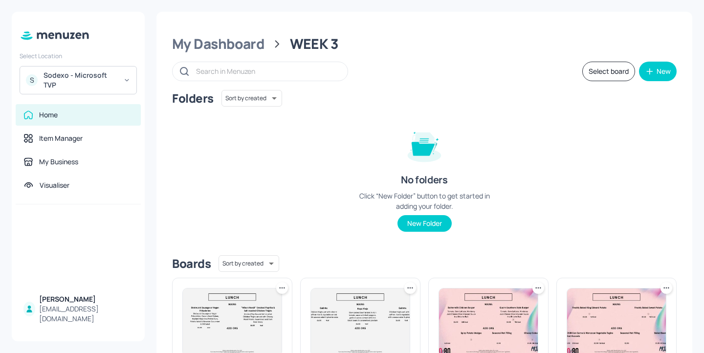
click at [112, 88] on div "Sodexo - Microsoft TVP" at bounding box center [81, 80] width 74 height 20
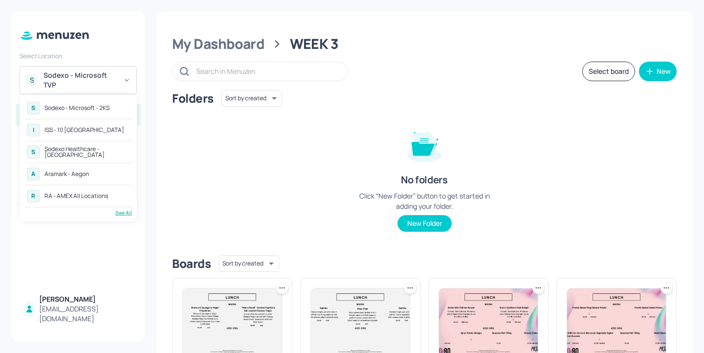
click at [112, 152] on div "Sodexo Healthcare - Stoke Mandeville" at bounding box center [86, 152] width 85 height 12
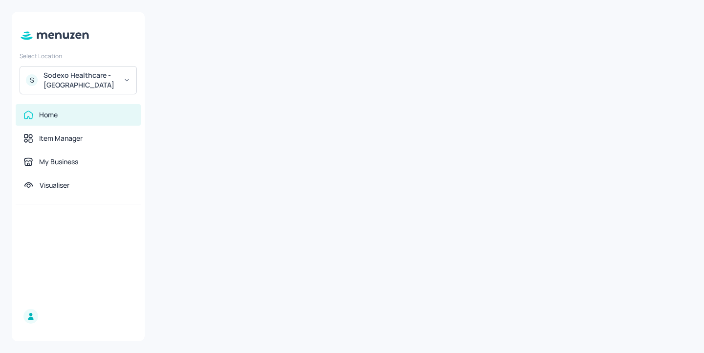
click at [102, 80] on div "Sodexo Healthcare - [GEOGRAPHIC_DATA]" at bounding box center [81, 80] width 74 height 20
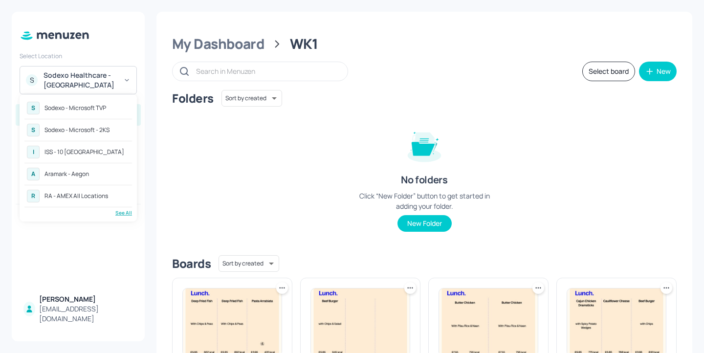
click at [112, 151] on div "I ISS - 10 [GEOGRAPHIC_DATA]" at bounding box center [78, 152] width 108 height 18
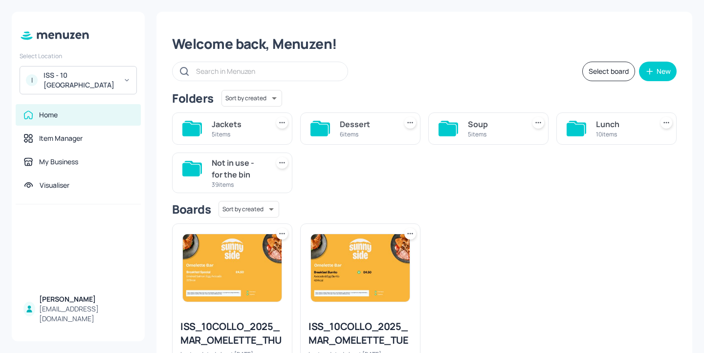
click at [363, 136] on div "6 items" at bounding box center [366, 134] width 53 height 8
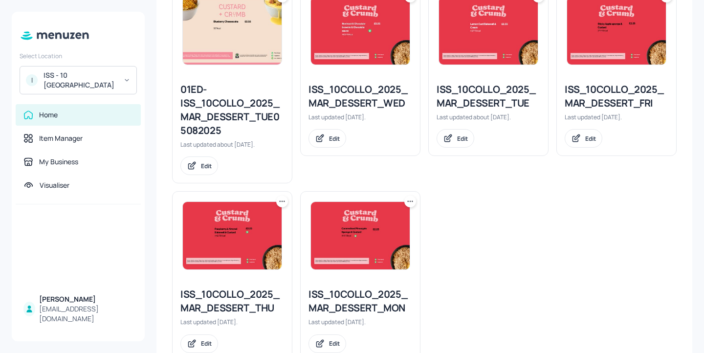
scroll to position [323, 0]
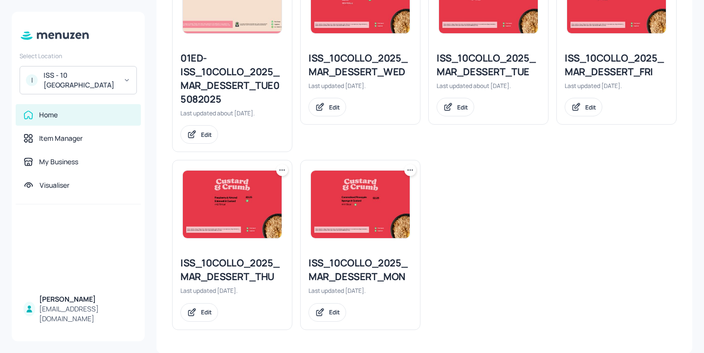
click at [271, 275] on div "ISS_10COLLO_2025_MAR_DESSERT_THU" at bounding box center [232, 269] width 104 height 27
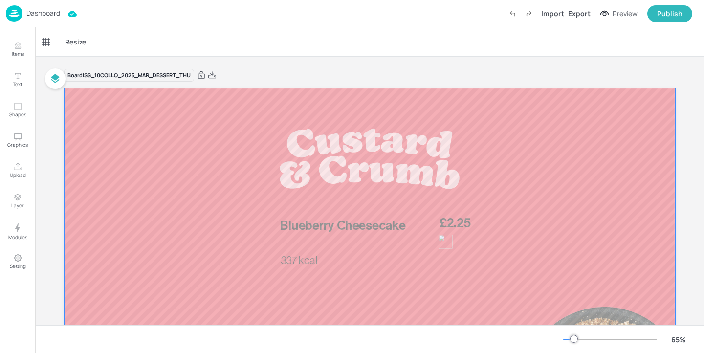
scroll to position [78, 0]
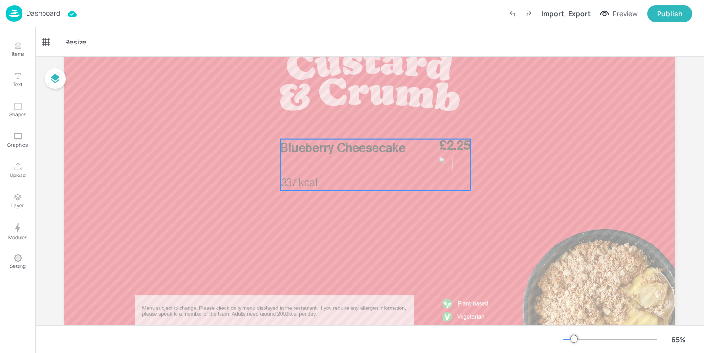
click at [383, 174] on div "£2.25 Blueberry Cheesecake 337 kcal" at bounding box center [375, 164] width 190 height 51
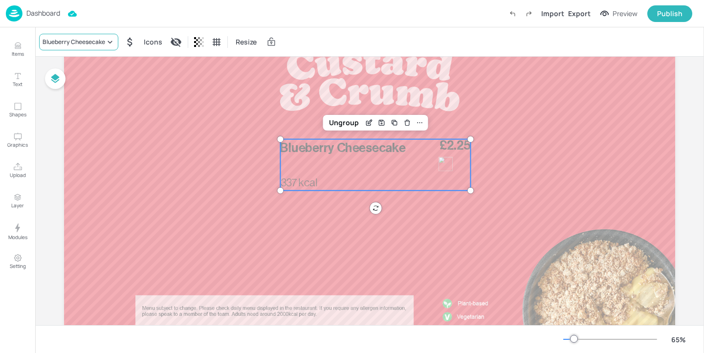
click at [96, 44] on div "Blueberry Cheesecake" at bounding box center [74, 42] width 63 height 9
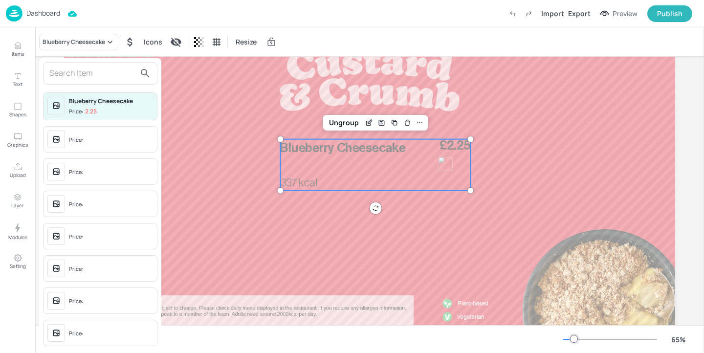
click at [100, 81] on input "text" at bounding box center [92, 74] width 86 height 16
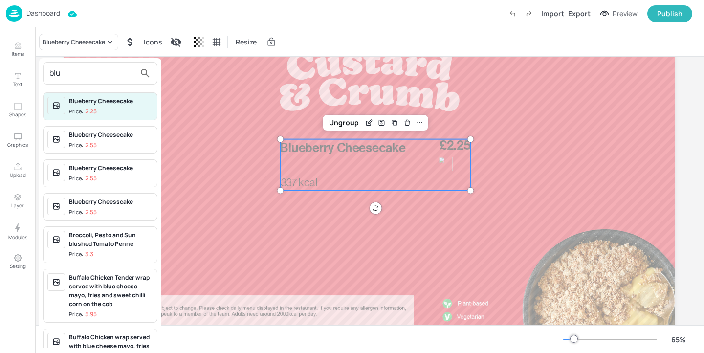
type input "blu"
click at [105, 133] on div "Blueberry Cheesecake" at bounding box center [111, 135] width 84 height 9
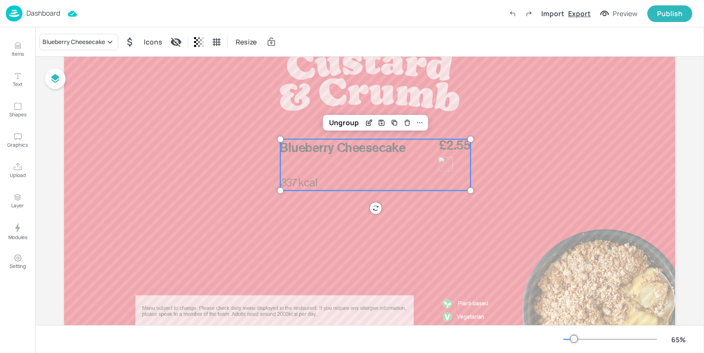
click at [586, 16] on div "Export" at bounding box center [579, 13] width 22 height 10
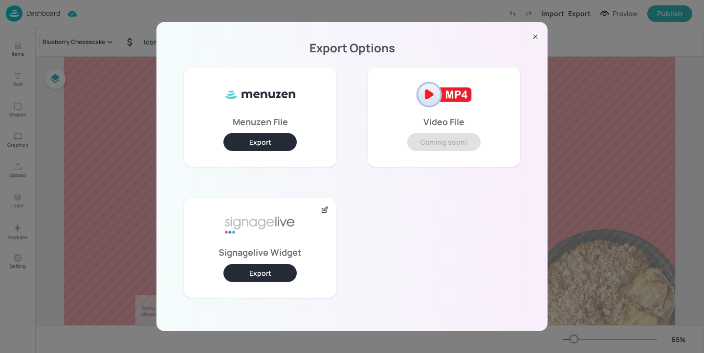
click at [259, 273] on button "Export" at bounding box center [259, 273] width 73 height 18
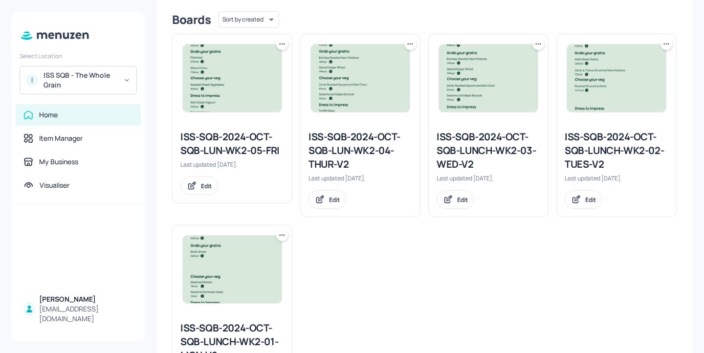
scroll to position [260, 0]
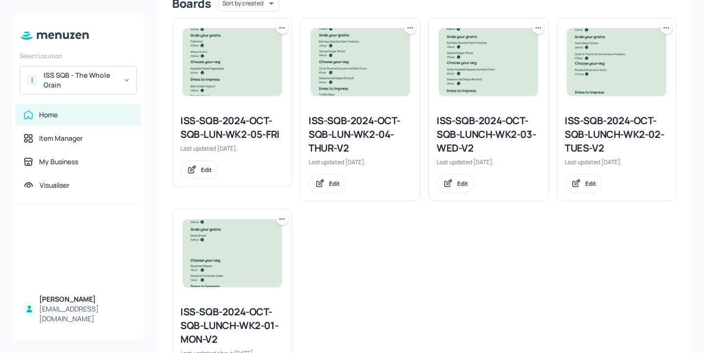
click at [365, 135] on div "ISS-SQB-2024-OCT-SQB-LUN-WK2-04-THUR-V2" at bounding box center [361, 134] width 104 height 41
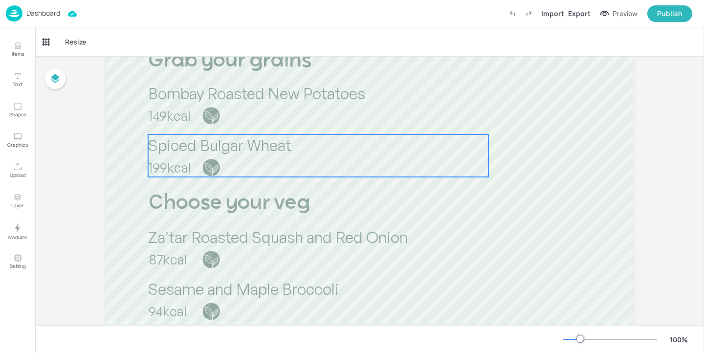
scroll to position [360, 0]
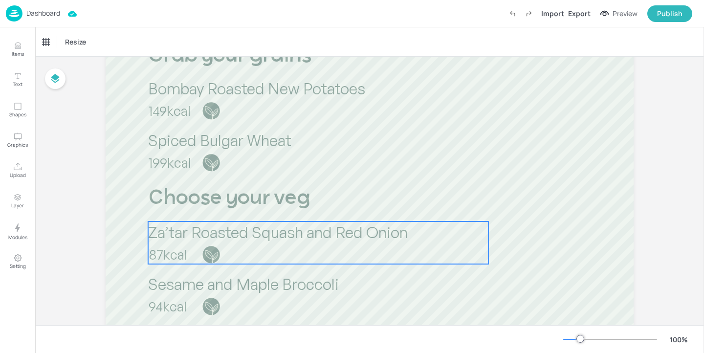
click at [294, 247] on div "Za’tar Roasted Squash and Red Onion 87kcal" at bounding box center [318, 243] width 340 height 43
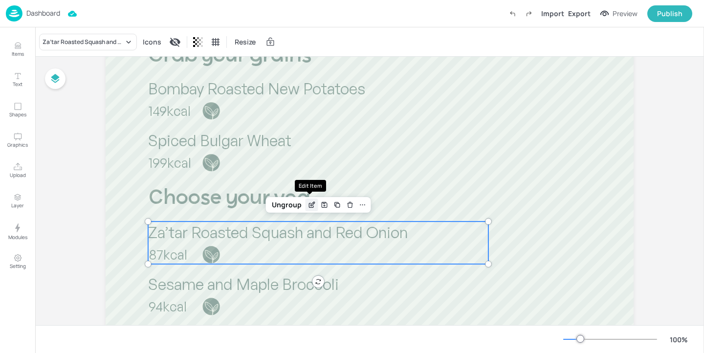
click at [310, 206] on icon "Edit Item" at bounding box center [312, 205] width 8 height 8
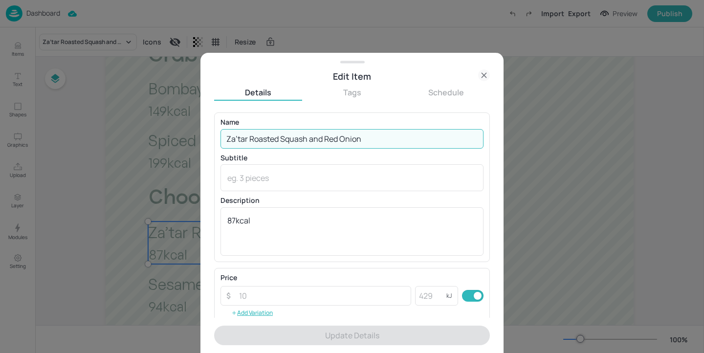
drag, startPoint x: 369, startPoint y: 142, endPoint x: 285, endPoint y: 144, distance: 84.1
click at [285, 144] on input "Za’tar Roasted Squash and Red Onion" at bounding box center [352, 139] width 263 height 20
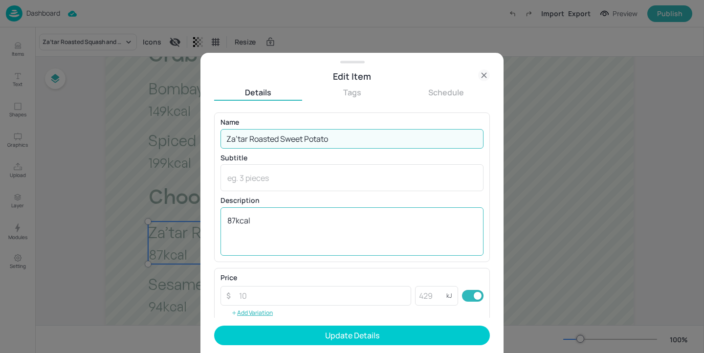
type input "Za’tar Roasted Sweet Potato"
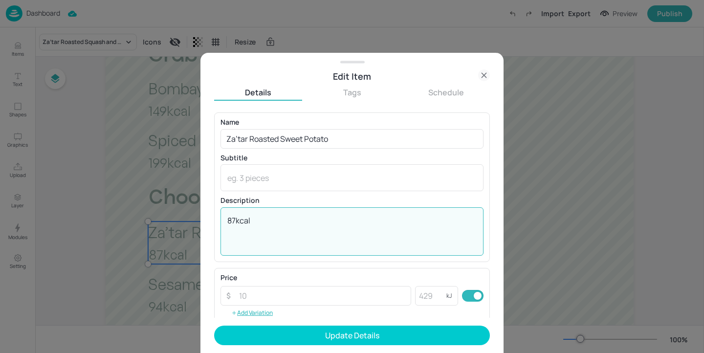
drag, startPoint x: 233, startPoint y: 221, endPoint x: 226, endPoint y: 220, distance: 6.9
click at [226, 220] on div "87kcal x ​" at bounding box center [352, 231] width 263 height 48
drag, startPoint x: 235, startPoint y: 220, endPoint x: 226, endPoint y: 217, distance: 9.7
click at [226, 217] on div "87kcal x ​" at bounding box center [352, 231] width 263 height 48
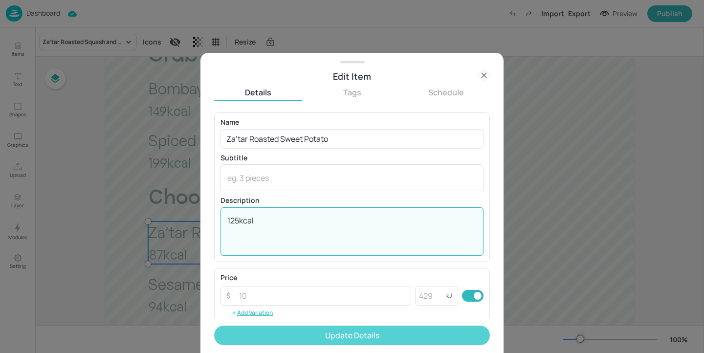
type textarea "125kcal"
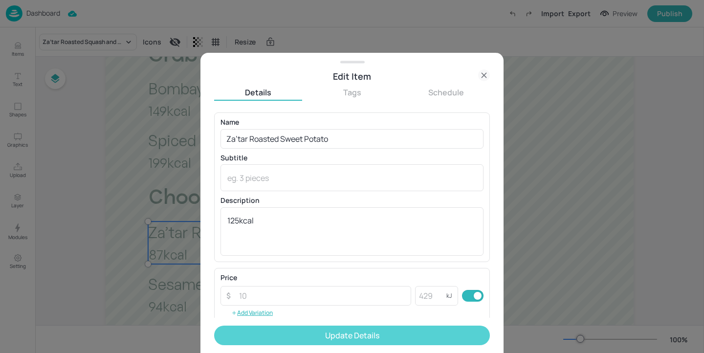
click at [352, 340] on button "Update Details" at bounding box center [352, 336] width 276 height 20
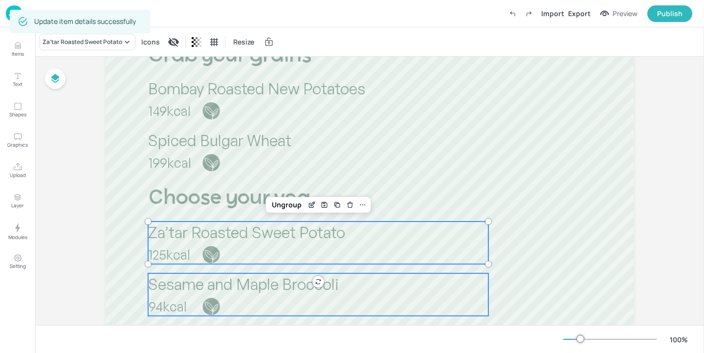
click at [363, 289] on p "Sesame and Maple Broccoli" at bounding box center [318, 284] width 340 height 22
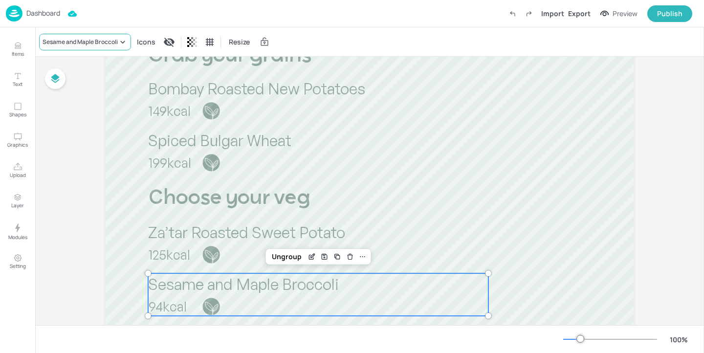
click at [123, 40] on icon at bounding box center [123, 42] width 10 height 10
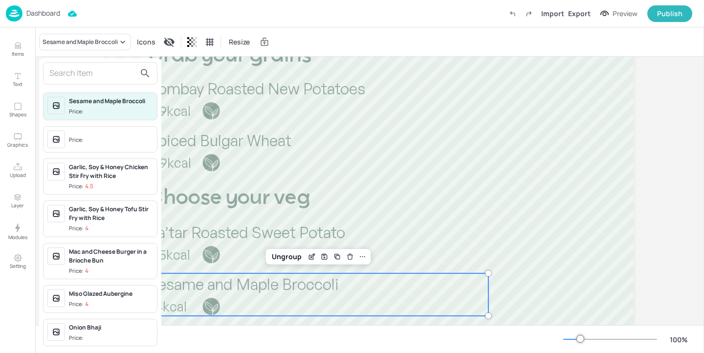
click at [107, 78] on input "text" at bounding box center [92, 74] width 86 height 16
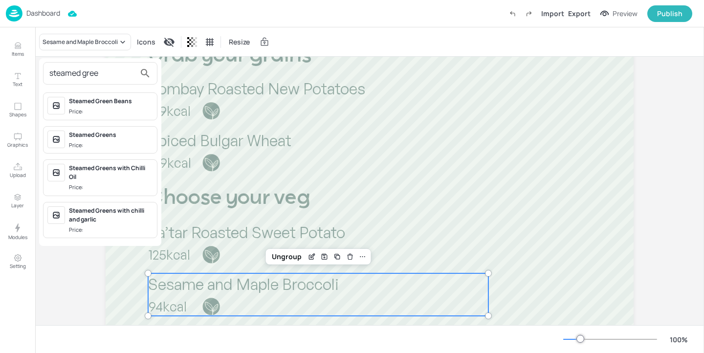
type input "steamed gree"
click at [126, 144] on span "Price:" at bounding box center [111, 145] width 84 height 8
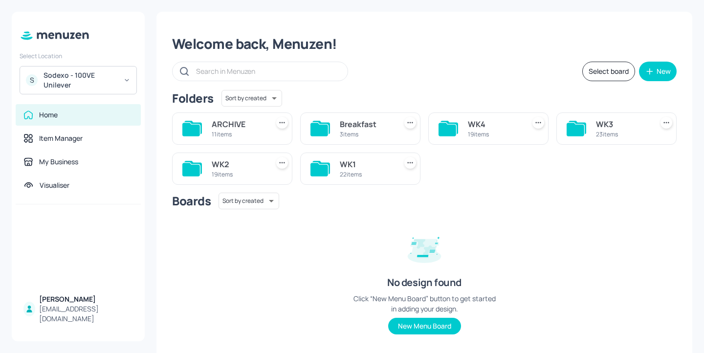
click at [362, 177] on div "22 items" at bounding box center [366, 174] width 53 height 8
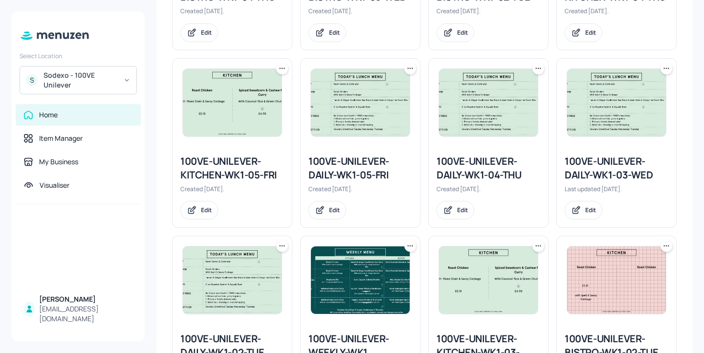
scroll to position [587, 0]
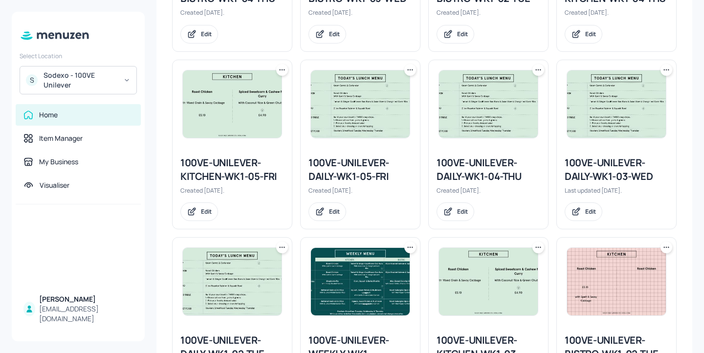
click at [488, 167] on div "100VE-UNILEVER-DAILY-WK1-04-THU" at bounding box center [489, 169] width 104 height 27
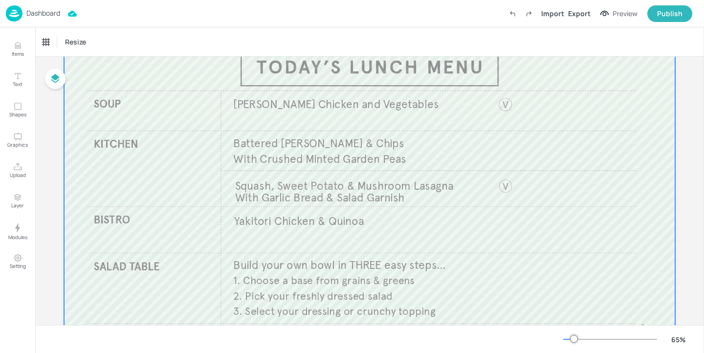
scroll to position [58, 0]
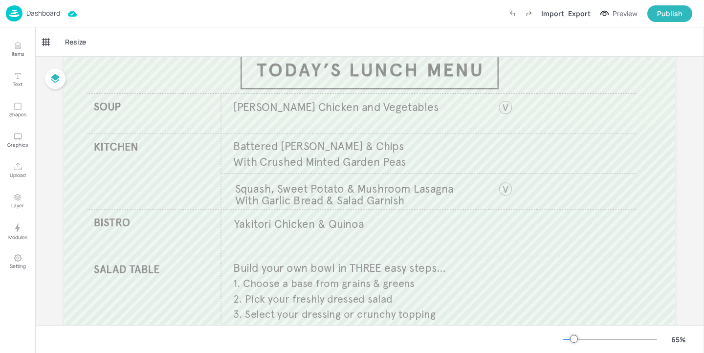
click at [45, 17] on p "Dashboard" at bounding box center [43, 13] width 34 height 7
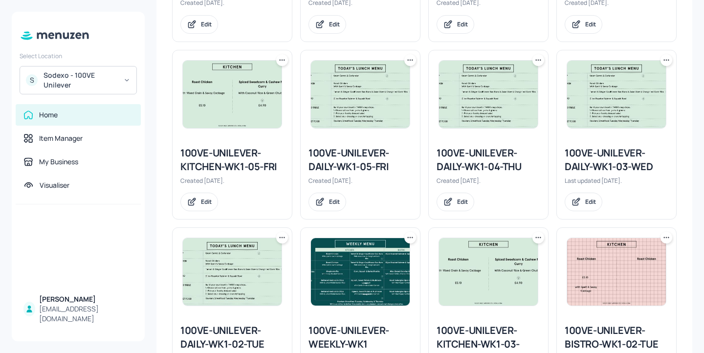
scroll to position [596, 0]
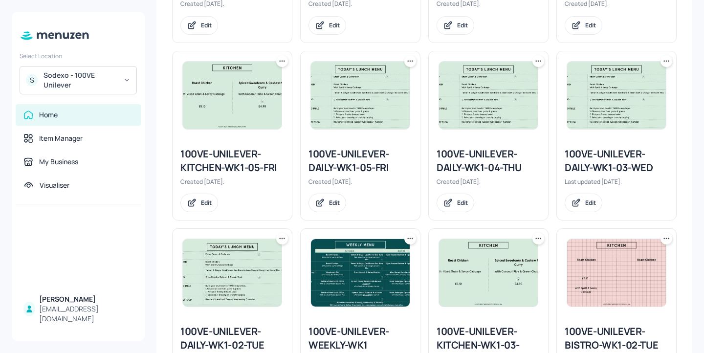
drag, startPoint x: 533, startPoint y: 64, endPoint x: 539, endPoint y: 61, distance: 6.4
click at [539, 61] on icon at bounding box center [538, 61] width 10 height 10
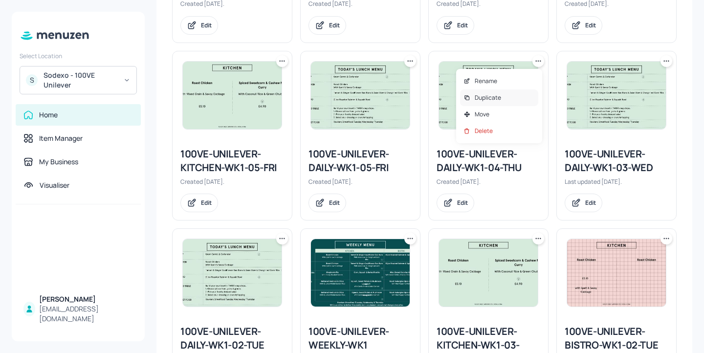
click at [498, 101] on p "Duplicate" at bounding box center [488, 97] width 26 height 9
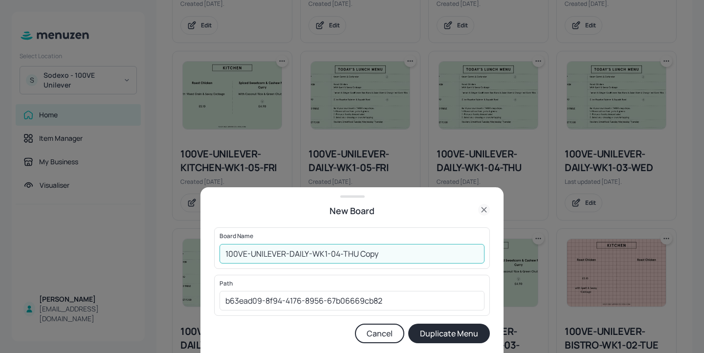
click at [228, 255] on input "100VE-UNILEVER-DAILY-WK1-04-THU Copy" at bounding box center [352, 254] width 265 height 20
click at [414, 252] on input "01ed-100VE-UNILEVER-DAILY-WK1-04-THU Copy" at bounding box center [352, 254] width 265 height 20
type input "01ed-100VE-UNILEVER-DAILY-WK1-04-THU-20251002"
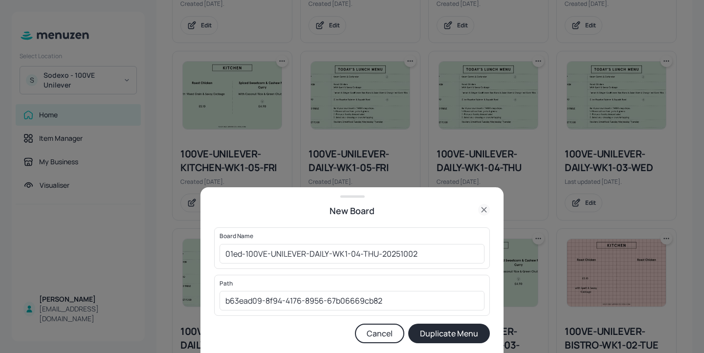
click at [462, 340] on button "Duplicate Menu" at bounding box center [449, 334] width 82 height 20
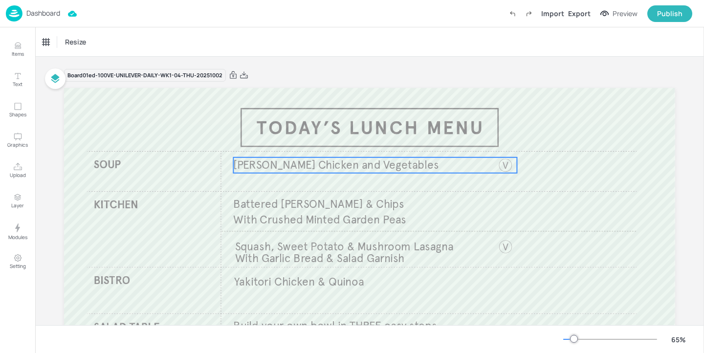
click at [369, 157] on p "[PERSON_NAME] Chicken and Vegetables" at bounding box center [363, 165] width 261 height 16
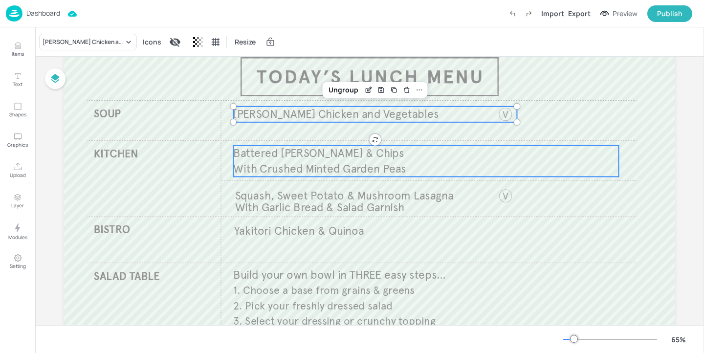
scroll to position [55, 0]
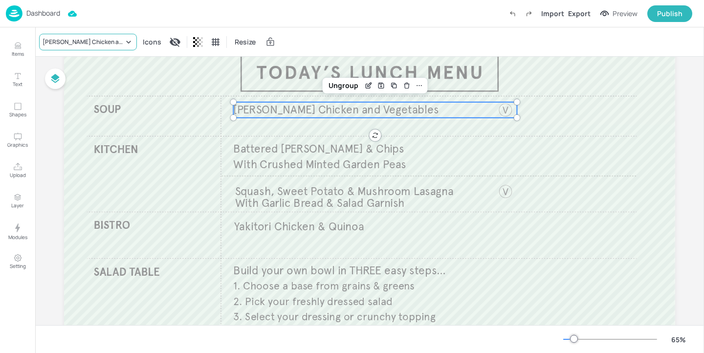
click at [95, 40] on div "[PERSON_NAME] Chicken and Vegetables" at bounding box center [83, 42] width 81 height 9
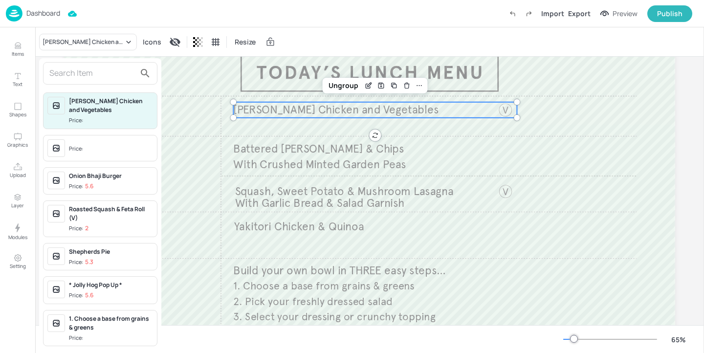
click at [111, 70] on input "text" at bounding box center [92, 74] width 86 height 16
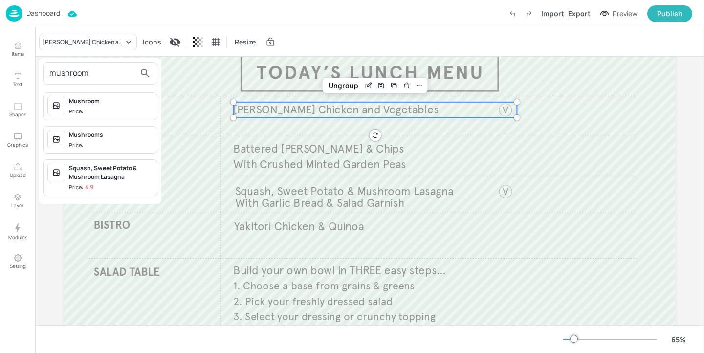
type input "mushroom"
click at [130, 111] on span "Price:" at bounding box center [111, 112] width 84 height 8
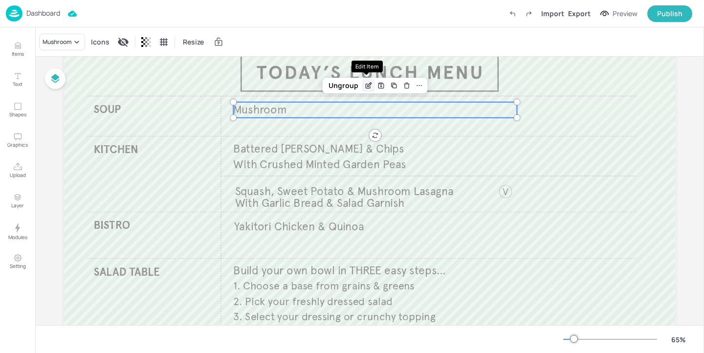
click at [366, 83] on icon "Edit Item" at bounding box center [368, 86] width 8 height 8
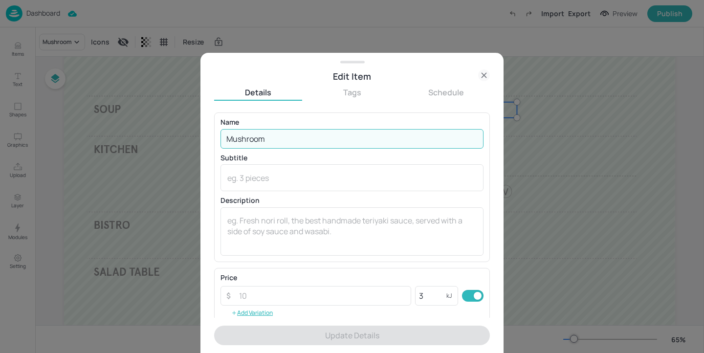
click at [227, 138] on input "Mushroom" at bounding box center [352, 139] width 263 height 20
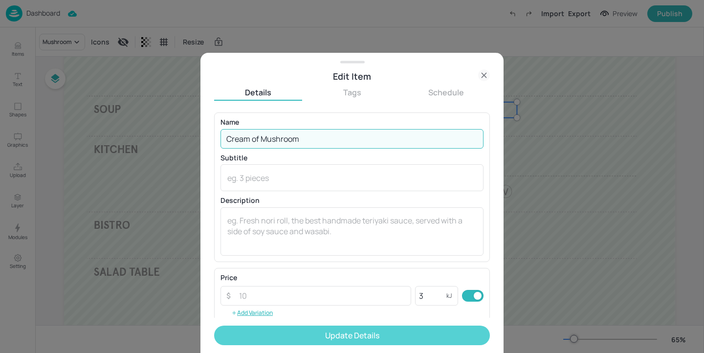
type input "Cream of Mushroom"
click at [321, 334] on button "Update Details" at bounding box center [352, 336] width 276 height 20
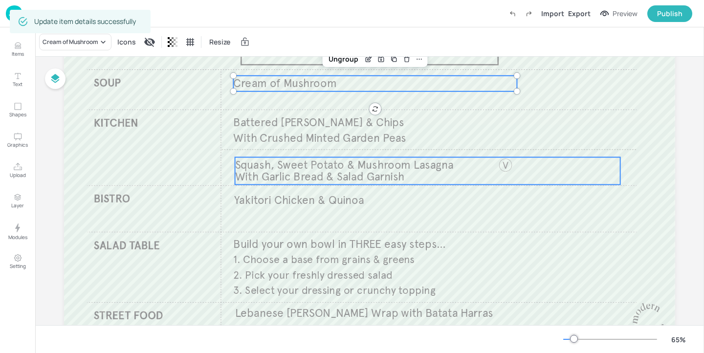
scroll to position [110, 0]
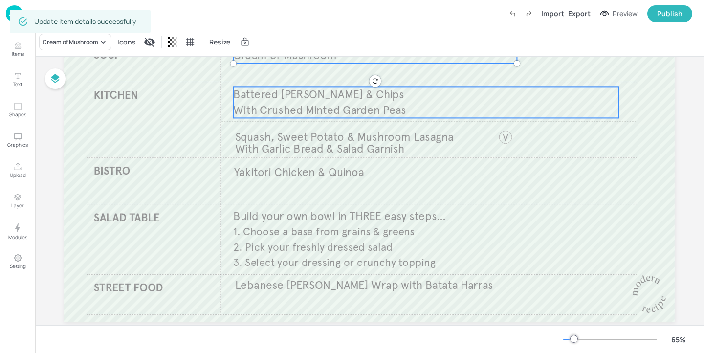
click at [364, 99] on span "Battered Haddock & Chips" at bounding box center [318, 95] width 171 height 14
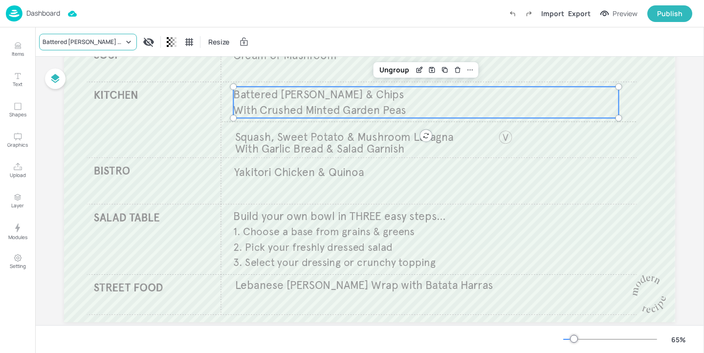
click at [111, 40] on div "Battered Haddock & Chips" at bounding box center [83, 42] width 81 height 9
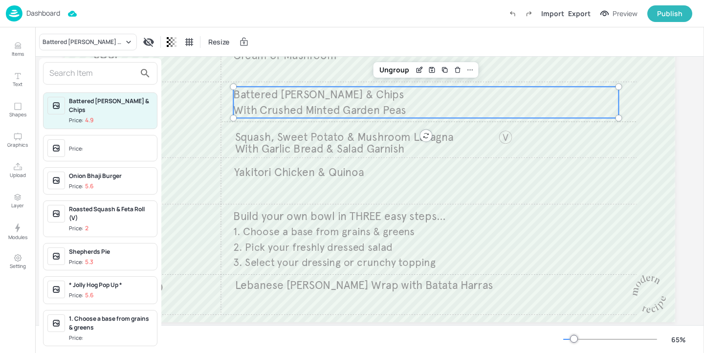
click at [109, 72] on input "text" at bounding box center [92, 74] width 86 height 16
type input "m"
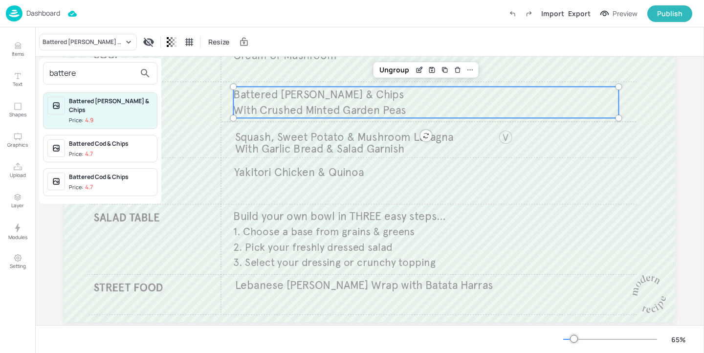
type input "battere"
click at [138, 173] on div "Battered Cod & Chips" at bounding box center [111, 177] width 84 height 9
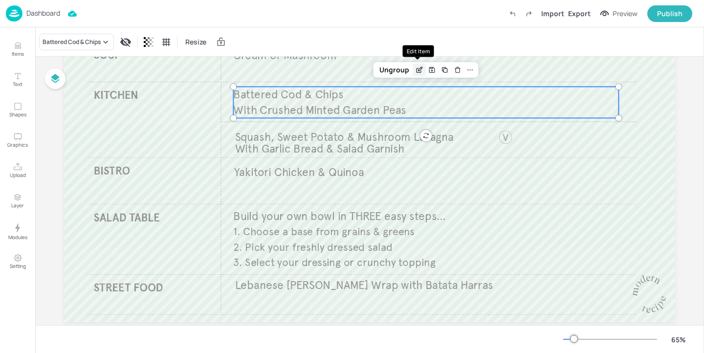
click at [417, 70] on icon "Edit Item" at bounding box center [419, 70] width 4 height 4
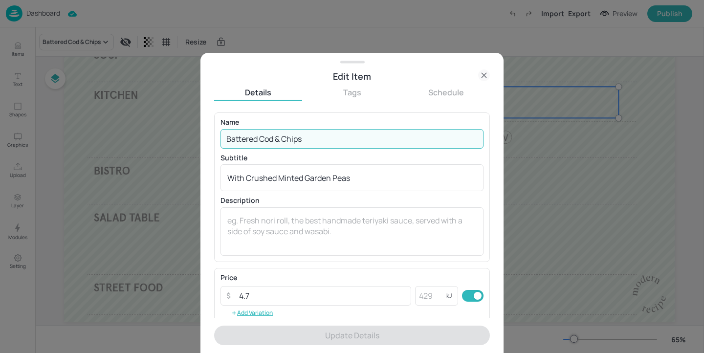
drag, startPoint x: 275, startPoint y: 139, endPoint x: 261, endPoint y: 139, distance: 14.2
click at [261, 139] on input "Battered Cod & Chips" at bounding box center [352, 139] width 263 height 20
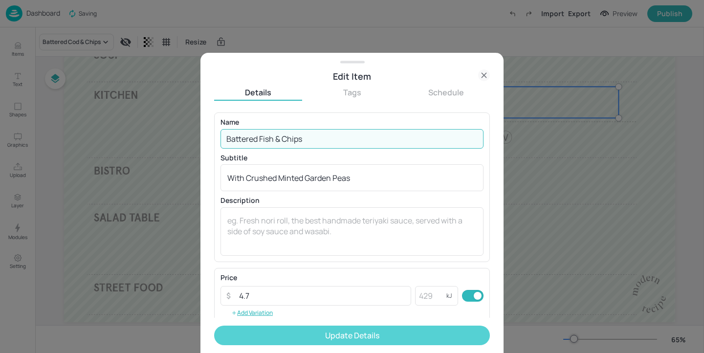
type input "Battered Fish & Chips"
click at [357, 330] on button "Update Details" at bounding box center [352, 336] width 276 height 20
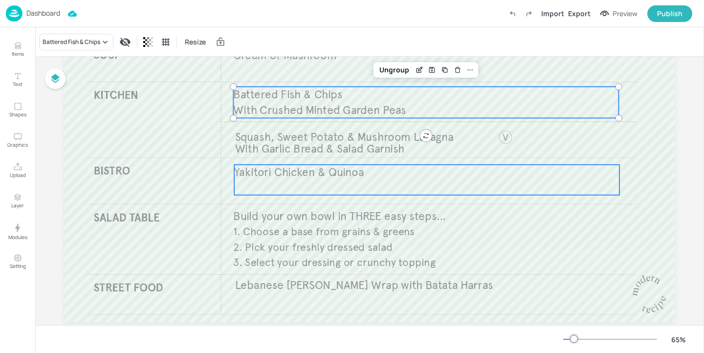
scroll to position [118, 0]
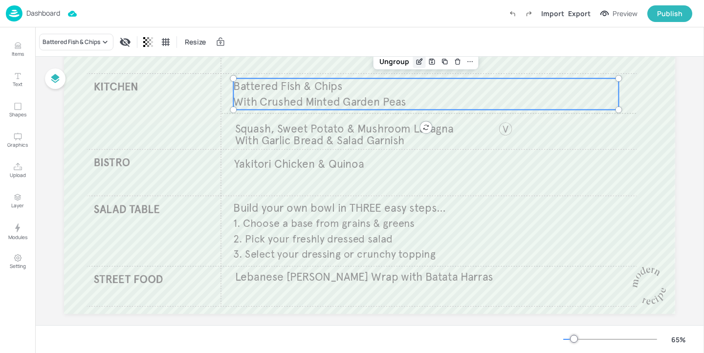
click at [417, 62] on icon "Edit Item" at bounding box center [419, 62] width 4 height 4
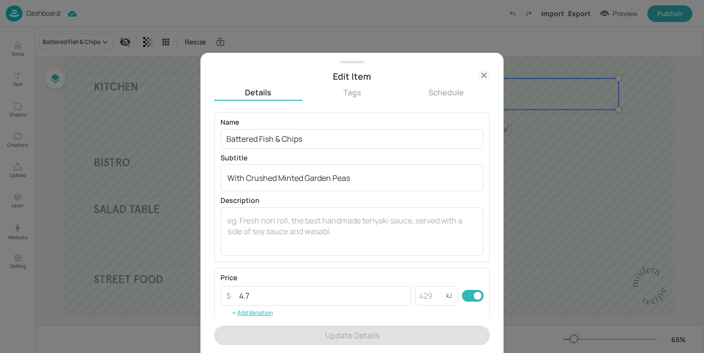
click at [544, 133] on div at bounding box center [352, 176] width 704 height 353
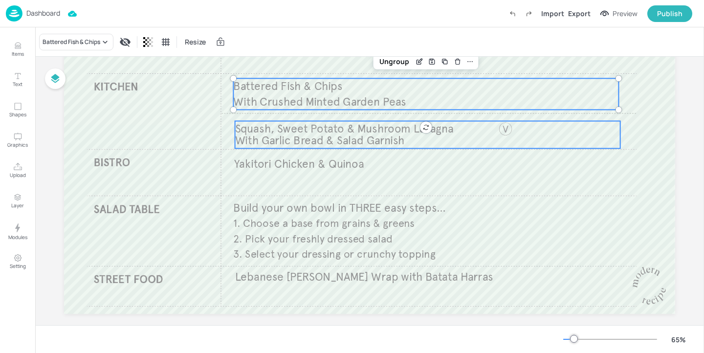
click at [322, 138] on span "With Garlic Bread & Salad Garnish​" at bounding box center [319, 140] width 169 height 14
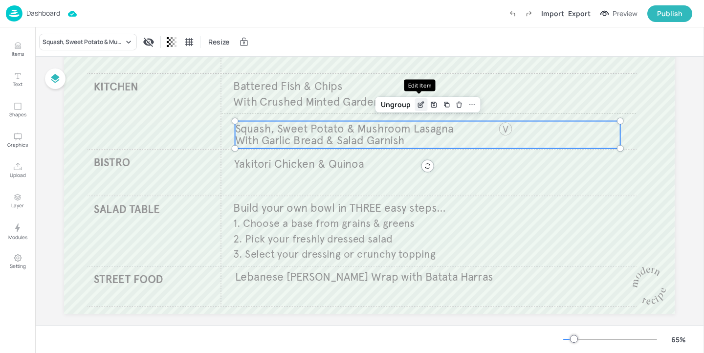
click at [418, 103] on icon "Edit Item" at bounding box center [421, 105] width 8 height 8
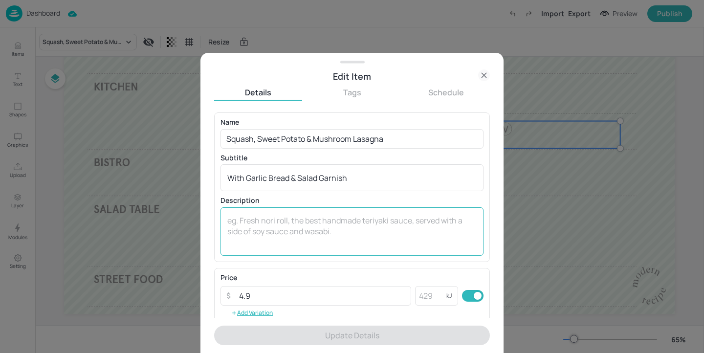
scroll to position [56, 0]
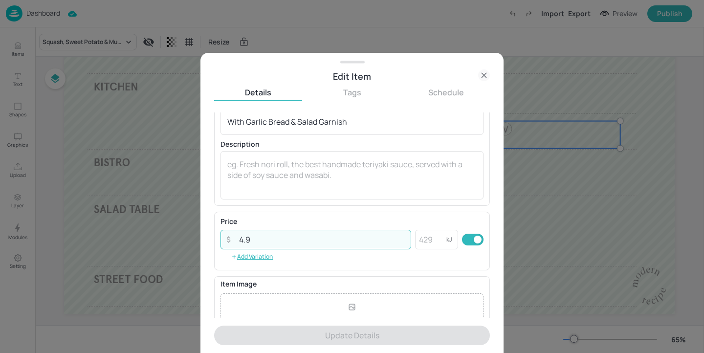
click at [304, 241] on input "4.9" at bounding box center [322, 240] width 178 height 20
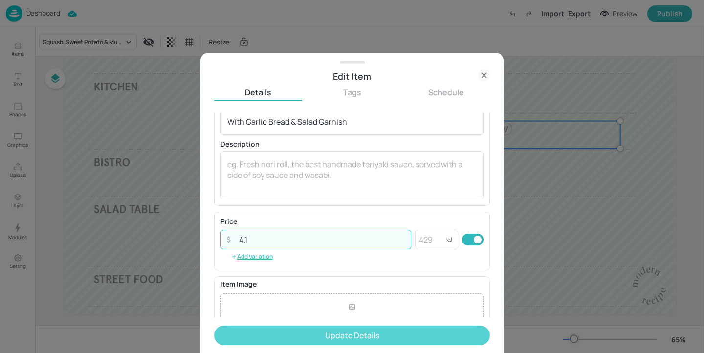
type input "4.1"
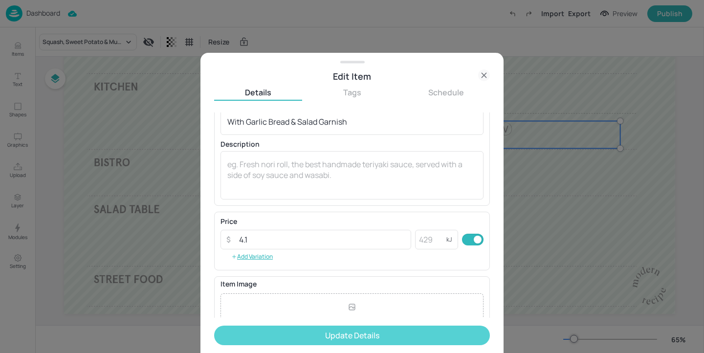
click at [330, 332] on button "Update Details" at bounding box center [352, 336] width 276 height 20
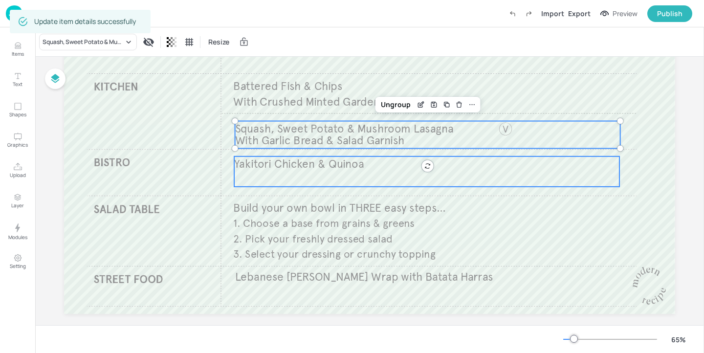
click at [341, 175] on div "Yakitori Chicken & Quinoa" at bounding box center [426, 171] width 385 height 30
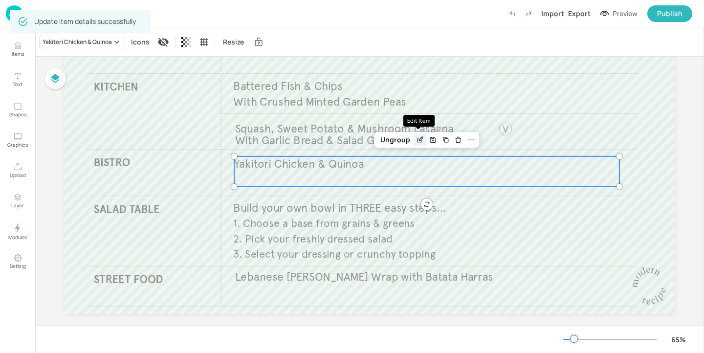
click at [416, 141] on icon "Edit Item" at bounding box center [420, 140] width 8 height 8
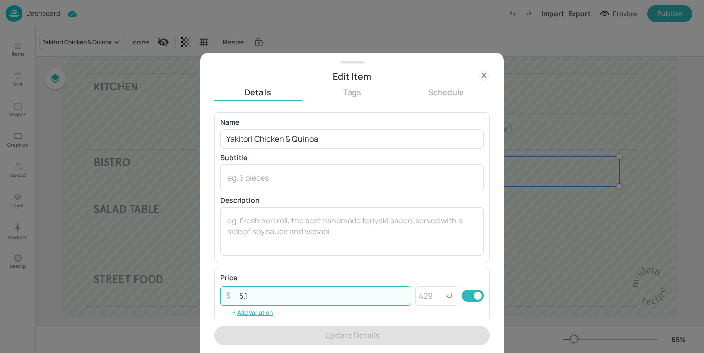
drag, startPoint x: 291, startPoint y: 292, endPoint x: 207, endPoint y: 292, distance: 84.6
click at [207, 292] on div "Edit Item Details Tags Schedule Name Yakitori Chicken & Quinoa ​ Subtitle x ​ D…" at bounding box center [351, 203] width 303 height 300
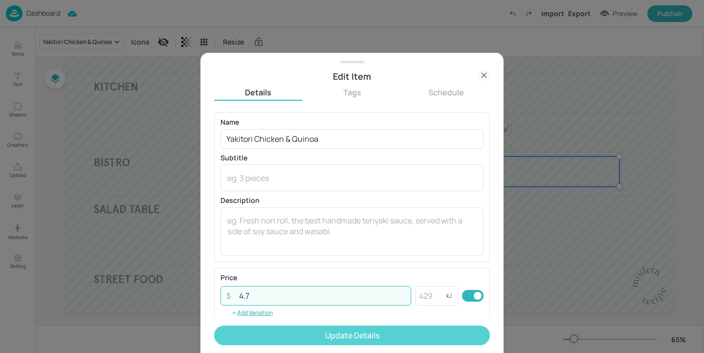
type input "4.7"
click at [301, 335] on button "Update Details" at bounding box center [352, 336] width 276 height 20
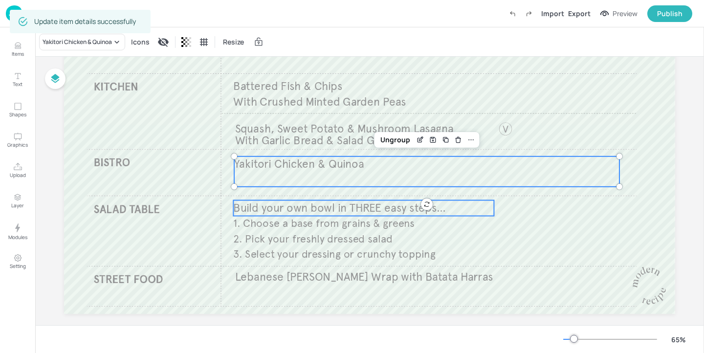
scroll to position [131, 0]
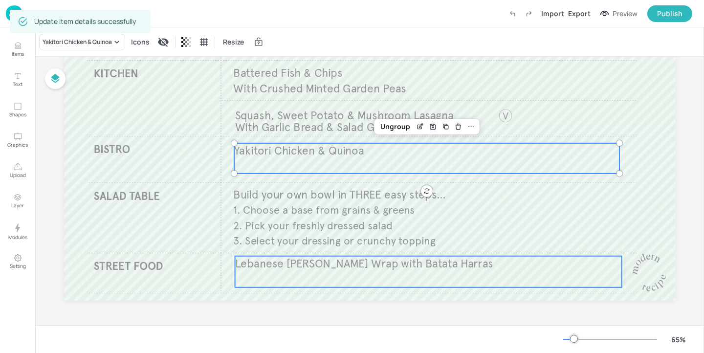
click at [373, 270] on span "Lebanese Falafel Shawarma Wrap with Batata Harras" at bounding box center [364, 264] width 258 height 14
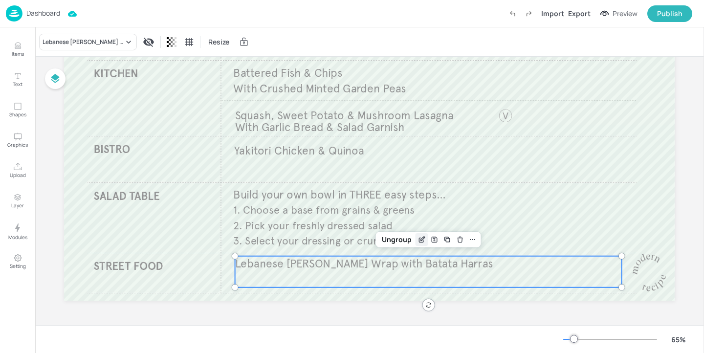
click at [418, 239] on icon "Edit Item" at bounding box center [422, 240] width 8 height 8
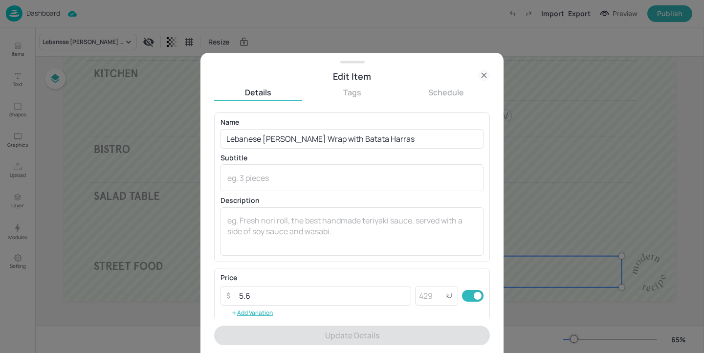
click at [521, 184] on div at bounding box center [352, 176] width 704 height 353
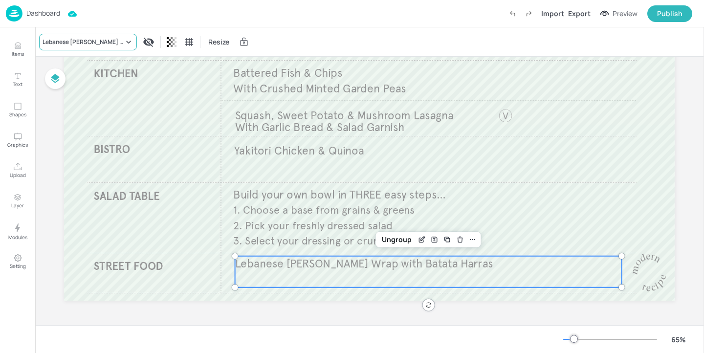
click at [120, 41] on div "Lebanese Falafel Shawarma Wrap with Batata Harras" at bounding box center [83, 42] width 81 height 9
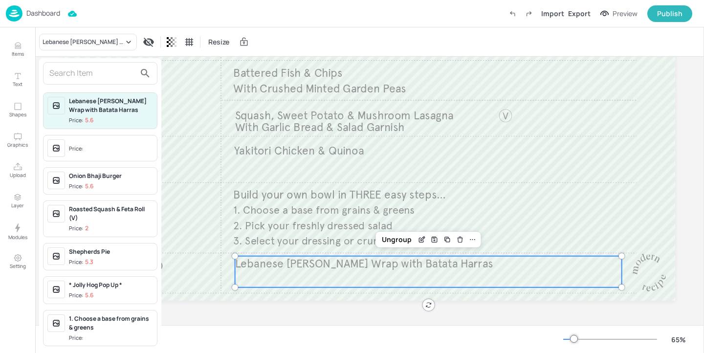
click at [99, 44] on div at bounding box center [352, 176] width 704 height 353
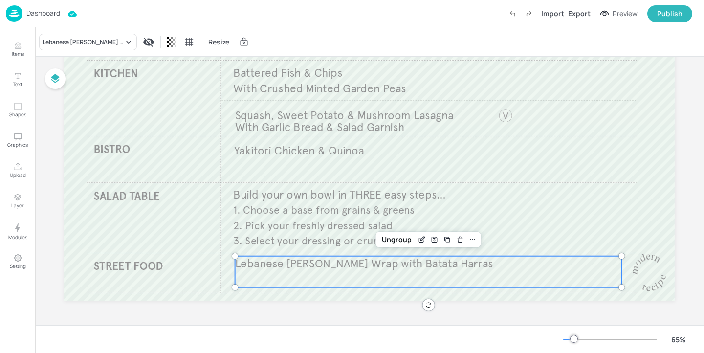
click at [99, 44] on div "Lebanese Falafel Shawarma Wrap with Batata Harras" at bounding box center [83, 42] width 81 height 9
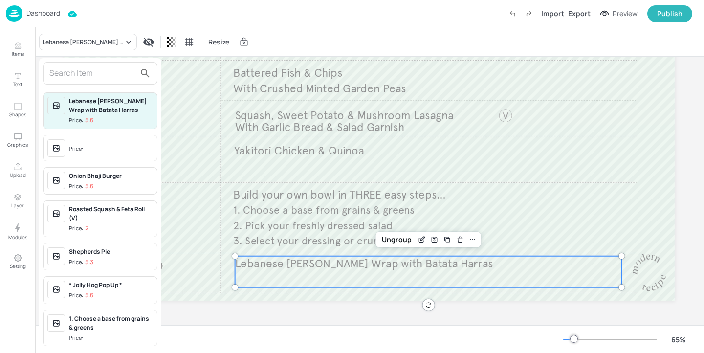
click at [109, 77] on input "text" at bounding box center [92, 74] width 86 height 16
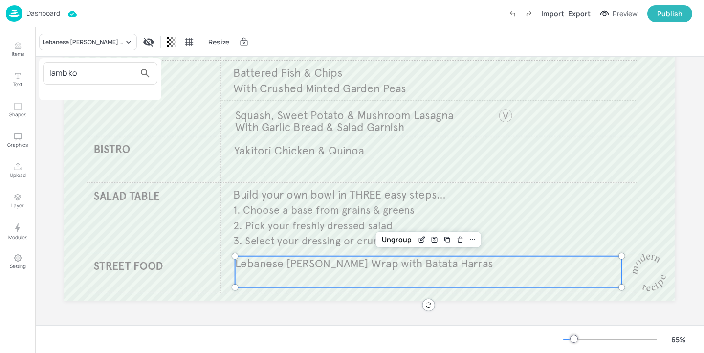
type input "lamb ko"
click at [20, 41] on div at bounding box center [352, 176] width 704 height 353
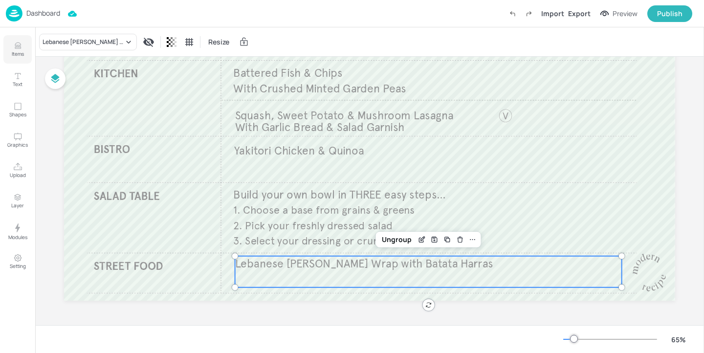
click at [20, 53] on p "Items" at bounding box center [18, 53] width 12 height 7
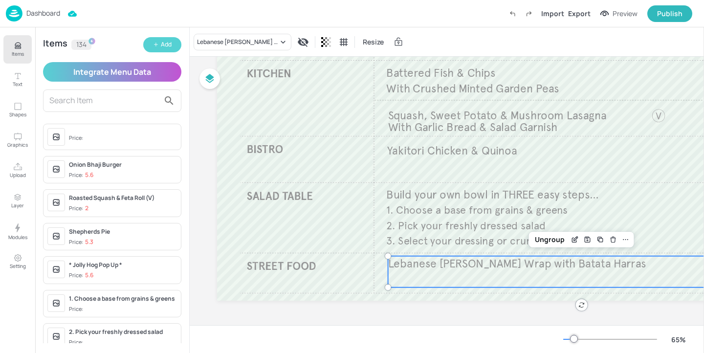
click at [147, 46] on button "Add" at bounding box center [162, 44] width 38 height 15
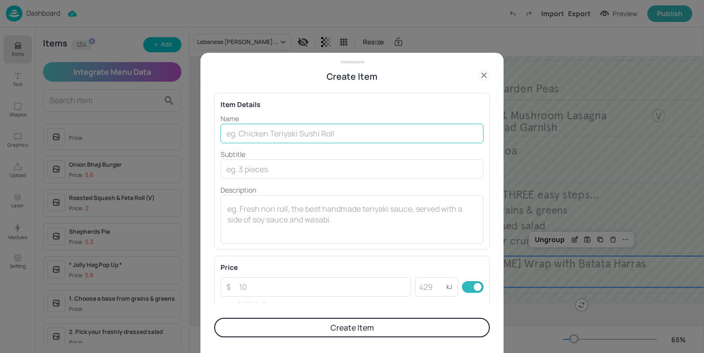
click at [315, 135] on input "text" at bounding box center [352, 134] width 263 height 20
paste input "Lamb Kofta Wrap with & Tzatziki with Batata Harras"
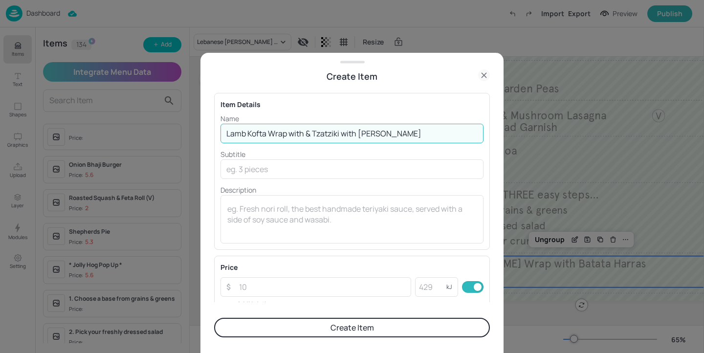
type input "Lamb Kofta Wrap with & Tzatziki with Batata Harras"
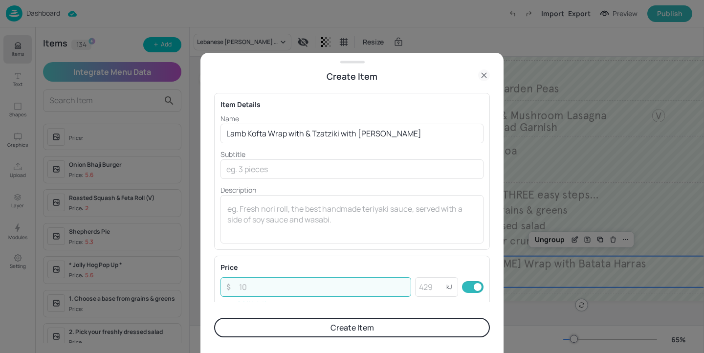
click at [283, 287] on input "number" at bounding box center [322, 287] width 178 height 20
paste input "5.60"
type input "5.60"
click at [313, 326] on button "Create Item" at bounding box center [352, 328] width 276 height 20
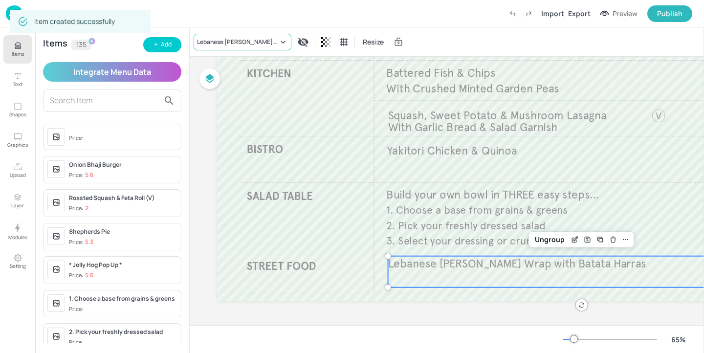
click at [264, 40] on div "Lebanese [PERSON_NAME] Wrap with Batata Harras" at bounding box center [237, 42] width 81 height 9
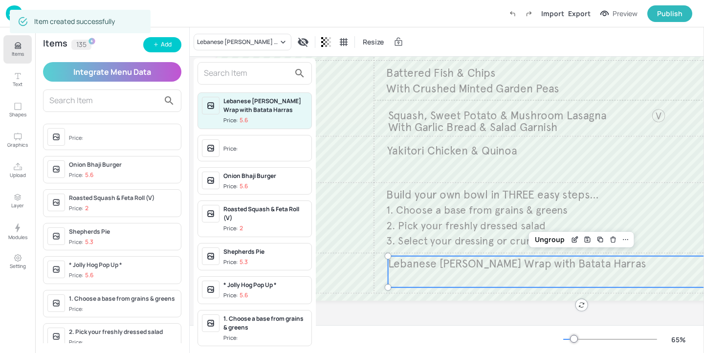
click at [262, 72] on input "text" at bounding box center [247, 74] width 86 height 16
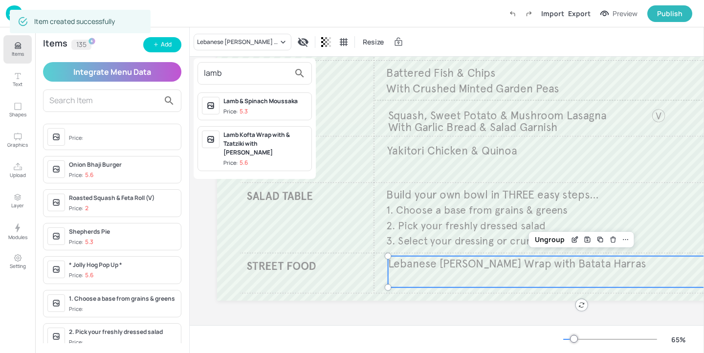
type input "lamb"
click at [270, 145] on div "Lamb Kofta Wrap with & Tzatziki with [PERSON_NAME]" at bounding box center [265, 144] width 84 height 26
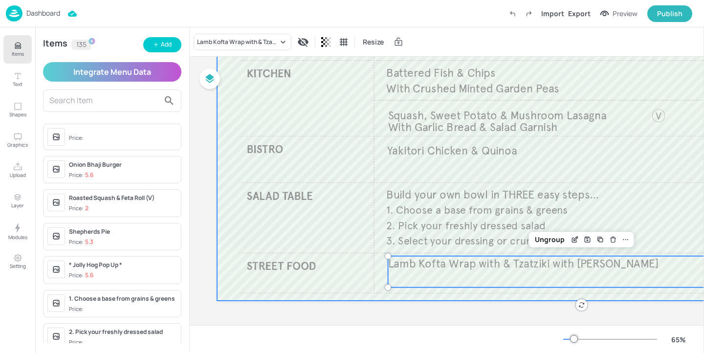
click at [376, 207] on div at bounding box center [522, 129] width 611 height 344
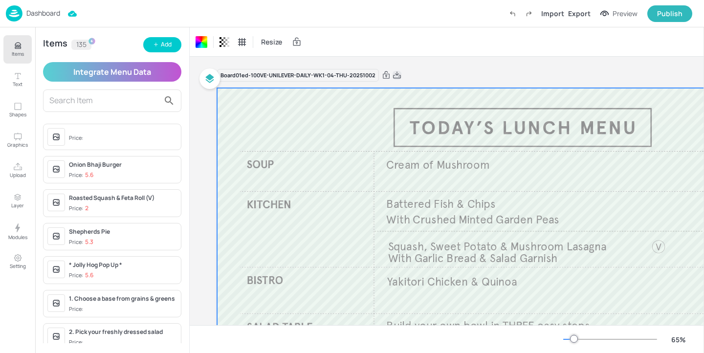
click at [395, 72] on icon at bounding box center [397, 75] width 9 height 10
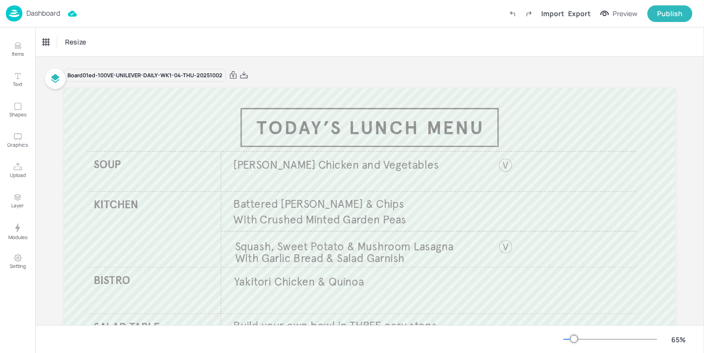
click at [46, 8] on div "Dashboard" at bounding box center [33, 13] width 54 height 16
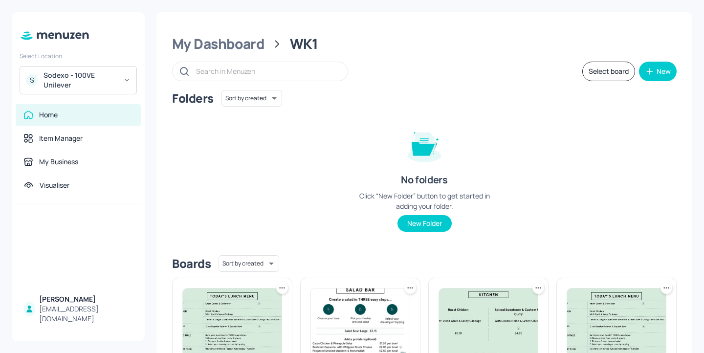
click at [74, 68] on div "S Sodexo - 100VE Unilever" at bounding box center [78, 80] width 117 height 28
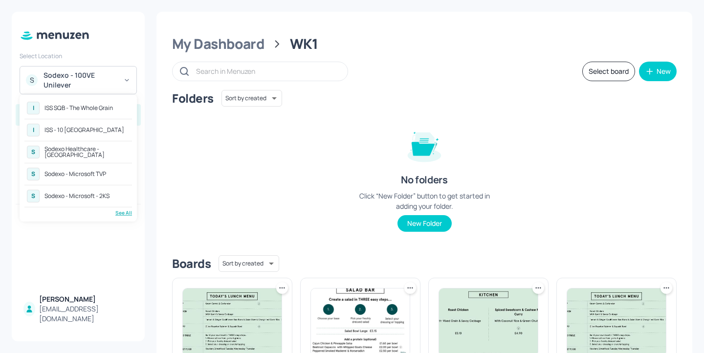
click at [122, 209] on div "I ISS SQB - The Whole Grain I ISS - 10 South Collonade S Sodexo Healthcare - St…" at bounding box center [78, 157] width 108 height 117
click at [122, 212] on div "See All" at bounding box center [78, 212] width 108 height 7
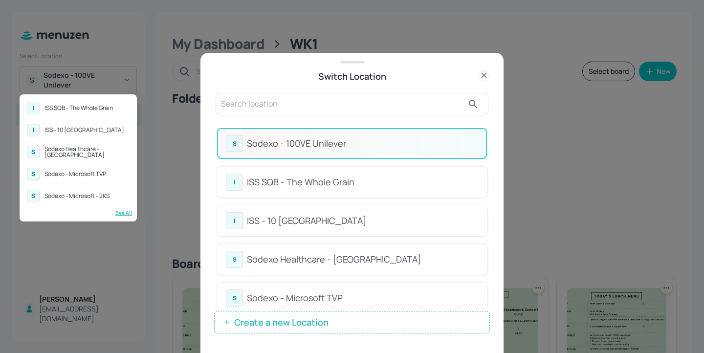
click at [280, 106] on div at bounding box center [352, 176] width 704 height 353
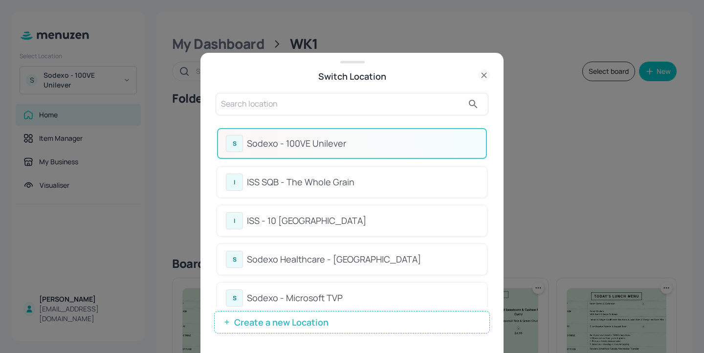
click at [262, 105] on input "text" at bounding box center [342, 104] width 243 height 16
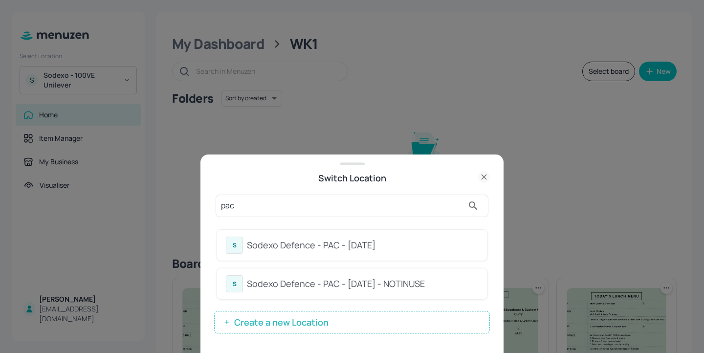
type input "pac"
click at [409, 249] on div "Sodexo Defence - PAC - September 2025" at bounding box center [362, 245] width 231 height 13
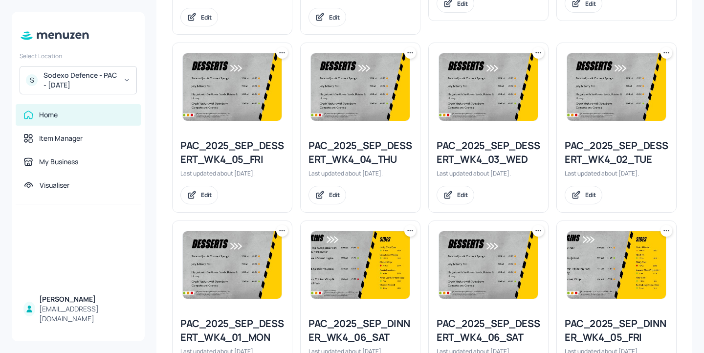
scroll to position [425, 0]
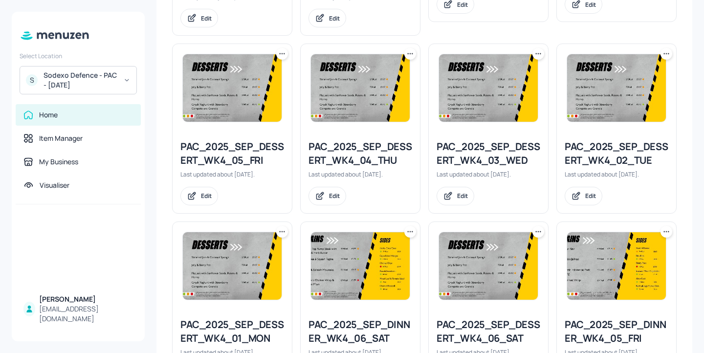
click at [409, 51] on icon at bounding box center [410, 54] width 10 height 10
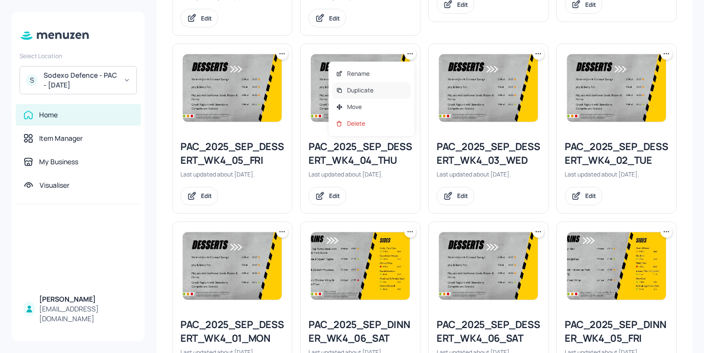
click at [397, 88] on div "Duplicate" at bounding box center [371, 90] width 78 height 17
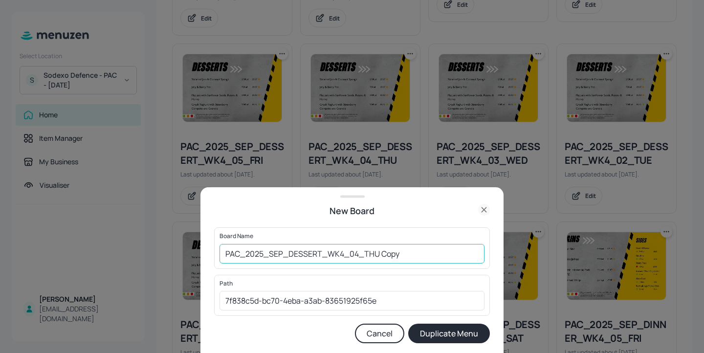
click at [224, 255] on input "PAC_2025_SEP_DESSERT_WK4_04_THU Copy" at bounding box center [352, 254] width 265 height 20
drag, startPoint x: 224, startPoint y: 255, endPoint x: 238, endPoint y: 256, distance: 13.7
click at [238, 256] on input "PAC_2025_SEP_DESSERT_WK4_04_THU Copy" at bounding box center [352, 254] width 265 height 20
click at [244, 253] on input "01ed-BHURT_2025_SEP_DESSERT_WK4_04_THU Copy" at bounding box center [352, 254] width 265 height 20
drag, startPoint x: 448, startPoint y: 255, endPoint x: 417, endPoint y: 255, distance: 31.3
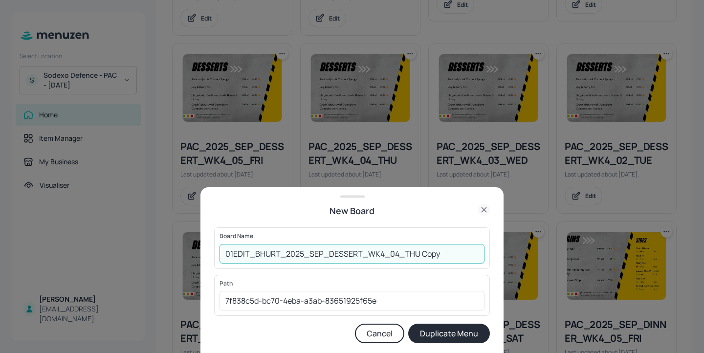
click at [417, 255] on input "01EDIT_BHURT_2025_SEP_DESSERT_WK4_04_THU Copy" at bounding box center [352, 254] width 265 height 20
type input "01EDIT_BHURT_2025_SEP_DESSERT_WK4_04_THU_20251002"
click at [460, 332] on button "Duplicate Menu" at bounding box center [449, 334] width 82 height 20
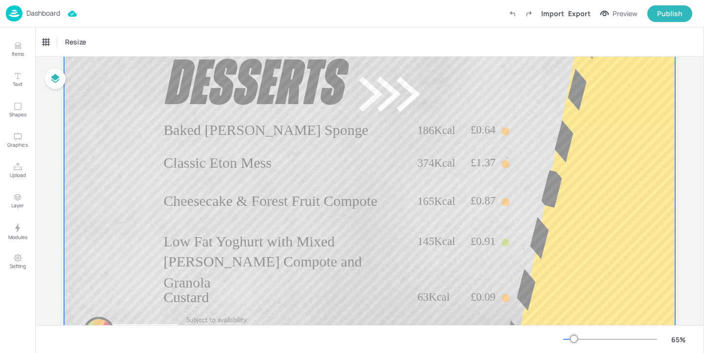
scroll to position [83, 0]
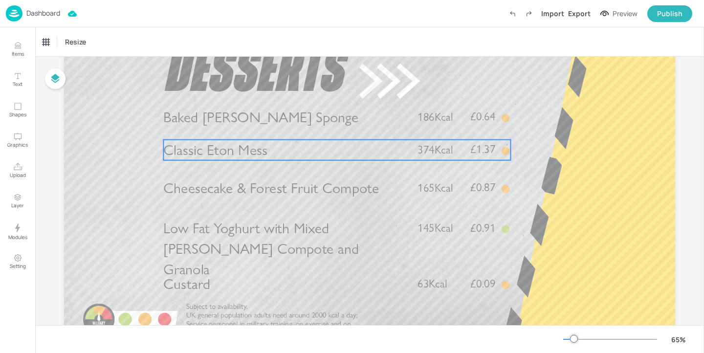
click at [262, 146] on span "Classic Eton Mess" at bounding box center [215, 150] width 104 height 18
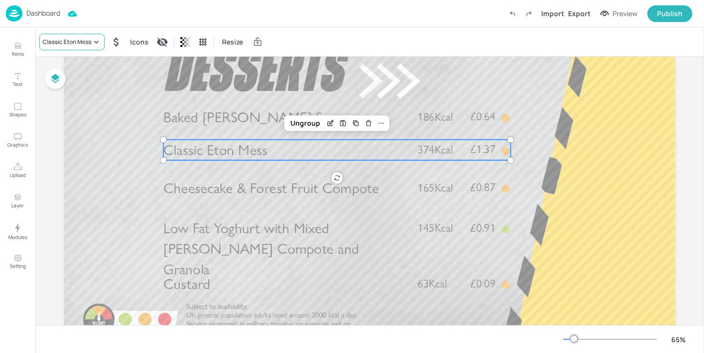
click at [95, 48] on div "Classic Eton Mess" at bounding box center [72, 42] width 66 height 17
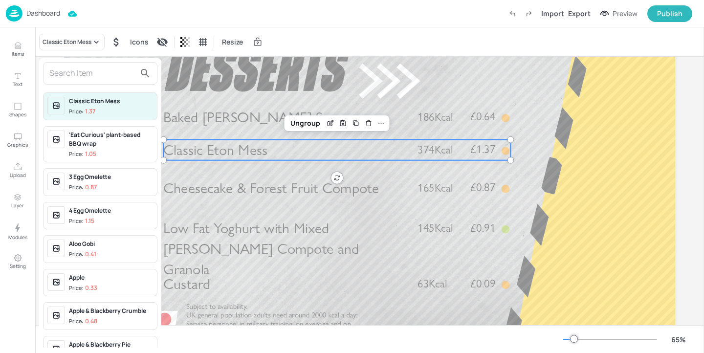
click at [86, 69] on input "text" at bounding box center [92, 74] width 86 height 16
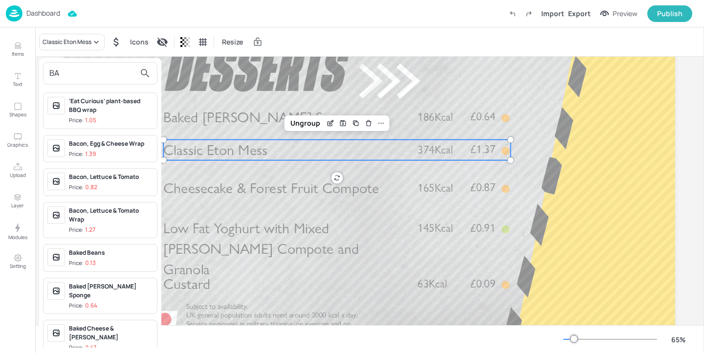
type input "B"
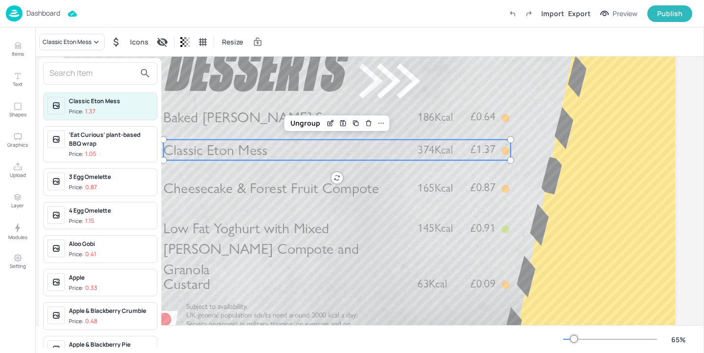
click at [219, 208] on div at bounding box center [352, 176] width 704 height 353
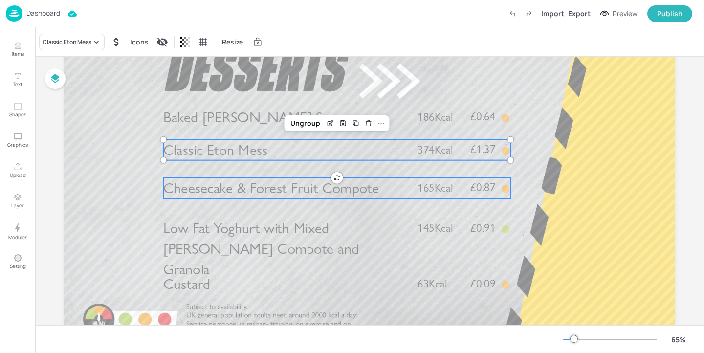
click at [228, 191] on span "Cheesecake & Forest Fruit Compote" at bounding box center [271, 188] width 216 height 18
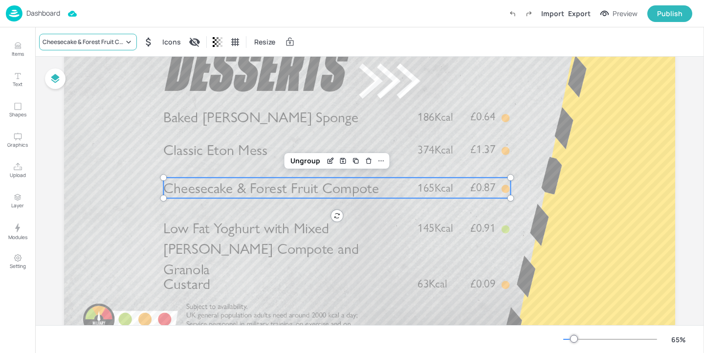
click at [56, 38] on div "Cheesecake & Forest Fruit Compote" at bounding box center [83, 42] width 81 height 9
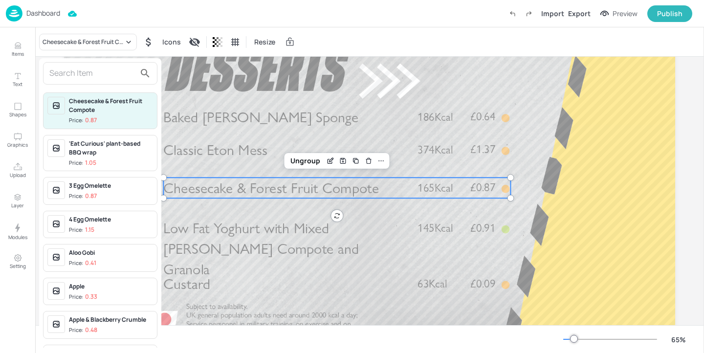
click at [77, 72] on input "text" at bounding box center [92, 74] width 86 height 16
click at [271, 266] on div at bounding box center [352, 176] width 704 height 353
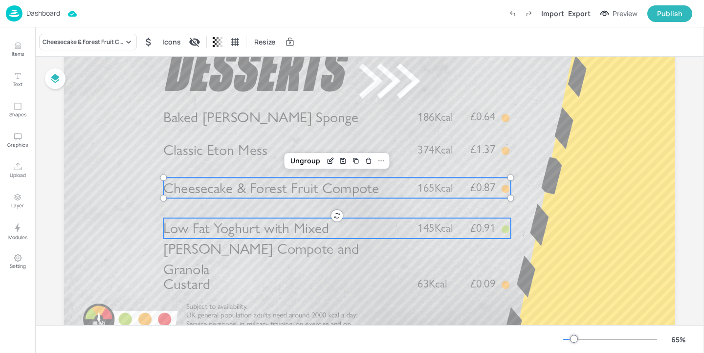
click at [242, 258] on span "Low Fat Yoghurt with Mixed Berry Compote and Granola" at bounding box center [260, 249] width 195 height 59
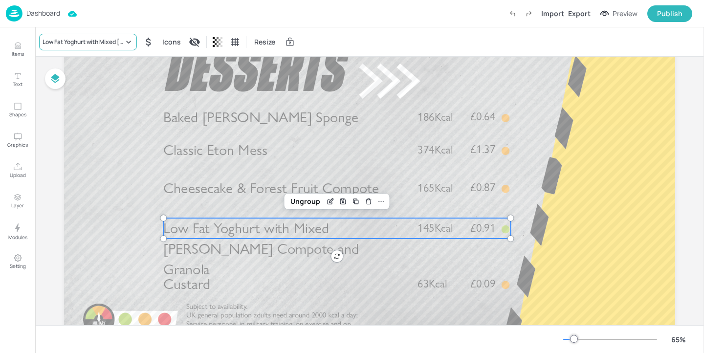
click at [84, 45] on div "Low Fat Yoghurt with Mixed Berry Compote and Granola" at bounding box center [83, 42] width 81 height 9
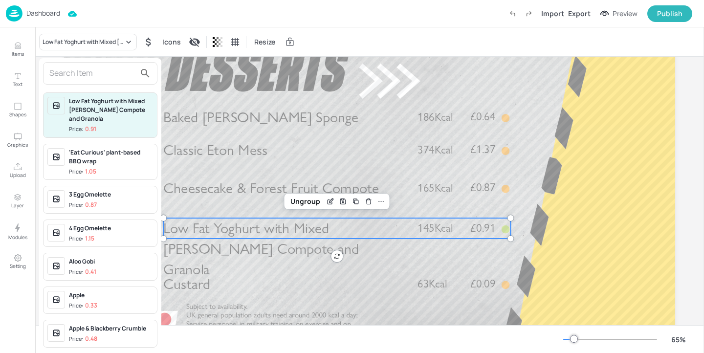
click at [96, 76] on input "text" at bounding box center [92, 74] width 86 height 16
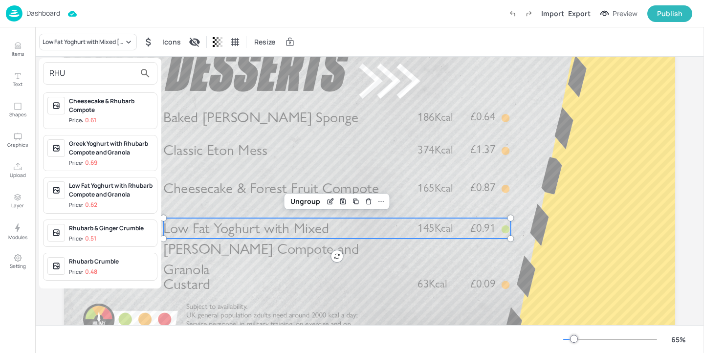
type input "RHU"
click at [111, 187] on div "Low Fat Yoghurt with Rhubarb Compote and Granola" at bounding box center [111, 190] width 84 height 18
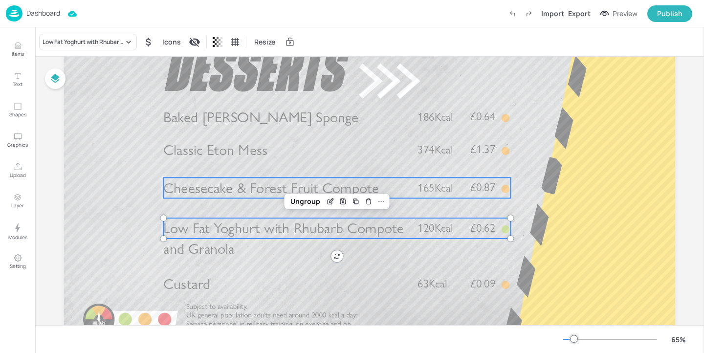
click at [217, 193] on span "Cheesecake & Forest Fruit Compote" at bounding box center [271, 188] width 216 height 18
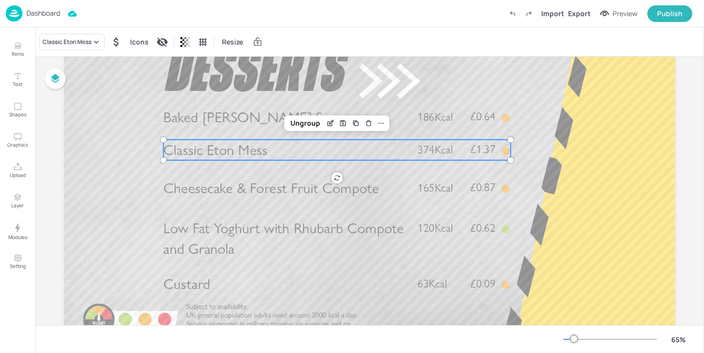
click at [212, 152] on span "Classic Eton Mess" at bounding box center [215, 150] width 104 height 18
click at [75, 44] on div "Classic Eton Mess" at bounding box center [67, 42] width 49 height 9
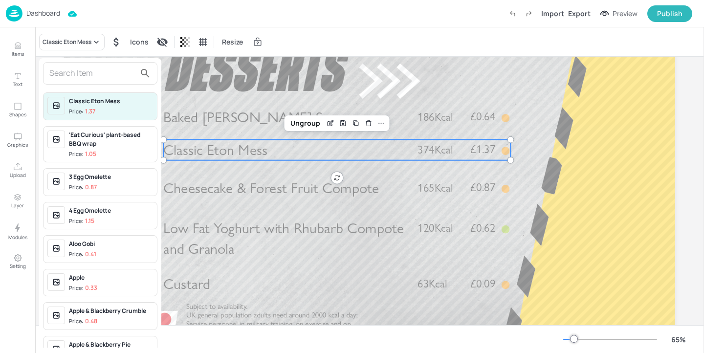
click at [77, 79] on input "text" at bounding box center [92, 74] width 86 height 16
paste input "banoffee"
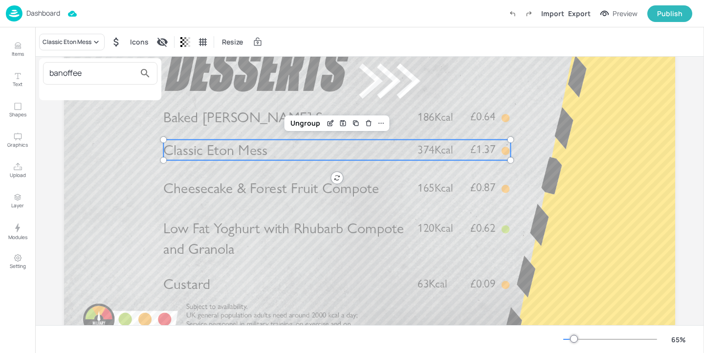
click at [49, 72] on input "banoffee" at bounding box center [92, 74] width 86 height 16
click at [54, 75] on input "banoffee" at bounding box center [92, 74] width 86 height 16
drag, startPoint x: 92, startPoint y: 75, endPoint x: 64, endPoint y: 76, distance: 27.9
click at [64, 76] on input "banoffee" at bounding box center [92, 74] width 86 height 16
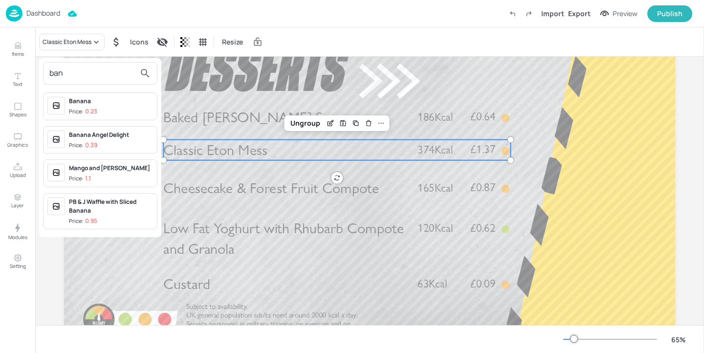
type input "ban"
click at [123, 134] on div "Banana Angel Delight" at bounding box center [111, 135] width 84 height 9
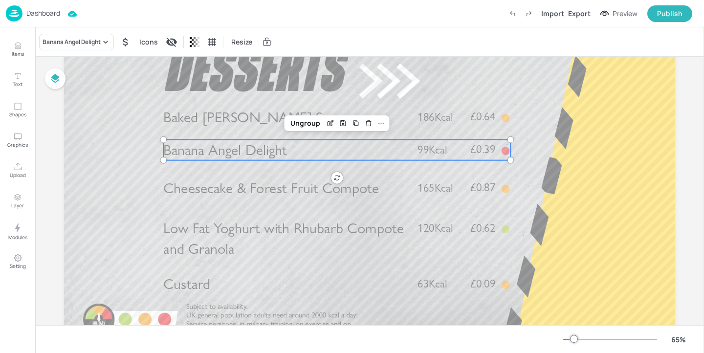
click at [95, 29] on div "Banana Angel Delight Icons Resize" at bounding box center [369, 41] width 669 height 29
click at [95, 37] on div "Banana Angel Delight" at bounding box center [76, 42] width 75 height 17
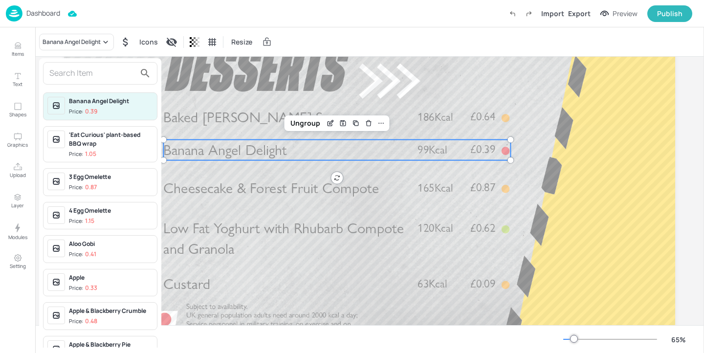
click at [92, 71] on input "text" at bounding box center [92, 74] width 86 height 16
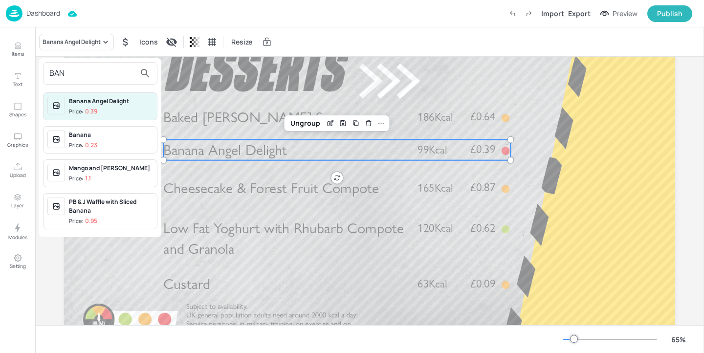
type input "BAN"
click at [247, 158] on div at bounding box center [352, 176] width 704 height 353
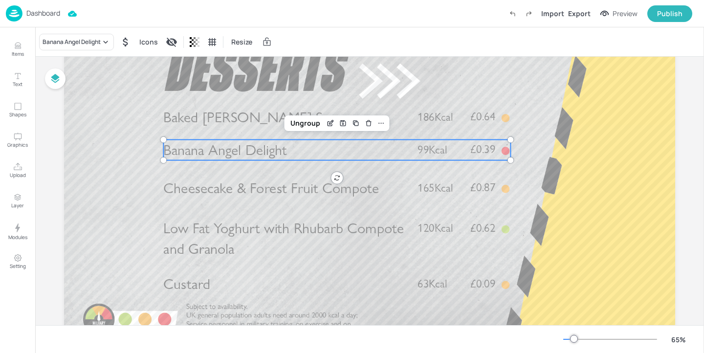
click at [213, 152] on span "Banana Angel Delight" at bounding box center [225, 150] width 124 height 18
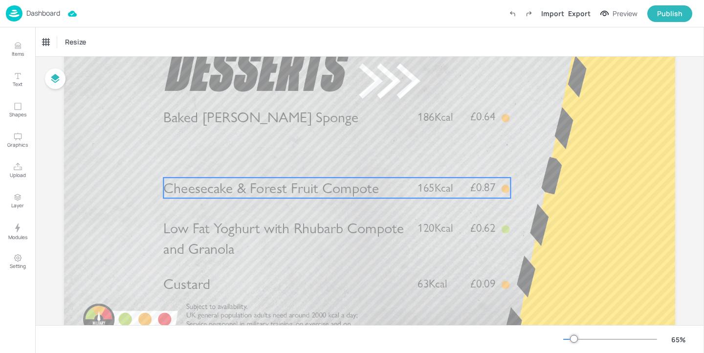
click at [212, 192] on span "Cheesecake & Forest Fruit Compote" at bounding box center [271, 188] width 216 height 18
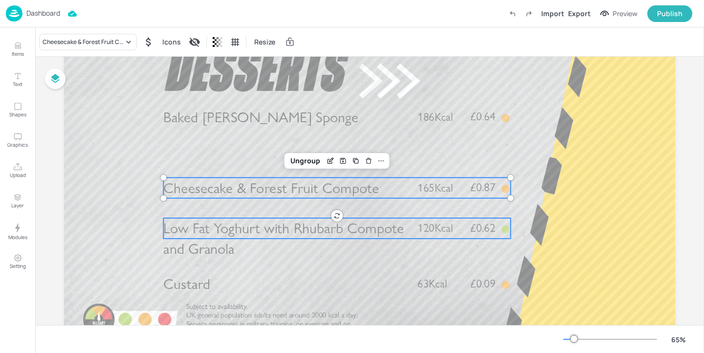
click at [206, 235] on span "Low Fat Yoghurt with Rhubarb Compote and Granola" at bounding box center [283, 239] width 241 height 38
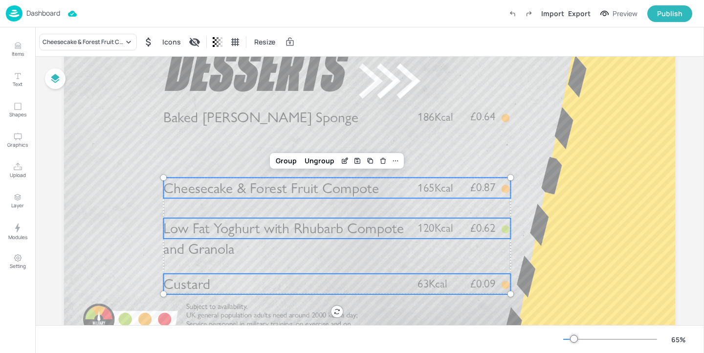
click at [200, 293] on span "Custard" at bounding box center [186, 284] width 47 height 18
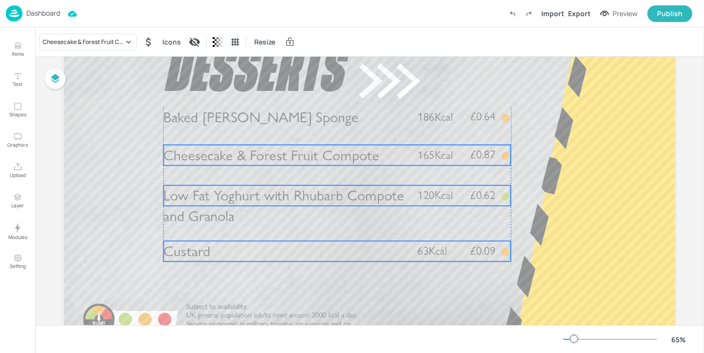
drag, startPoint x: 200, startPoint y: 293, endPoint x: 199, endPoint y: 260, distance: 32.8
click at [199, 260] on span "Custard" at bounding box center [186, 252] width 47 height 18
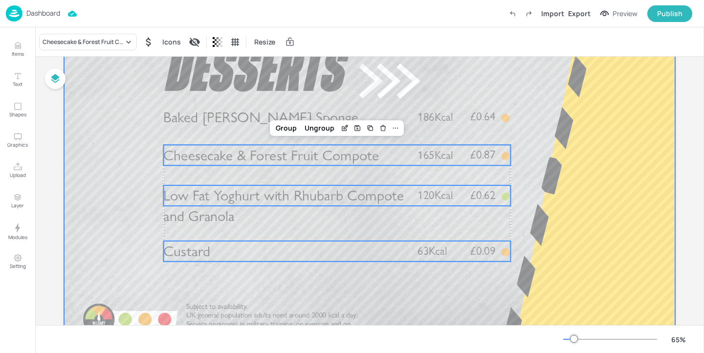
click at [224, 285] on div at bounding box center [369, 177] width 611 height 344
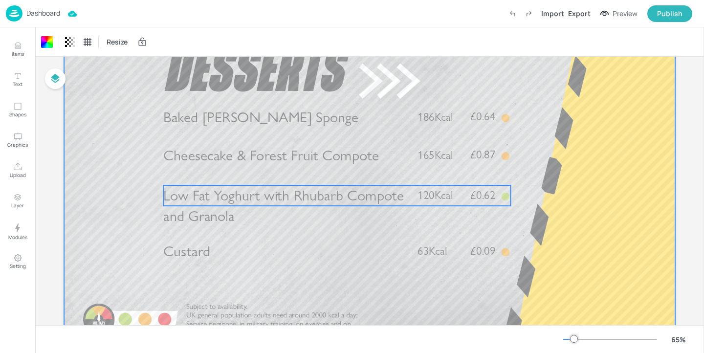
scroll to position [0, 0]
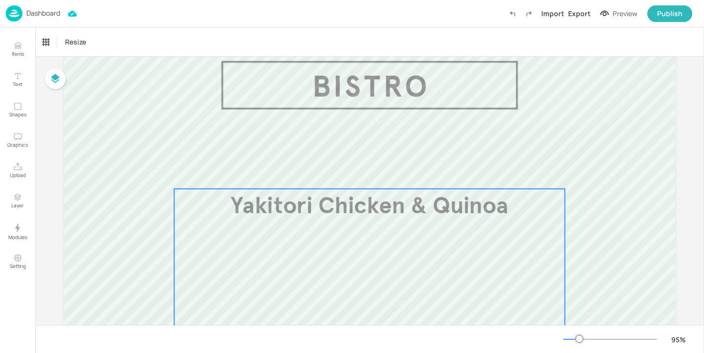
scroll to position [44, 0]
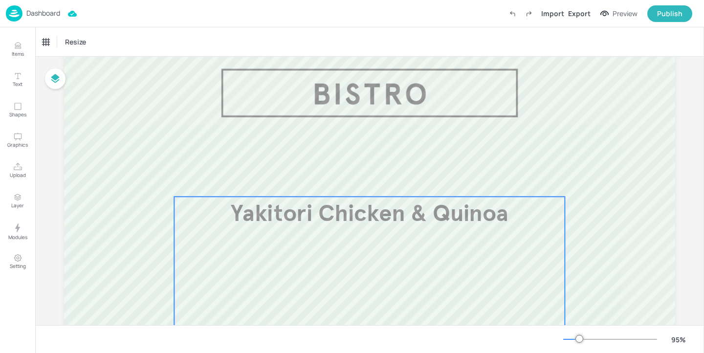
click at [446, 244] on div "Yakitori Chicken & Quinoa £4.70" at bounding box center [369, 296] width 391 height 198
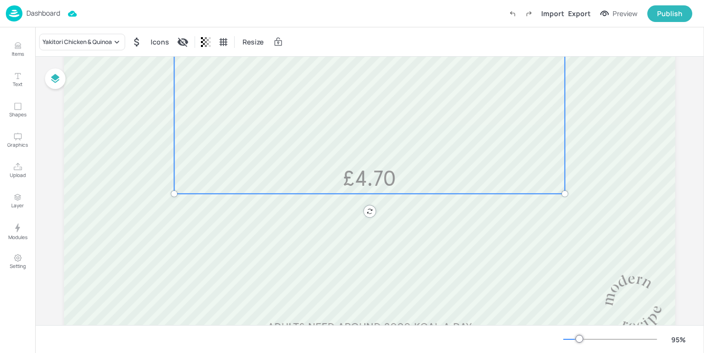
scroll to position [0, 0]
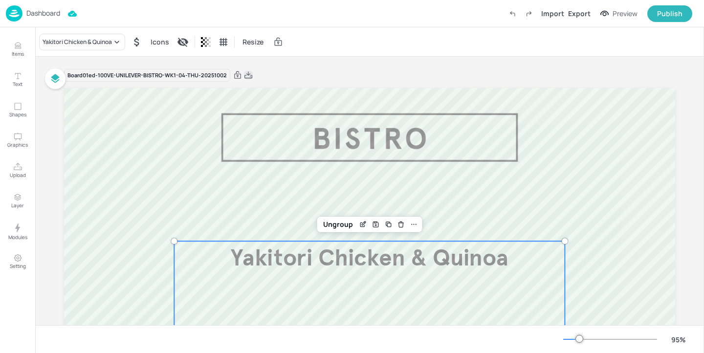
click at [250, 73] on icon at bounding box center [248, 75] width 9 height 10
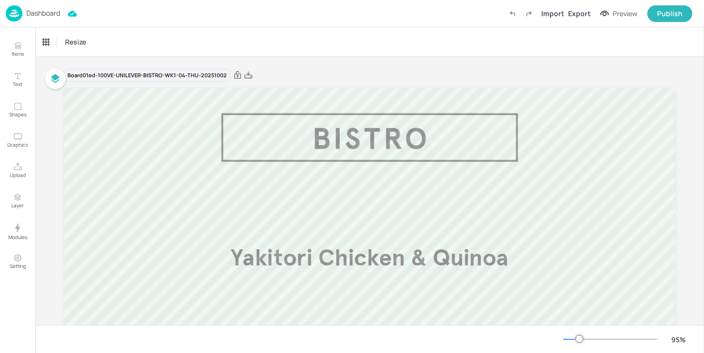
click at [50, 14] on p "Dashboard" at bounding box center [43, 13] width 34 height 7
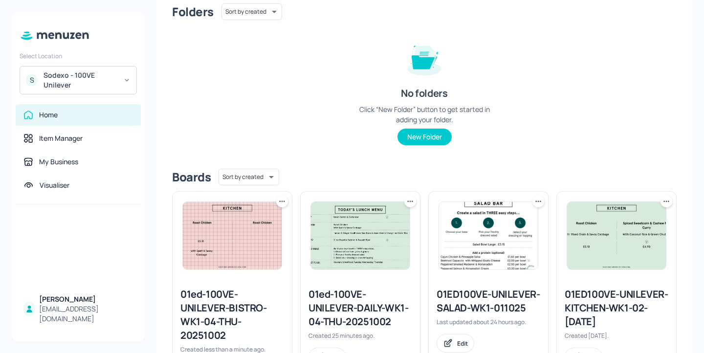
scroll to position [177, 0]
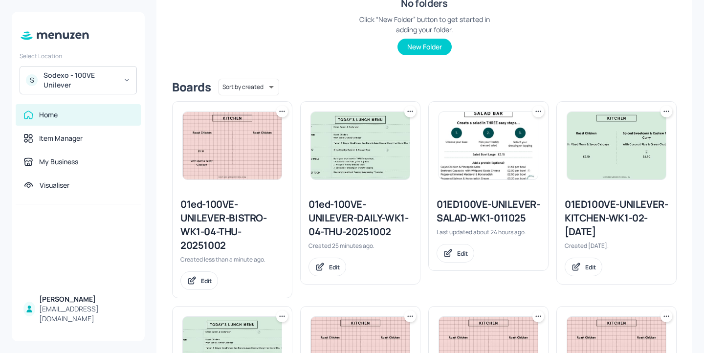
click at [281, 113] on icon at bounding box center [282, 112] width 10 height 10
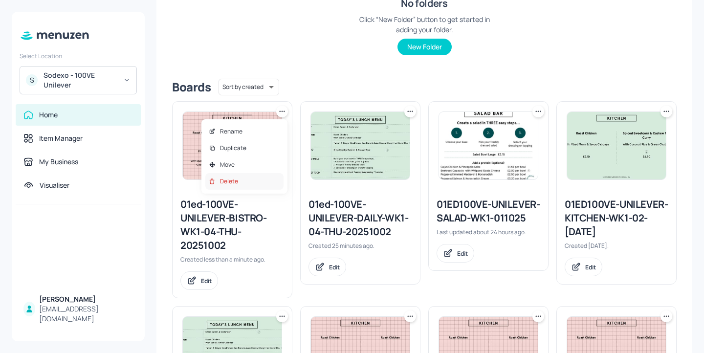
click at [262, 181] on div "Delete" at bounding box center [244, 181] width 78 height 17
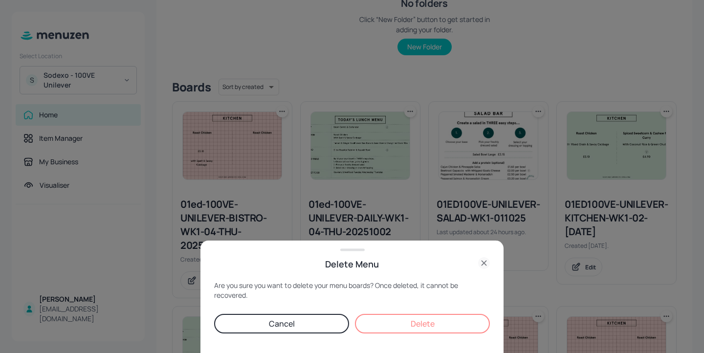
click at [389, 317] on button "Delete" at bounding box center [422, 324] width 135 height 20
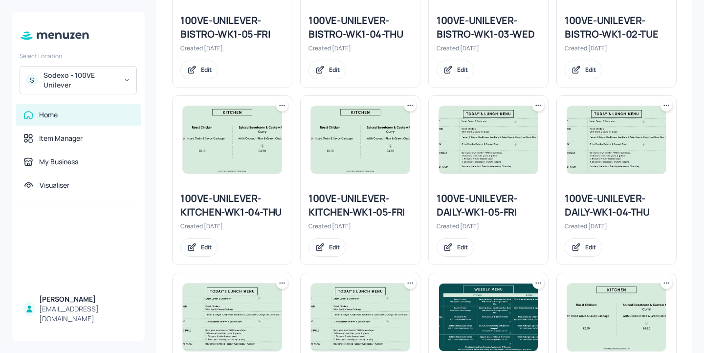
scroll to position [547, 0]
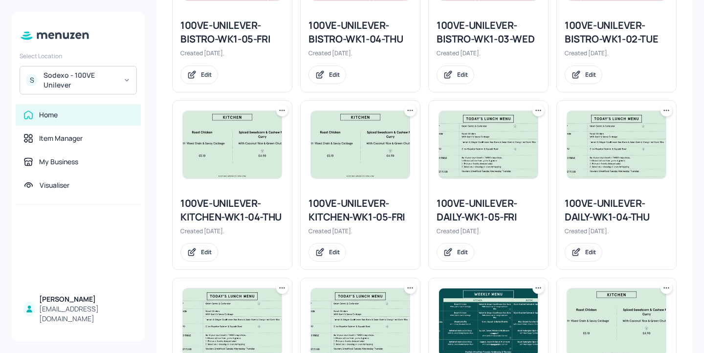
click at [284, 115] on icon at bounding box center [282, 111] width 10 height 10
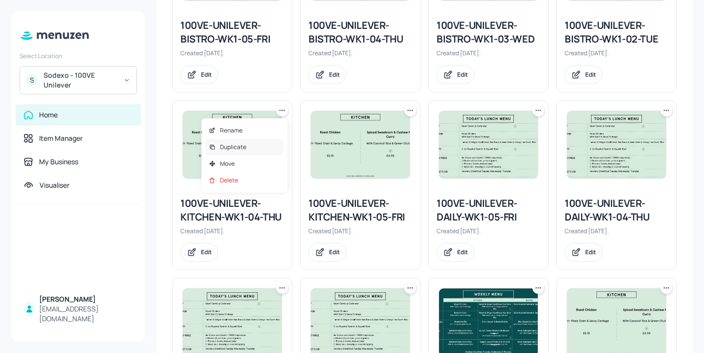
click at [266, 143] on div "Duplicate" at bounding box center [244, 147] width 78 height 17
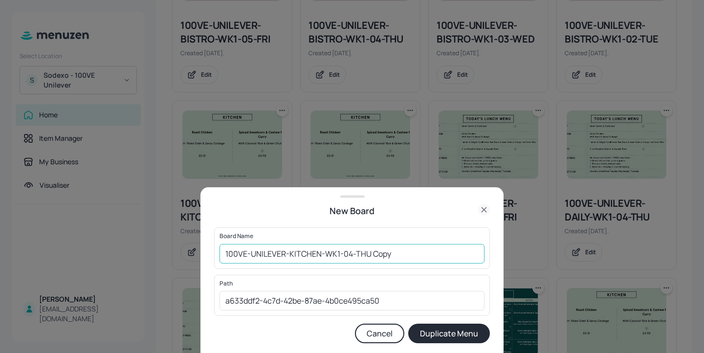
click at [226, 255] on input "100VE-UNILEVER-KITCHEN-WK1-04-THU Copy" at bounding box center [352, 254] width 265 height 20
drag, startPoint x: 444, startPoint y: 252, endPoint x: 392, endPoint y: 254, distance: 52.8
click at [392, 254] on input "01ed-100VE-UNILEVER-KITCHEN-WK1-04-THU Copy" at bounding box center [352, 254] width 265 height 20
type input "01ed-100VE-UNILEVER-KITCHEN-WK1-04-THU-20251002"
click at [444, 337] on button "Duplicate Menu" at bounding box center [449, 334] width 82 height 20
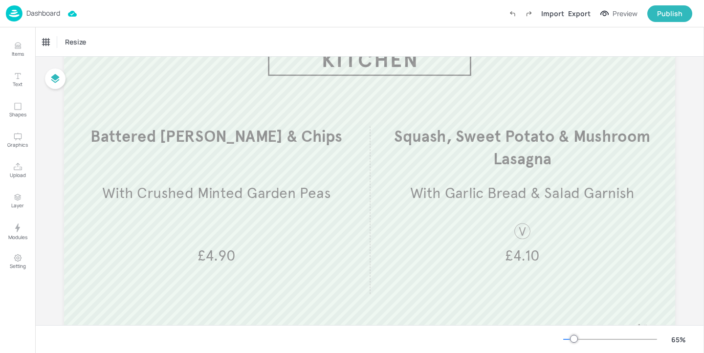
scroll to position [130, 0]
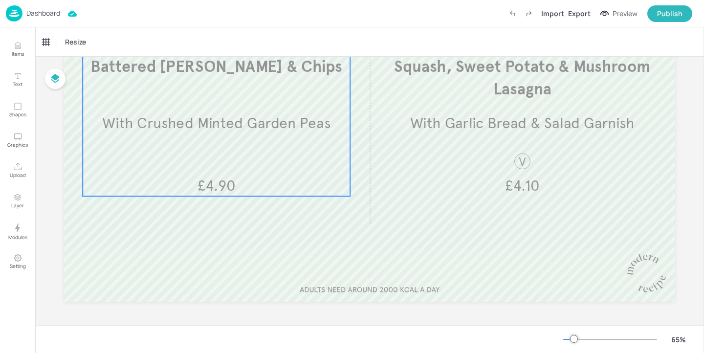
click at [192, 111] on div "Battered [PERSON_NAME] & Chips With Crushed Minted Garden Peas​ £4.90" at bounding box center [216, 125] width 267 height 141
click at [66, 48] on div "Battered [PERSON_NAME] & Chips" at bounding box center [88, 42] width 98 height 17
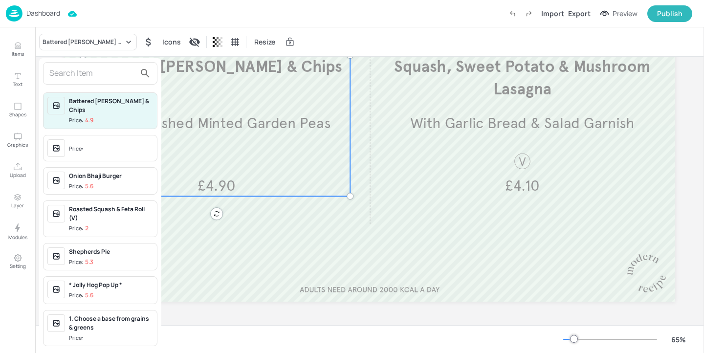
click at [86, 74] on input "text" at bounding box center [92, 74] width 86 height 16
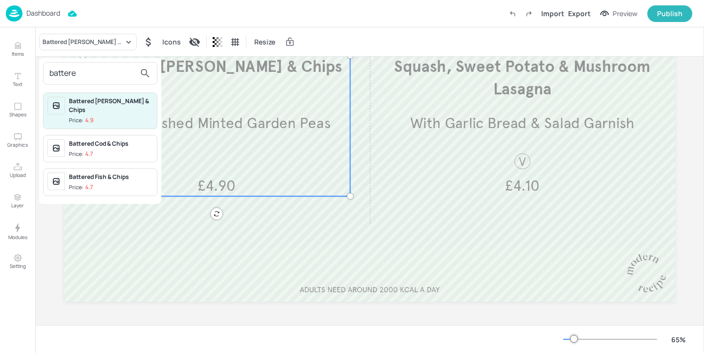
type input "battere"
click at [126, 173] on div "Battered Fish & Chips Price: 4.7" at bounding box center [111, 182] width 84 height 19
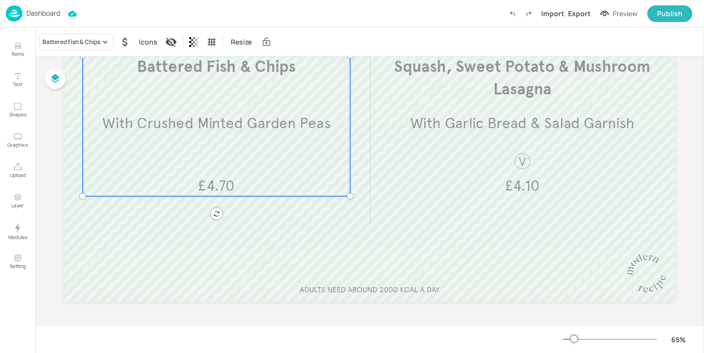
scroll to position [0, 0]
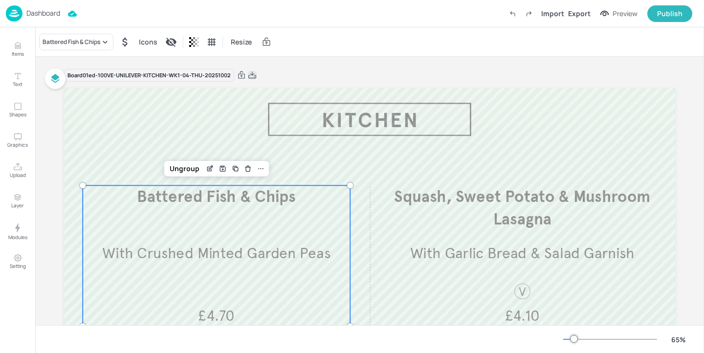
click at [253, 76] on icon at bounding box center [252, 75] width 9 height 10
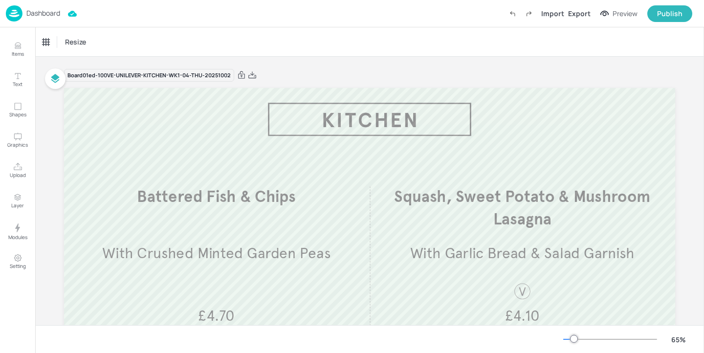
click at [46, 12] on p "Dashboard" at bounding box center [43, 13] width 34 height 7
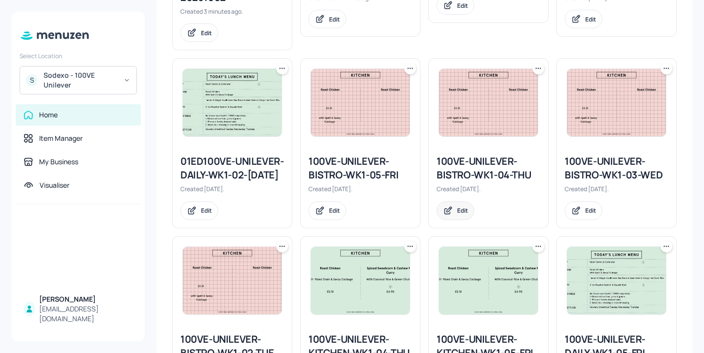
scroll to position [441, 0]
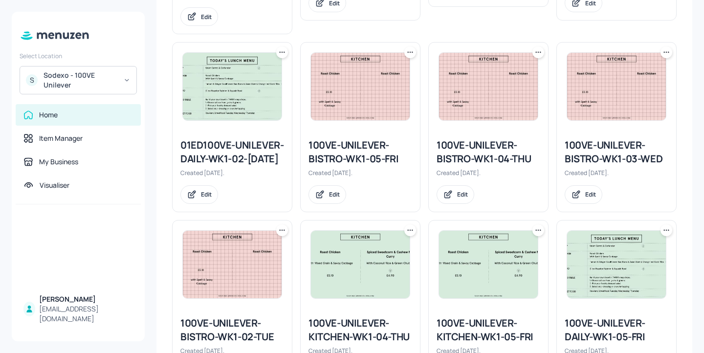
click at [470, 161] on div "100VE-UNILEVER-BISTRO-WK1-04-THU" at bounding box center [489, 151] width 104 height 27
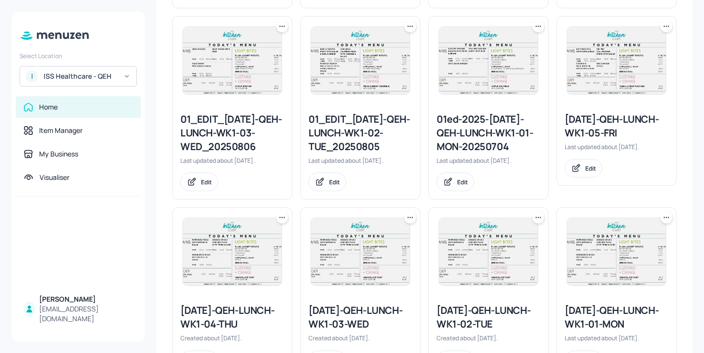
scroll to position [884, 0]
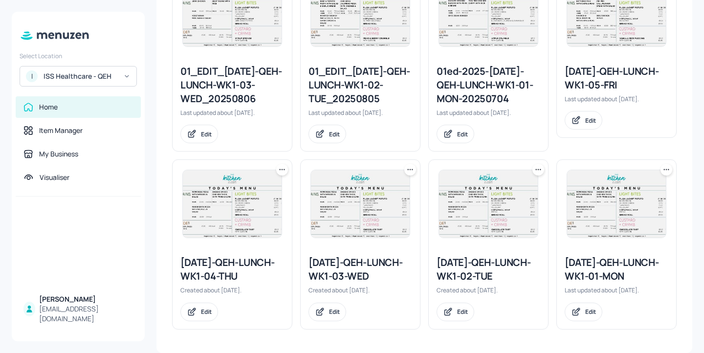
click at [283, 176] on div at bounding box center [282, 170] width 12 height 12
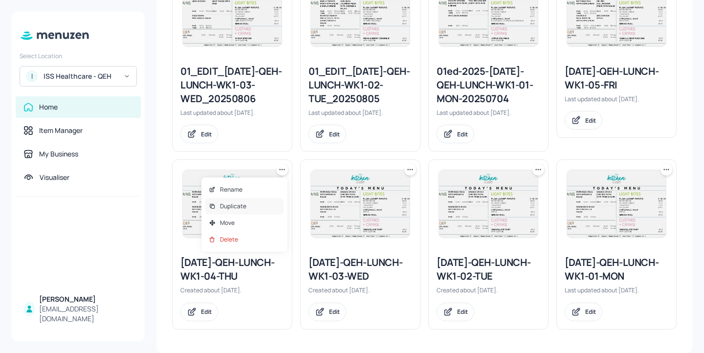
click at [257, 205] on div "Duplicate" at bounding box center [244, 206] width 78 height 17
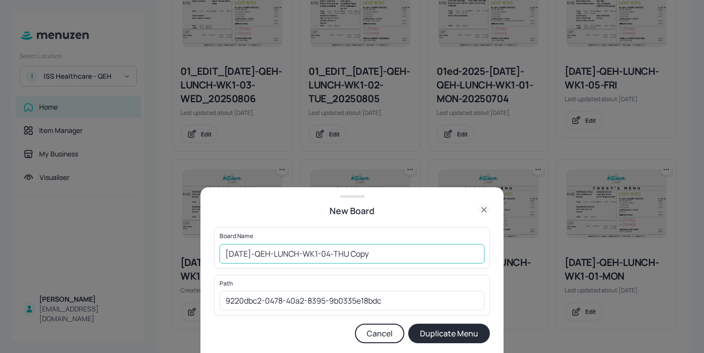
click at [222, 254] on input "[DATE]-QEH-LUNCH-WK1-04-THU Copy" at bounding box center [352, 254] width 265 height 20
drag, startPoint x: 440, startPoint y: 251, endPoint x: 378, endPoint y: 251, distance: 61.6
click at [378, 251] on input "01ed-2025-[DATE]-QEH-LUNCH-WK1-04-THU Copy" at bounding box center [352, 254] width 265 height 20
type input "01ed-2025-[DATE]-QEH-LUNCH-WK1-04-THU-20251002"
click at [447, 329] on button "Duplicate Menu" at bounding box center [449, 334] width 82 height 20
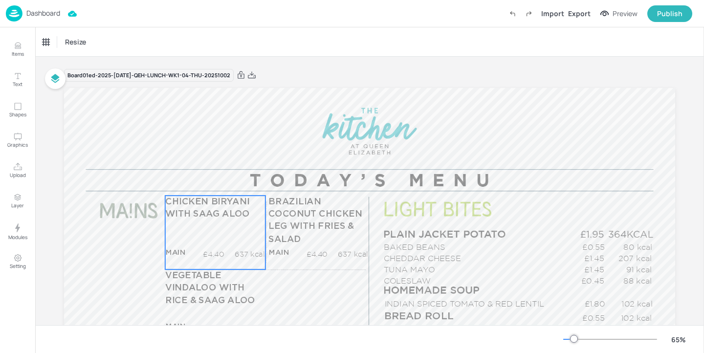
click at [202, 218] on span "CHICKEN BIRYANI WITH SAAG ALOO" at bounding box center [207, 208] width 85 height 22
click at [57, 42] on div "CHICKEN BIRYANI WITH SAAG ALOO" at bounding box center [83, 42] width 81 height 9
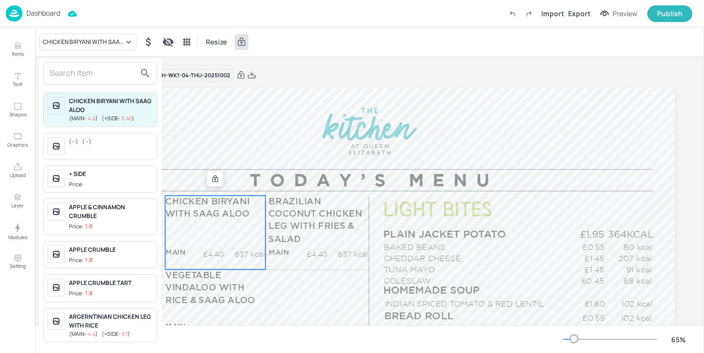
click at [71, 71] on input "text" at bounding box center [92, 74] width 86 height 16
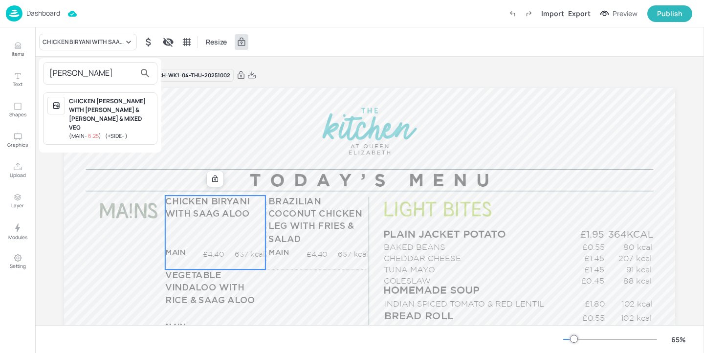
type input "[PERSON_NAME]"
click at [105, 113] on div "CHICKEN [PERSON_NAME] WITH [PERSON_NAME] & [PERSON_NAME] & MIXED VEG" at bounding box center [111, 114] width 84 height 35
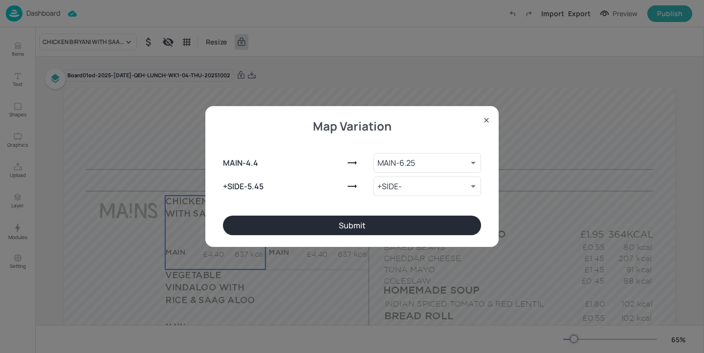
click at [274, 221] on button "Submit" at bounding box center [352, 226] width 258 height 20
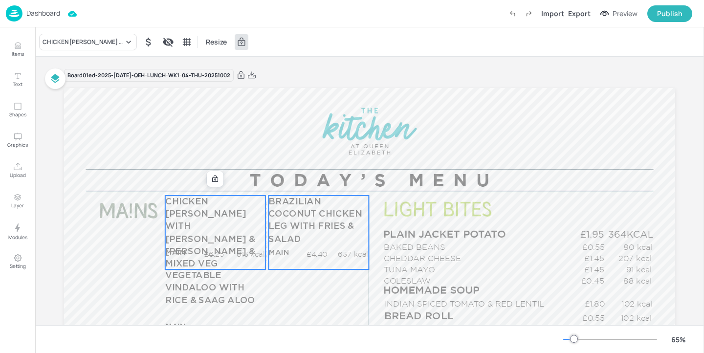
click at [279, 221] on p "BRAZILIAN COCONUT CHICKEN LEG WITH FRIES & SALAD" at bounding box center [318, 221] width 100 height 50
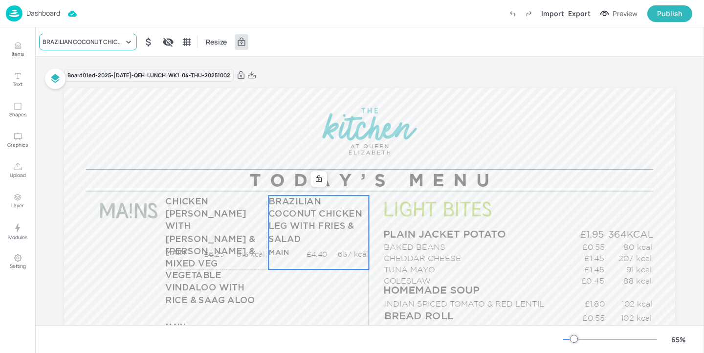
click at [95, 38] on div "BRAZILIAN COCONUT CHICKEN LEG WITH FRIES & SALAD" at bounding box center [83, 42] width 81 height 9
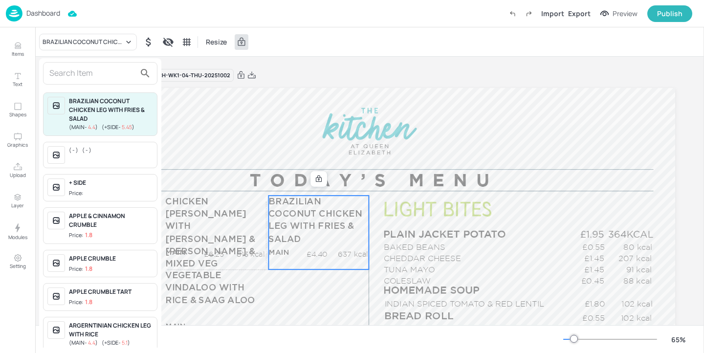
click at [100, 72] on input "text" at bounding box center [92, 74] width 86 height 16
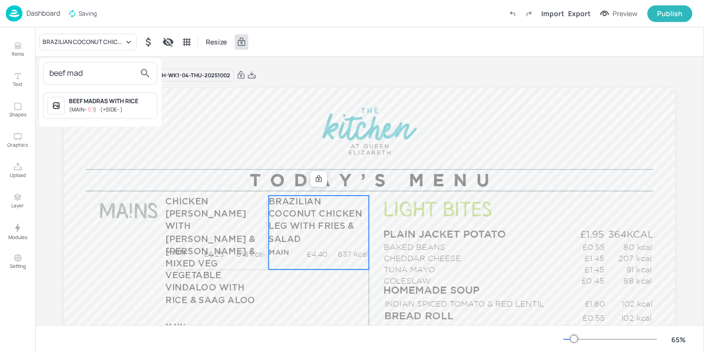
type input "beef mad"
click at [136, 113] on div "( MAIN - 5.1 ) ( +SIDE - )" at bounding box center [111, 110] width 84 height 8
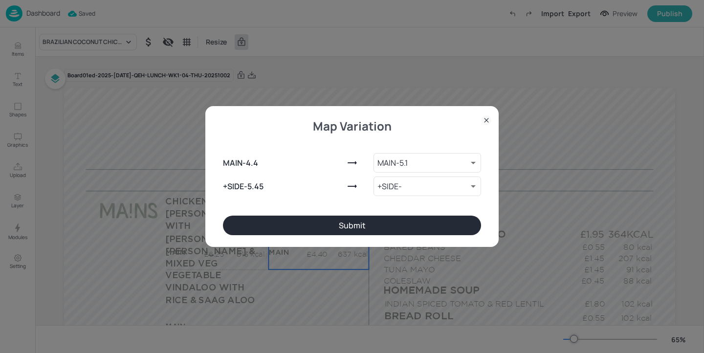
click at [262, 223] on button "Submit" at bounding box center [352, 226] width 258 height 20
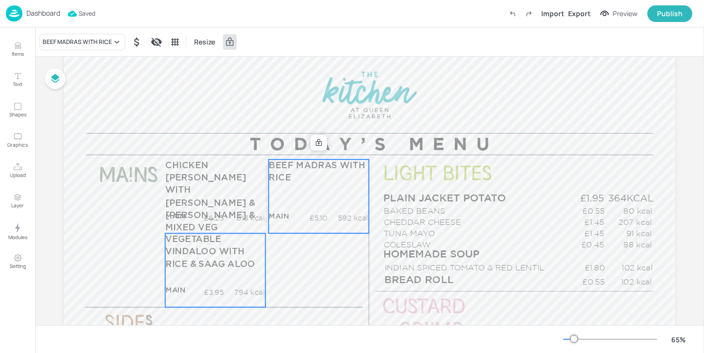
scroll to position [60, 0]
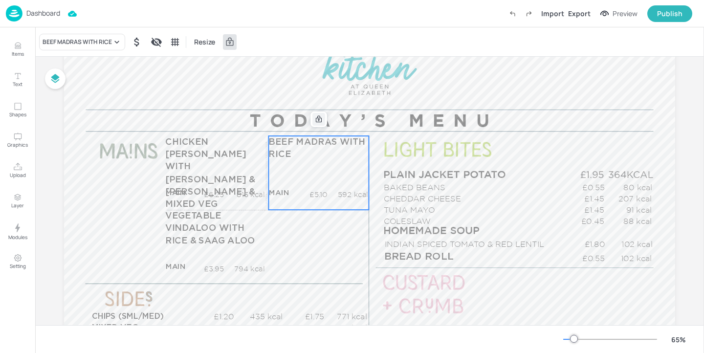
click at [316, 119] on icon at bounding box center [319, 119] width 6 height 7
click at [310, 122] on icon "Edit Item" at bounding box center [312, 120] width 4 height 4
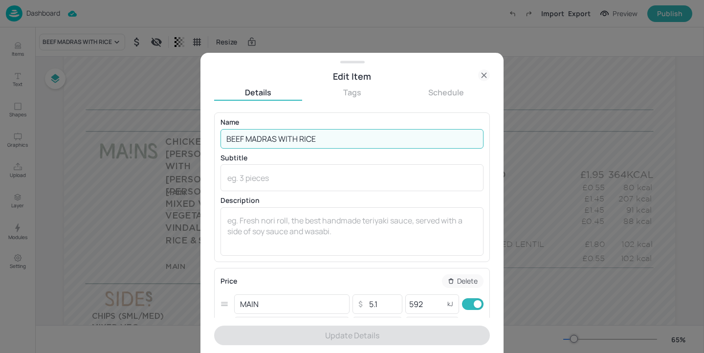
click at [345, 141] on input "BEEF MADRAS WITH RICE" at bounding box center [352, 139] width 263 height 20
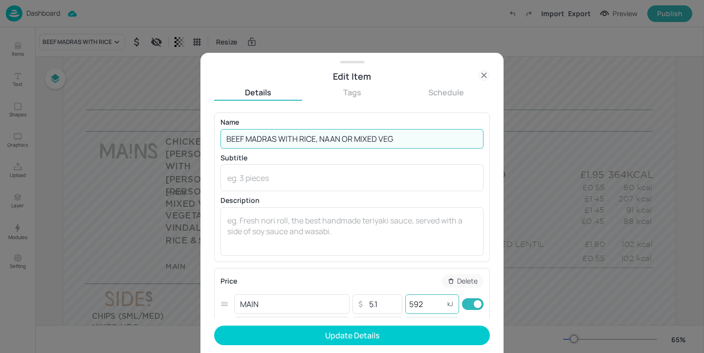
type input "BEEF MADRAS WITH RICE, NAAN OR MIXED VEG"
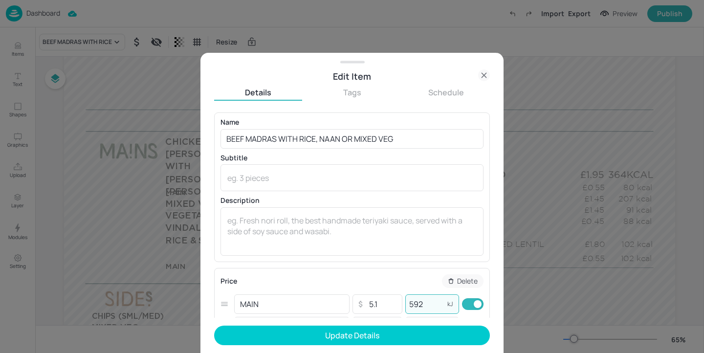
drag, startPoint x: 427, startPoint y: 304, endPoint x: 405, endPoint y: 299, distance: 22.4
click at [405, 299] on input "592" at bounding box center [424, 304] width 39 height 20
type input "873"
drag, startPoint x: 388, startPoint y: 306, endPoint x: 357, endPoint y: 308, distance: 31.4
click at [356, 308] on div "​ 5.1 ​" at bounding box center [378, 304] width 50 height 20
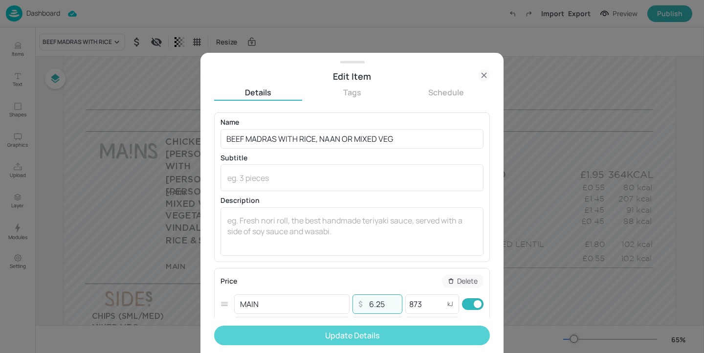
type input "6.25"
click at [422, 332] on button "Update Details" at bounding box center [352, 336] width 276 height 20
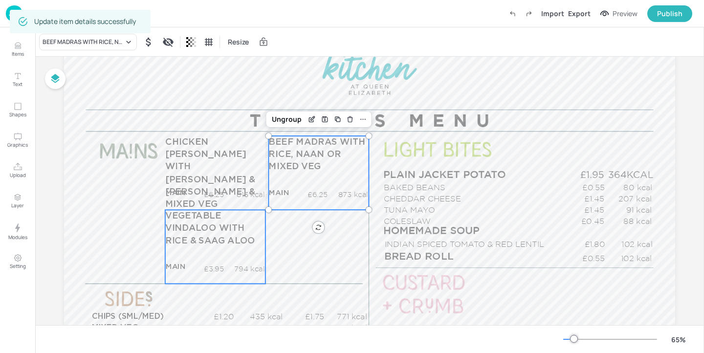
click at [236, 240] on span "VEGETABLE VINDALOO WITH RICE & SAAG ALOO" at bounding box center [210, 229] width 90 height 34
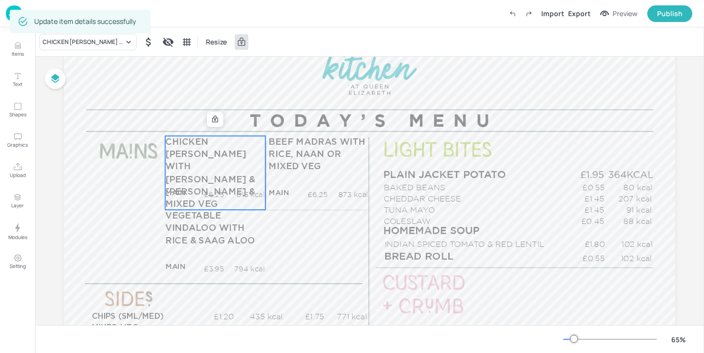
click at [254, 182] on div "CHICKEN [PERSON_NAME] WITH [PERSON_NAME] & [PERSON_NAME] & MIXED VEG MAIN £6.25…" at bounding box center [215, 173] width 100 height 74
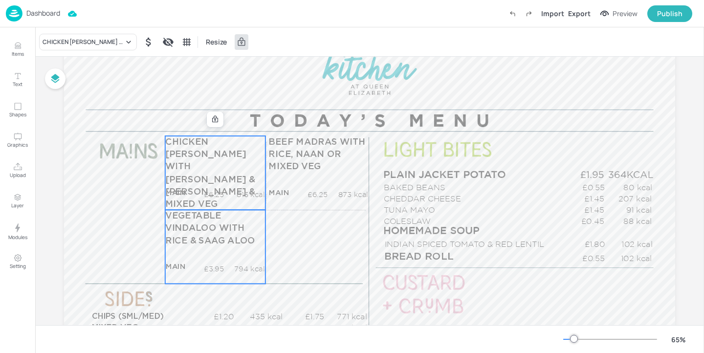
click at [239, 240] on span "VEGETABLE VINDALOO WITH RICE & SAAG ALOO" at bounding box center [210, 229] width 90 height 34
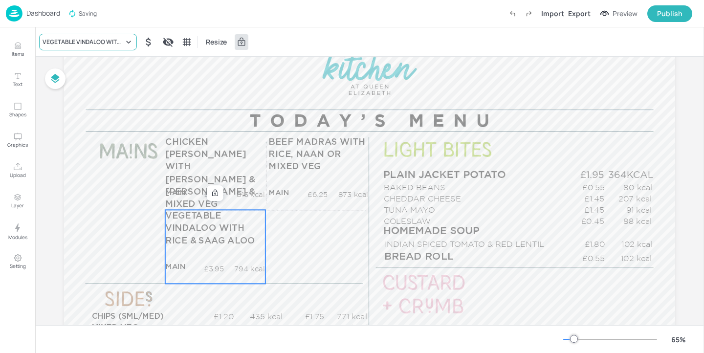
click at [77, 45] on div "VEGETABLE VINDALOO WITH RICE & SAAG ALOO" at bounding box center [83, 42] width 81 height 9
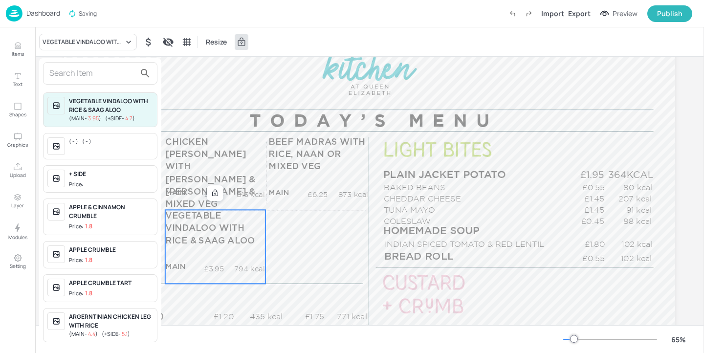
click at [86, 80] on input "text" at bounding box center [92, 74] width 86 height 16
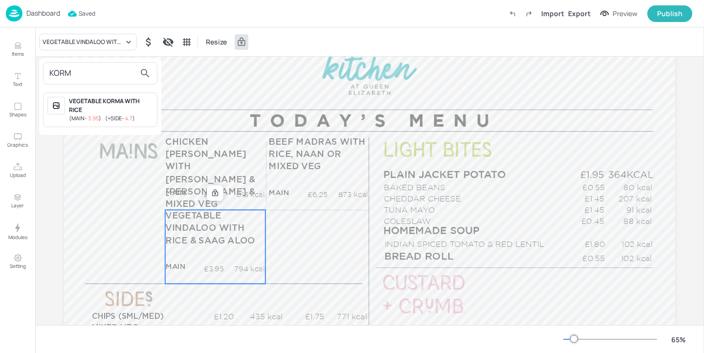
type input "KORM"
click at [120, 111] on div "VEGETABLE KORMA WITH RICE" at bounding box center [111, 106] width 84 height 18
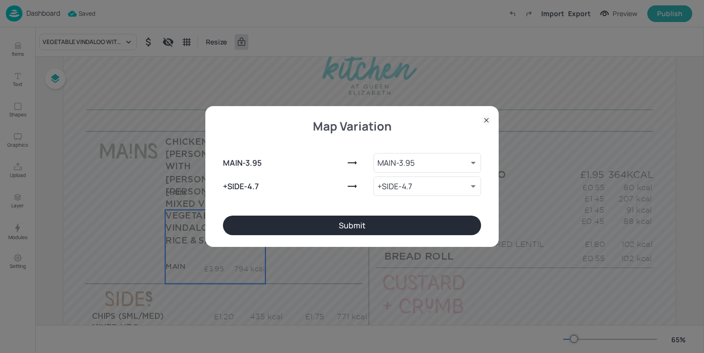
click at [296, 221] on button "Submit" at bounding box center [352, 226] width 258 height 20
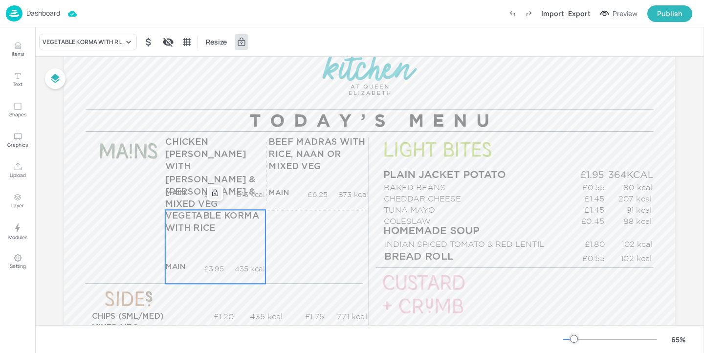
click at [218, 193] on div at bounding box center [215, 193] width 13 height 13
click at [209, 198] on div "Edit Item" at bounding box center [208, 193] width 13 height 13
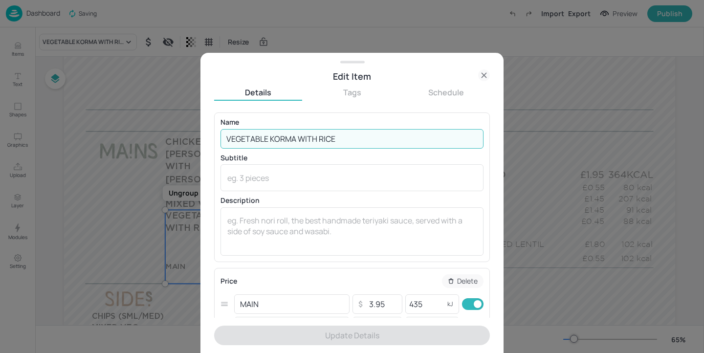
click at [361, 139] on input "VEGETABLE KORMA WITH RICE" at bounding box center [352, 139] width 263 height 20
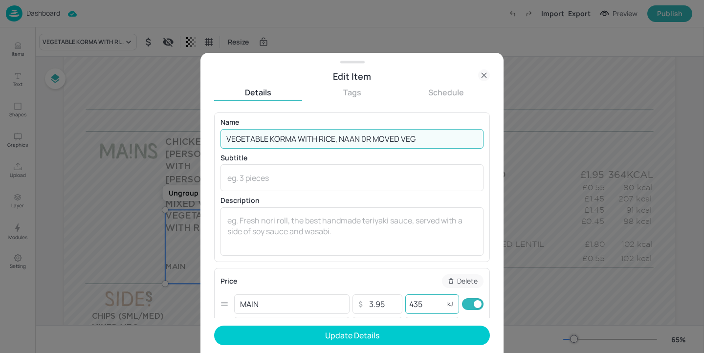
type input "VEGETABLE KORMA WITH RICE, NAAN 0R MOVED VEG"
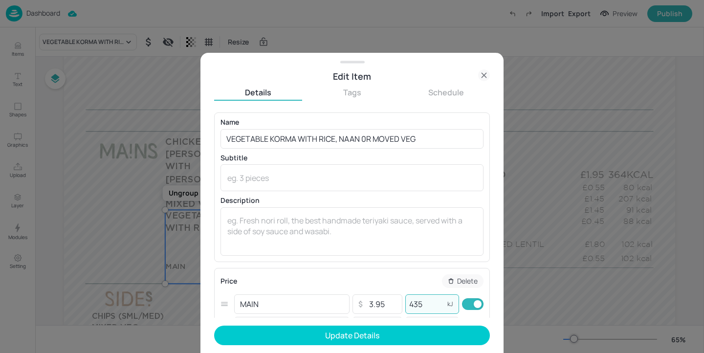
drag, startPoint x: 435, startPoint y: 311, endPoint x: 402, endPoint y: 305, distance: 32.9
click at [405, 305] on input "435" at bounding box center [424, 304] width 39 height 20
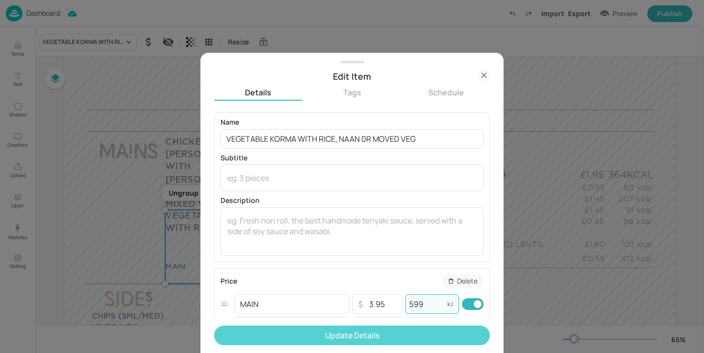
type input "599"
click at [419, 330] on button "Update Details" at bounding box center [352, 336] width 276 height 20
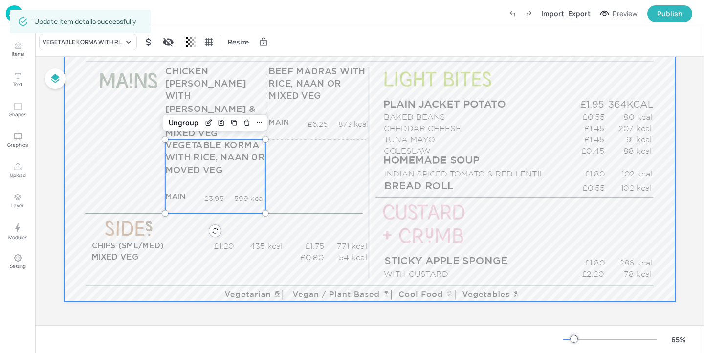
scroll to position [131, 0]
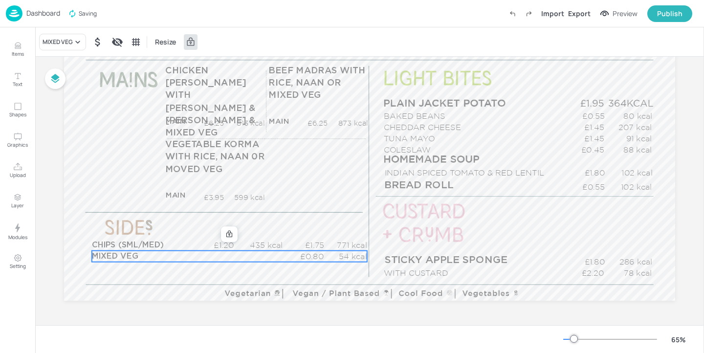
click at [191, 257] on div "£0.80 54 kcal MIXED VEG" at bounding box center [229, 256] width 275 height 11
click at [71, 42] on div "MIXED VEG" at bounding box center [58, 42] width 30 height 9
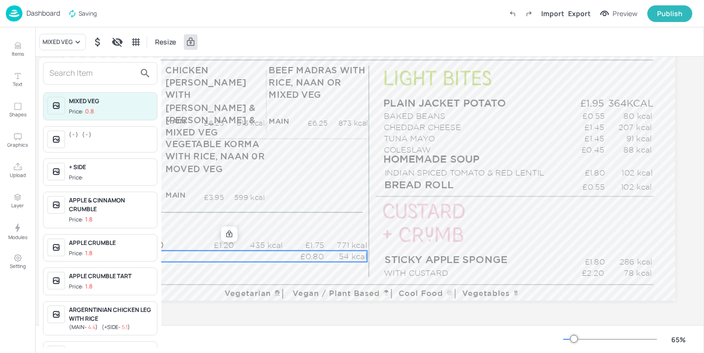
click at [66, 75] on input "text" at bounding box center [92, 74] width 86 height 16
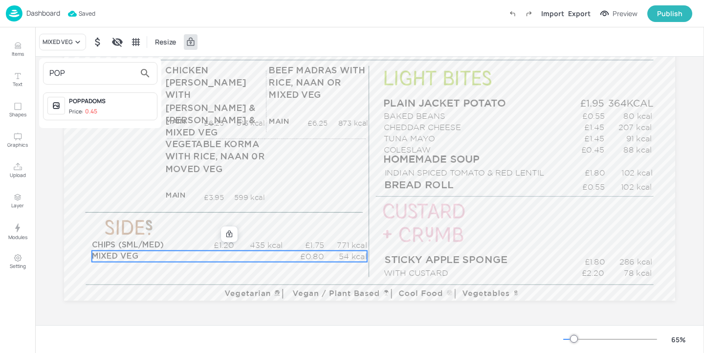
type input "POP"
click at [108, 95] on div "POPPADOMS Price: 0.45" at bounding box center [100, 106] width 114 height 28
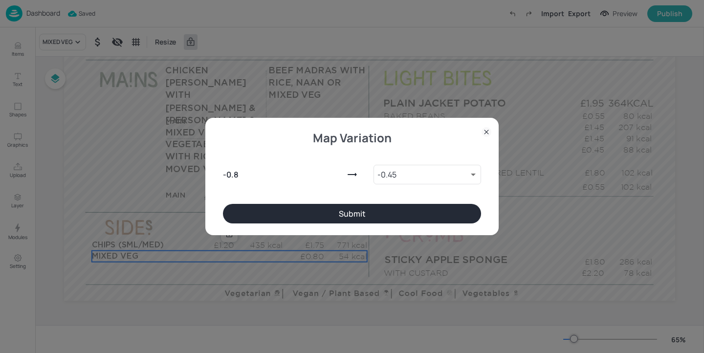
click at [283, 209] on button "Submit" at bounding box center [352, 214] width 258 height 20
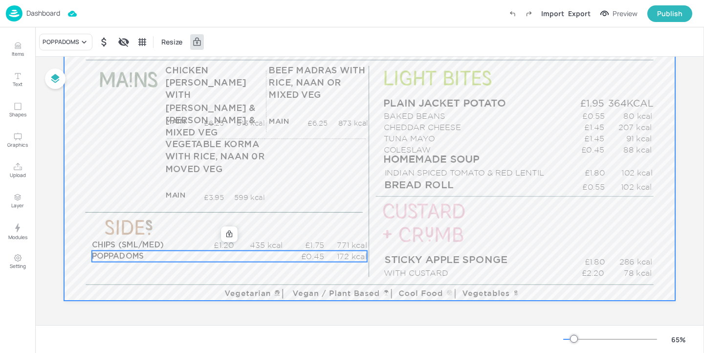
scroll to position [122, 0]
